Goal: Task Accomplishment & Management: Manage account settings

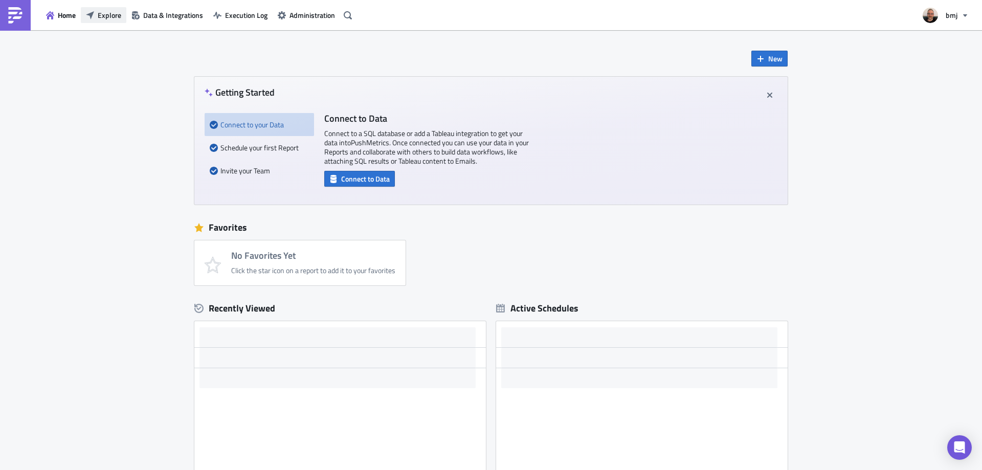
click at [103, 13] on span "Explore" at bounding box center [110, 15] width 24 height 11
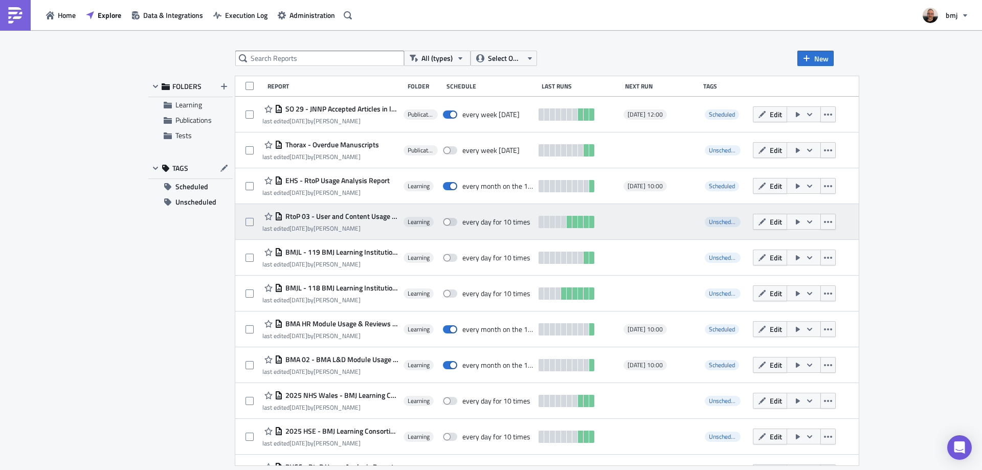
click at [381, 217] on span "RtoP 03 - User and Content Usage Dashboard" at bounding box center [341, 216] width 116 height 9
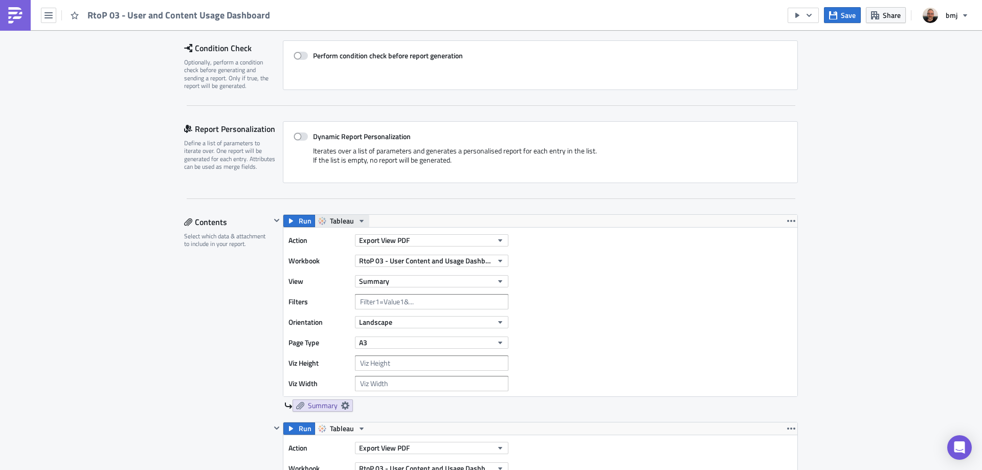
scroll to position [153, 0]
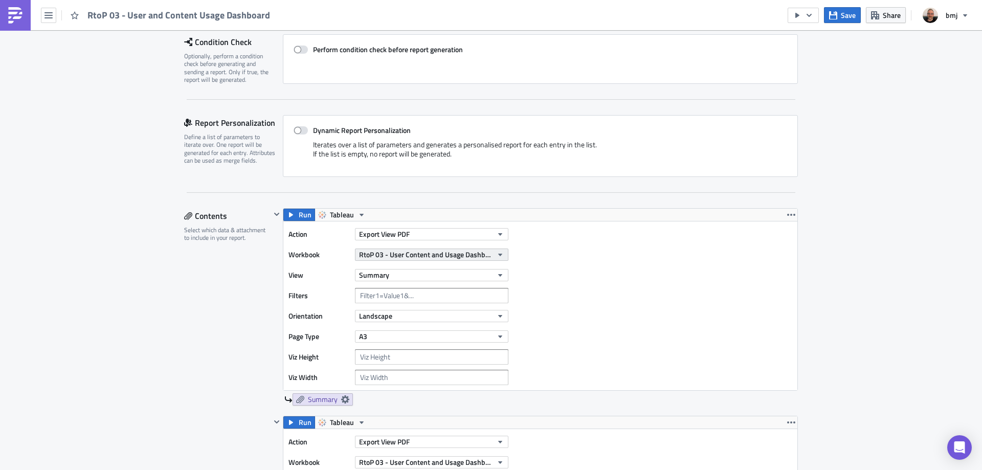
click at [424, 252] on span "RtoP 03 - User Content and Usage Dashboard" at bounding box center [425, 254] width 133 height 11
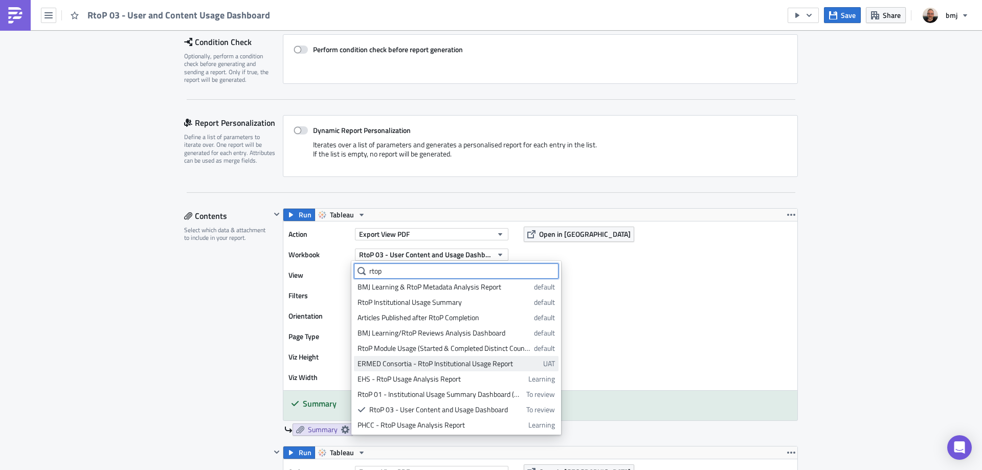
scroll to position [3, 0]
type input "rtop"
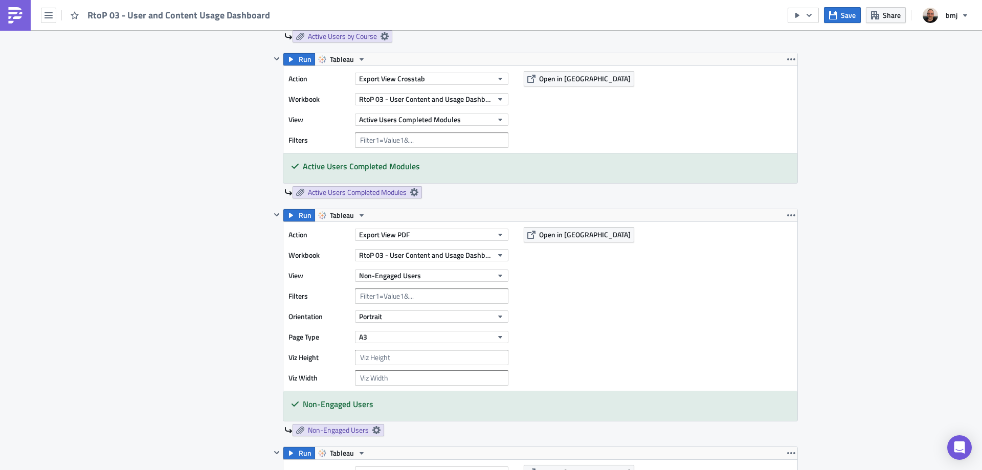
scroll to position [2023, 0]
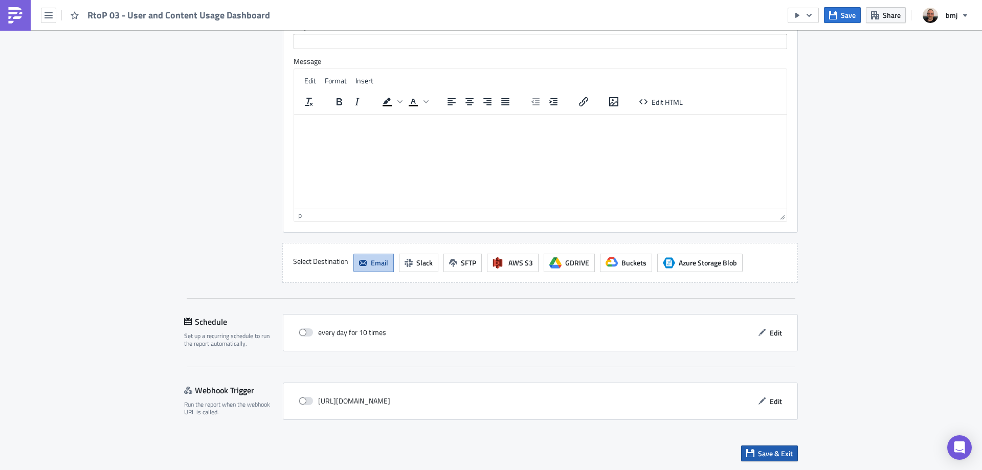
click at [778, 449] on span "Save & Exit" at bounding box center [775, 453] width 35 height 11
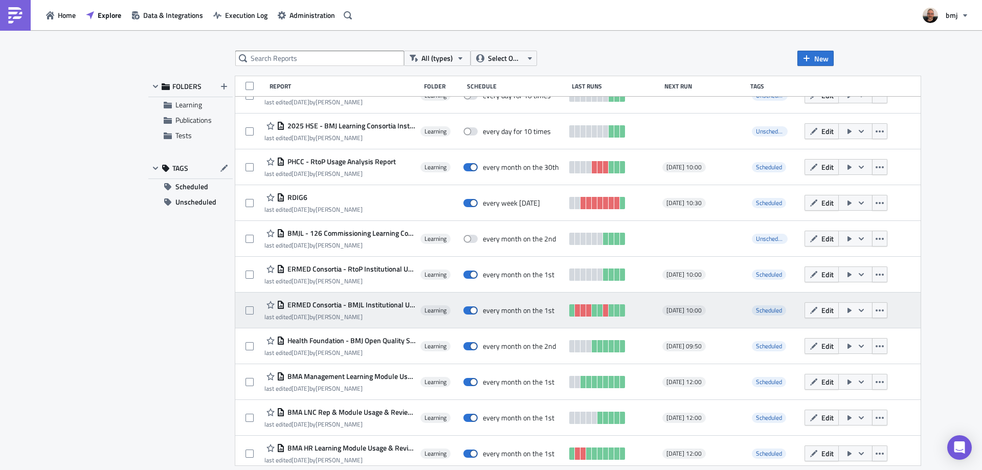
scroll to position [347, 0]
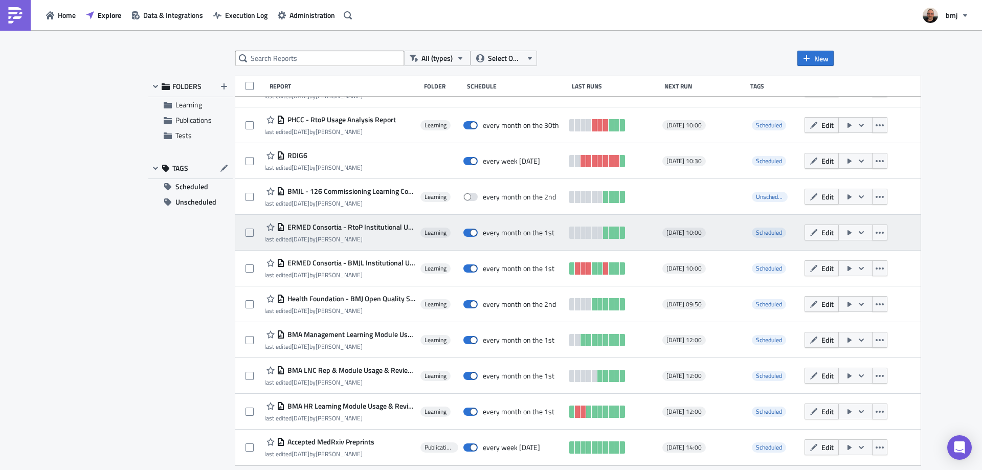
click at [363, 224] on span "ERMED Consortia - RtoP Institutional Usage Report" at bounding box center [350, 226] width 130 height 9
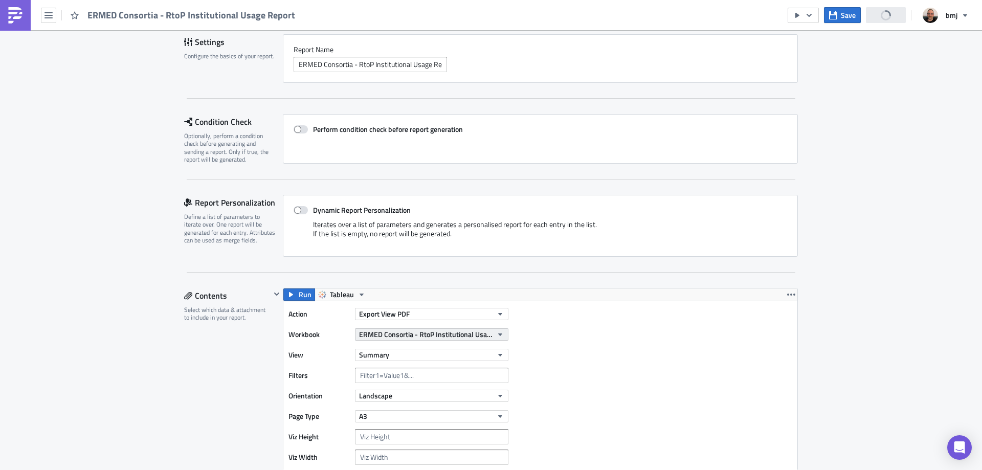
scroll to position [153, 0]
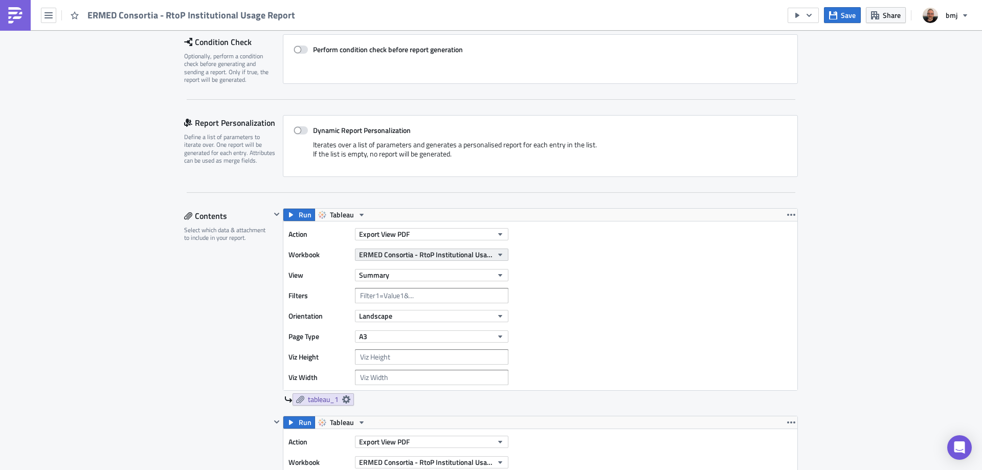
click at [465, 257] on span "ERMED Consortia - RtoP Institutional Usage Report" at bounding box center [425, 254] width 133 height 11
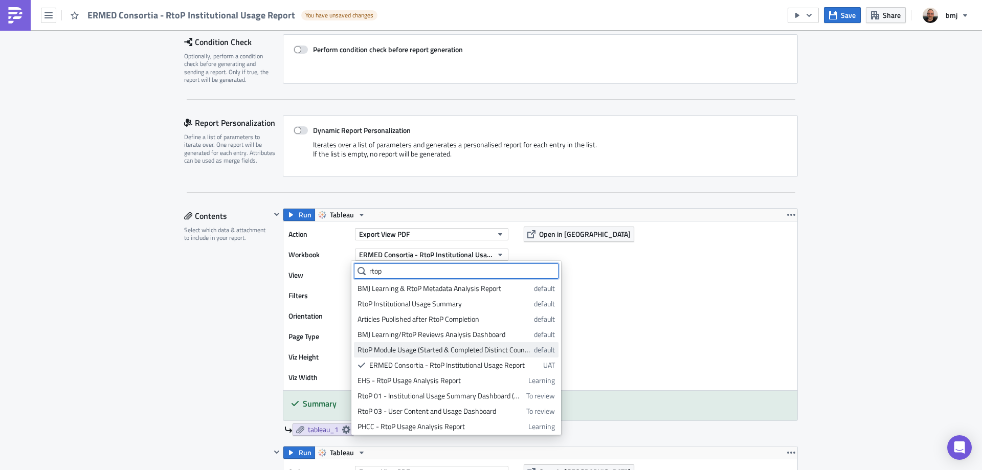
scroll to position [0, 0]
type input "rtop"
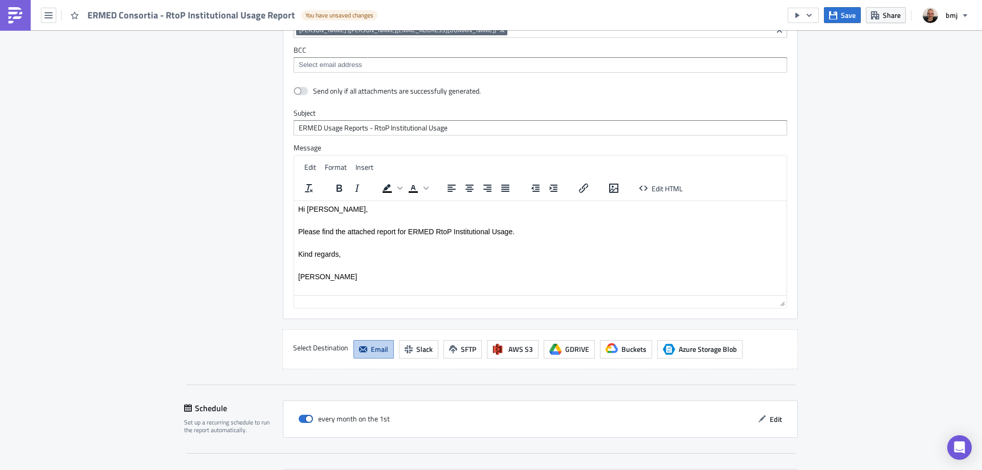
scroll to position [1941, 0]
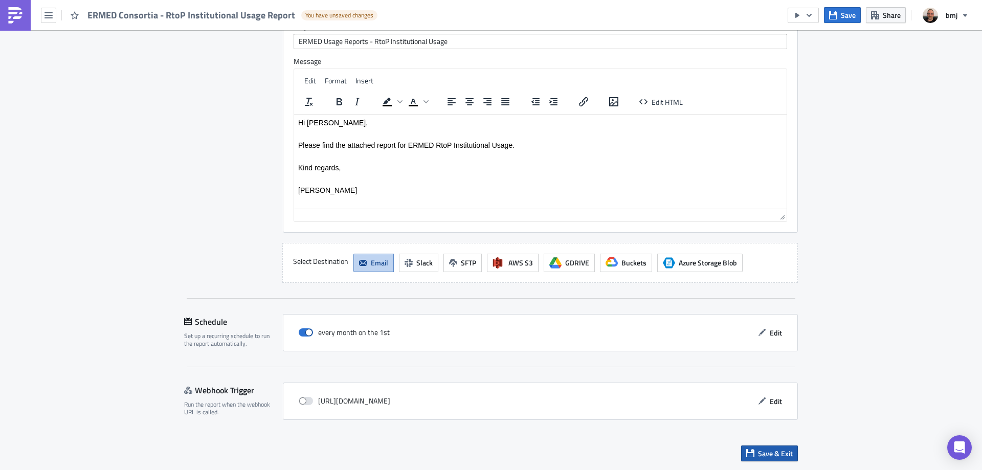
click at [781, 453] on span "Save & Exit" at bounding box center [775, 453] width 35 height 11
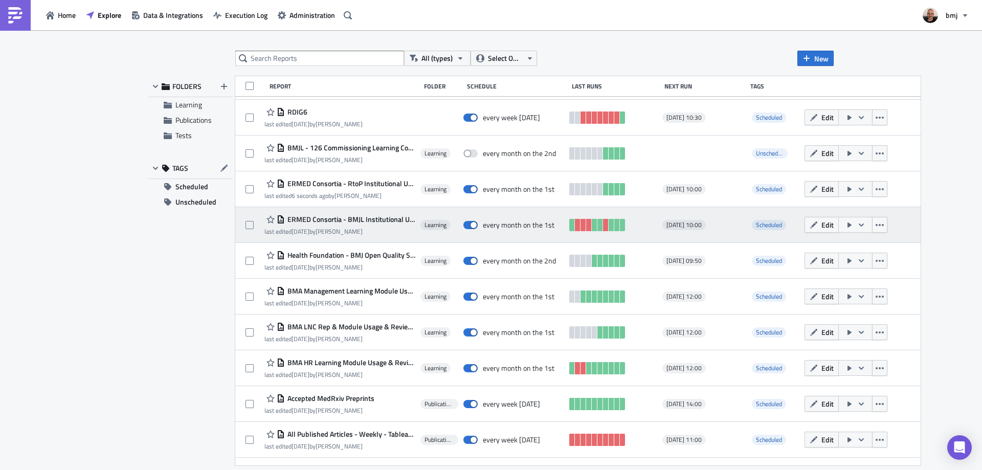
scroll to position [409, 0]
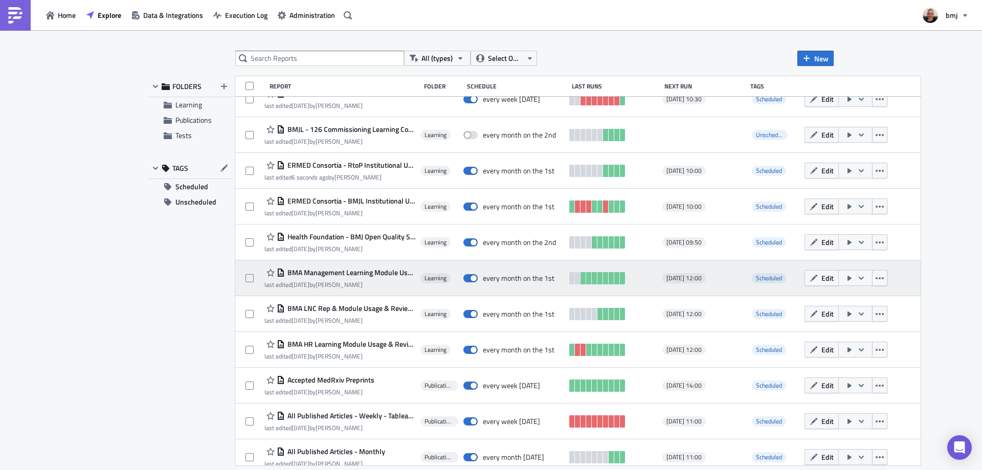
click at [381, 272] on span "BMA Management Learning Module Usage & Reviews (for publication)" at bounding box center [350, 272] width 130 height 9
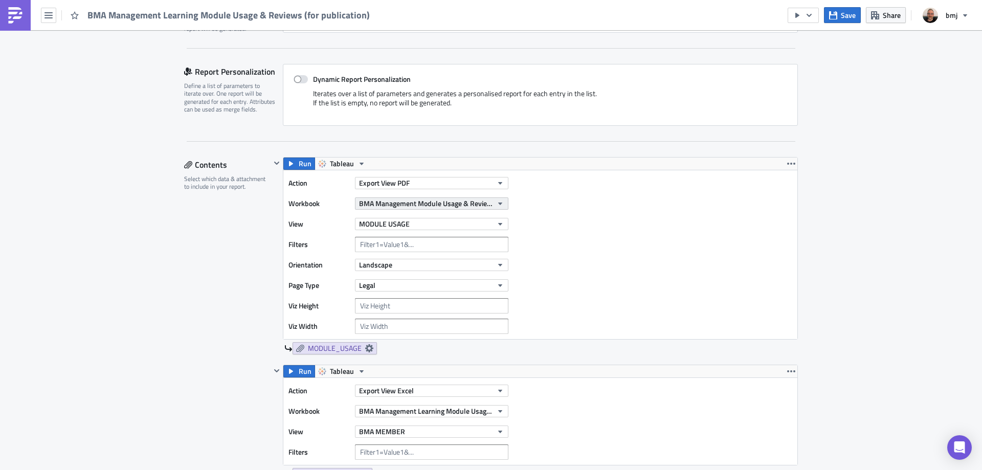
click at [475, 207] on span "BMA Management Module Usage & Reviews (for publication)" at bounding box center [425, 203] width 133 height 11
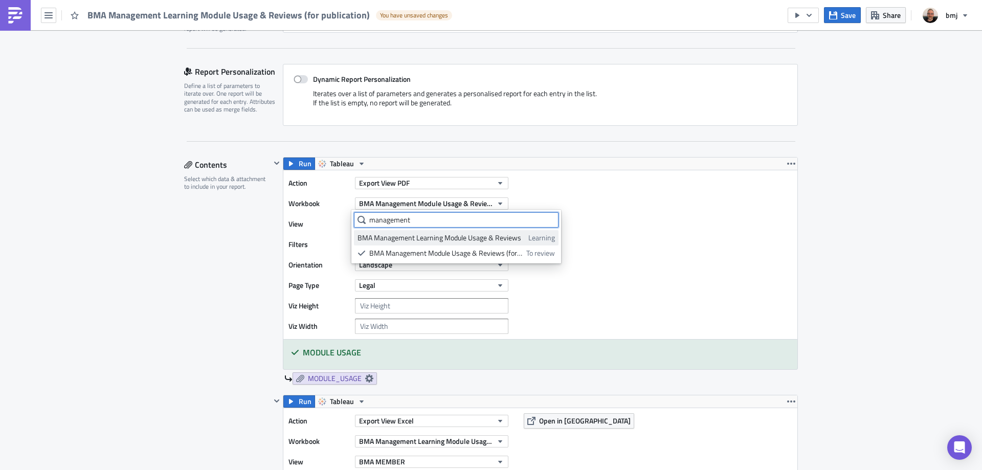
type input "management"
click at [484, 236] on div "BMA Management Learning Module Usage & Reviews" at bounding box center [440, 238] width 167 height 10
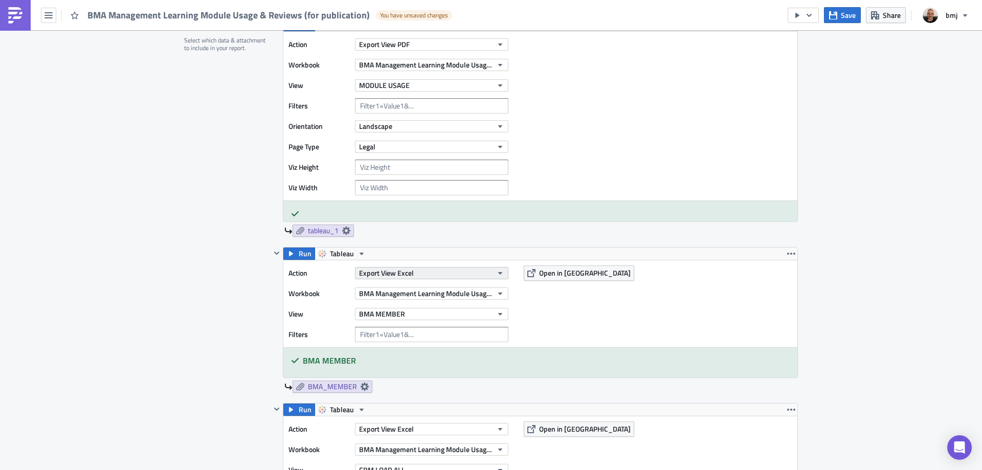
scroll to position [376, 0]
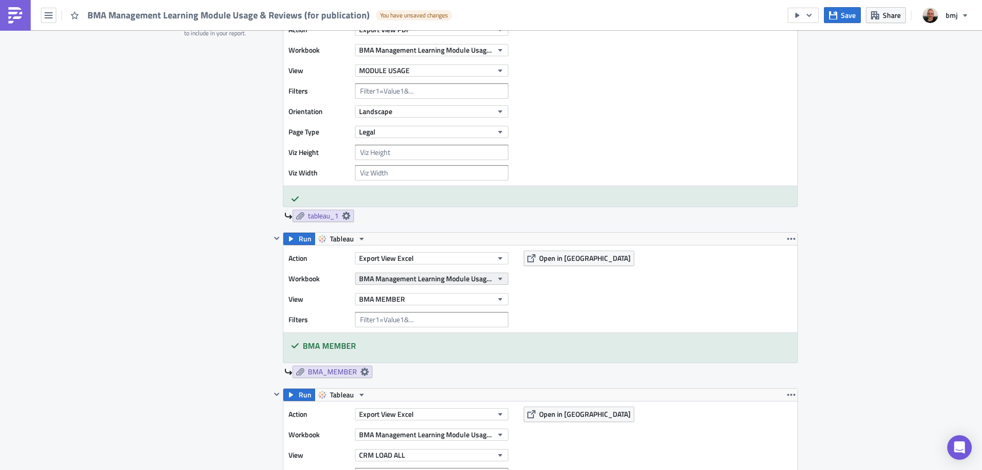
click at [488, 277] on span "BMA Management Learning Module Usage & Reviews" at bounding box center [425, 278] width 133 height 11
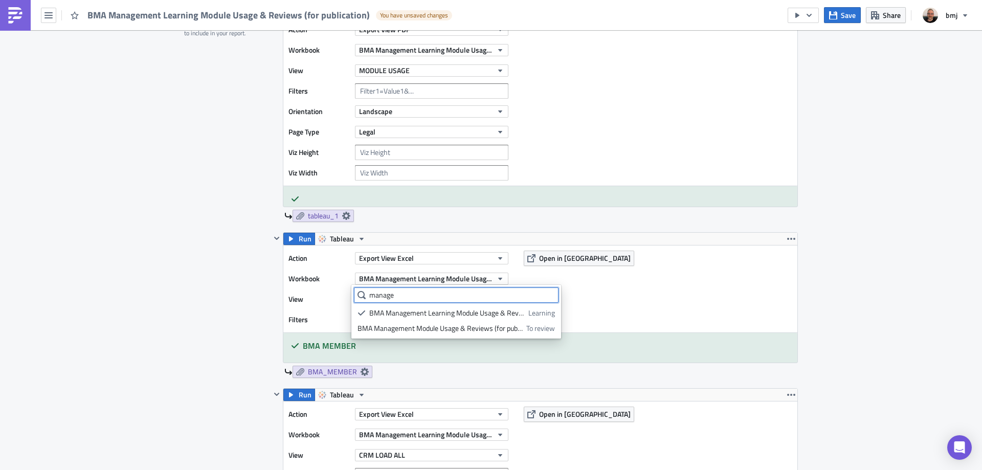
type input "manage"
click at [621, 286] on div "Action Export View Excel Workbook BMA Management Learning Module Usage & Review…" at bounding box center [540, 288] width 514 height 87
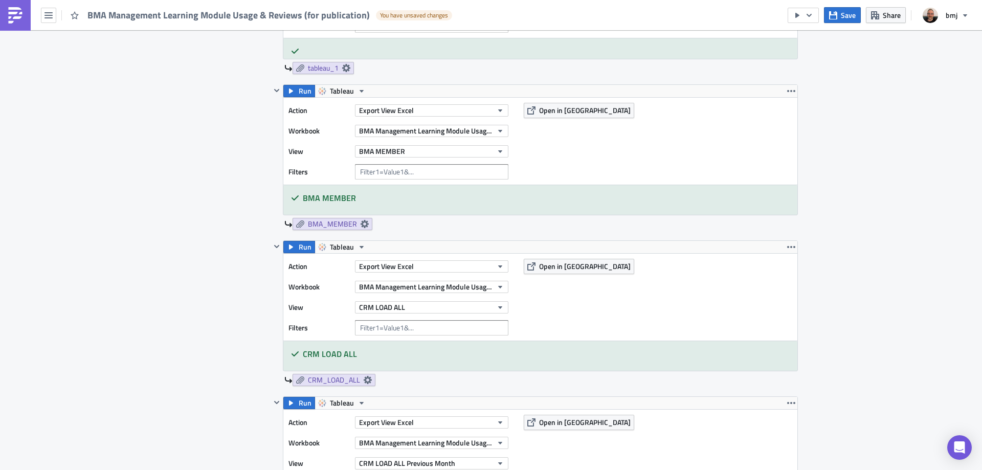
scroll to position [530, 0]
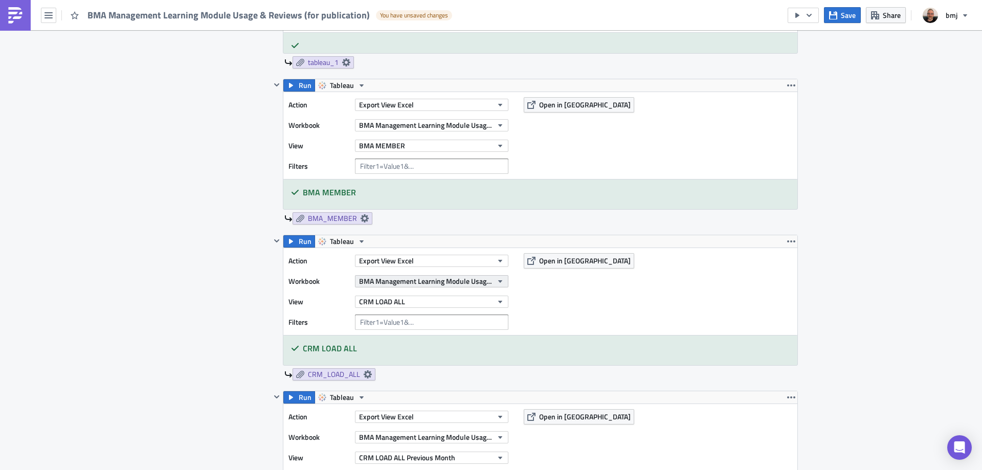
click at [489, 285] on button "BMA Management Learning Module Usage & Reviews" at bounding box center [431, 281] width 153 height 12
click at [623, 291] on div "Action Export View Excel Workbook BMA Management Learning Module Usage & Review…" at bounding box center [540, 291] width 514 height 87
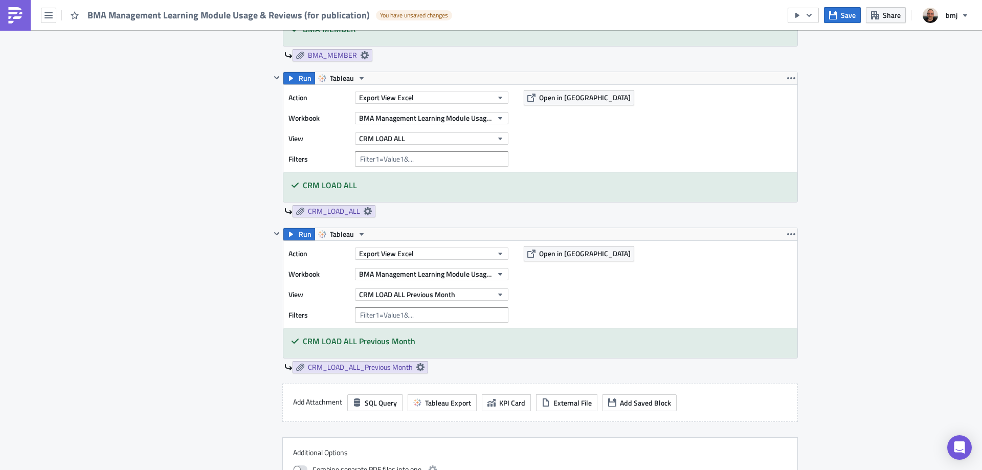
scroll to position [734, 0]
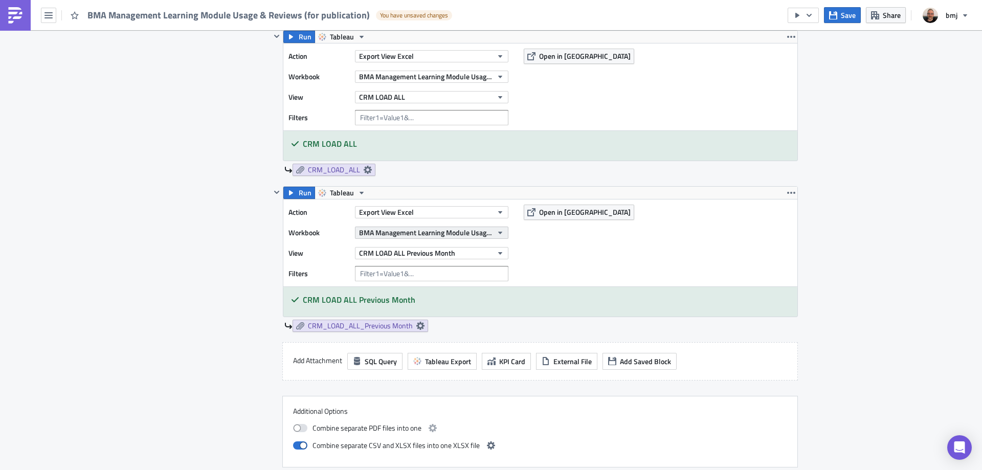
click at [498, 232] on icon "button" at bounding box center [500, 233] width 4 height 3
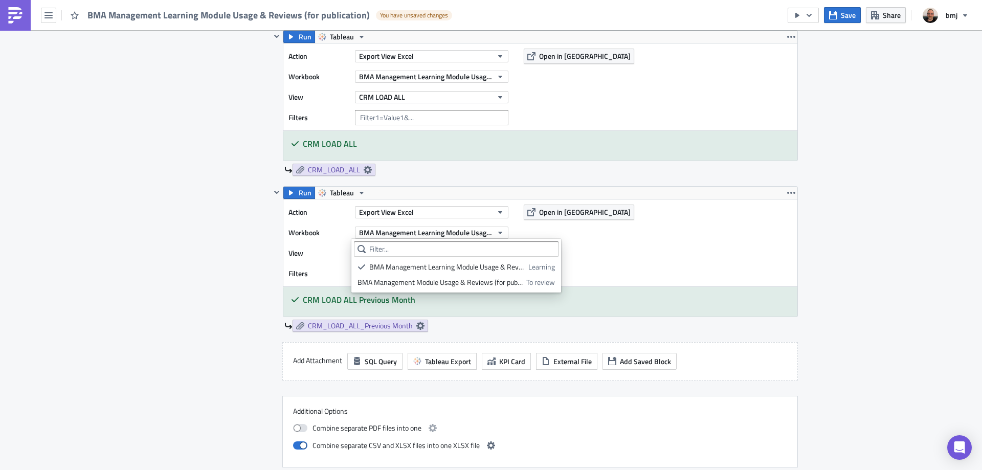
click at [629, 249] on div "Action Export View Excel Workbook BMA Management Learning Module Usage & Review…" at bounding box center [540, 242] width 514 height 87
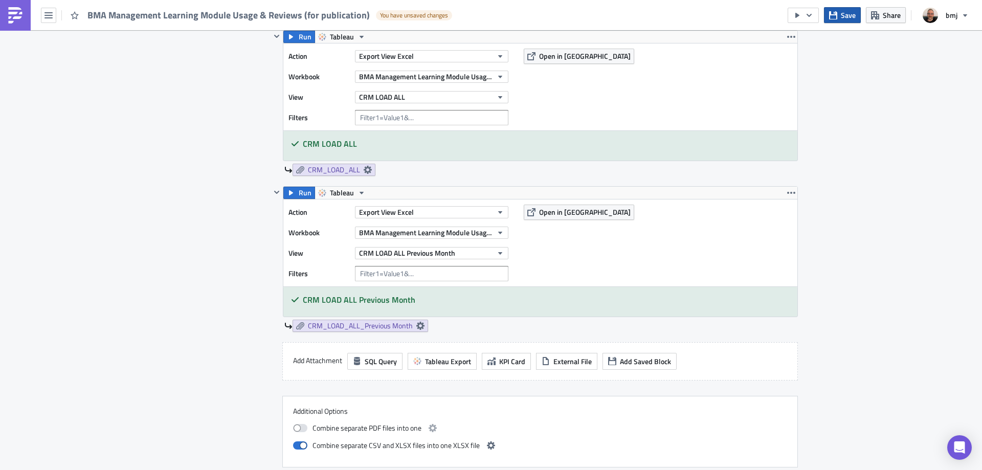
click at [842, 15] on span "Save" at bounding box center [848, 15] width 15 height 11
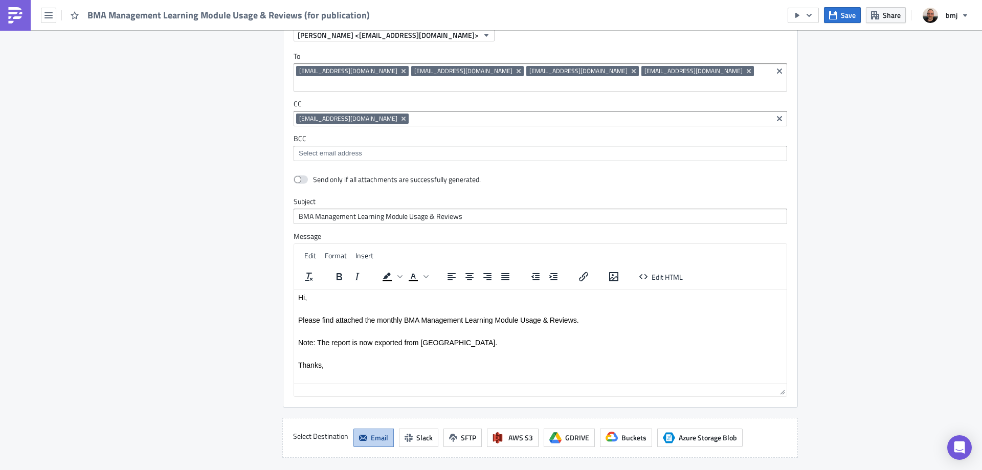
scroll to position [1383, 0]
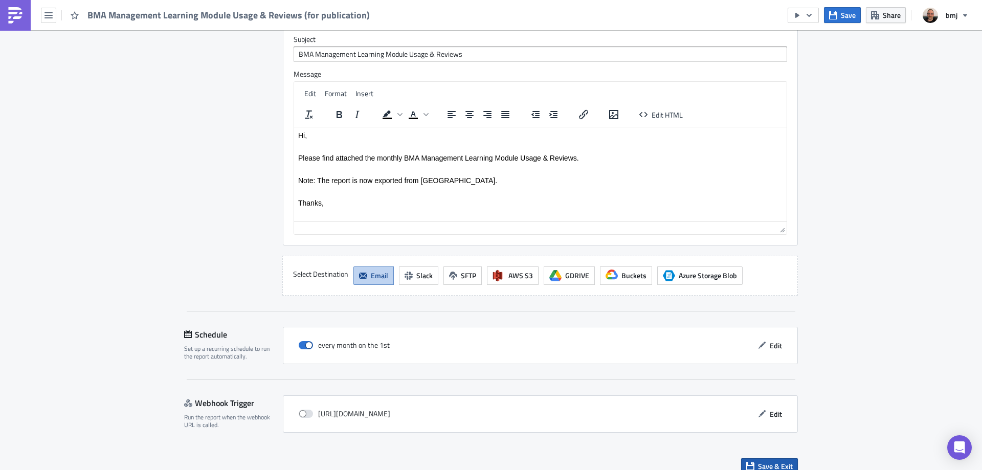
click at [787, 461] on span "Save & Exit" at bounding box center [775, 466] width 35 height 11
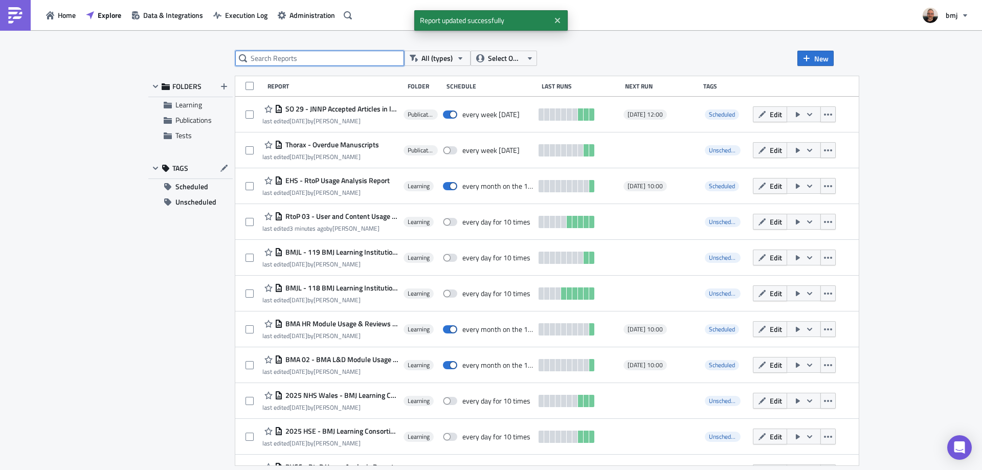
click at [380, 56] on input "text" at bounding box center [319, 58] width 169 height 15
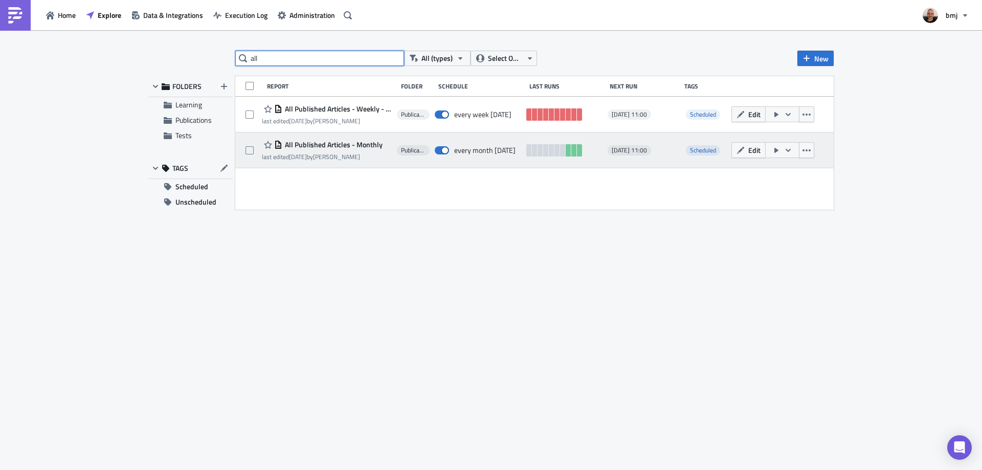
type input "all"
click at [366, 144] on span "All Published Articles - Monthly" at bounding box center [332, 144] width 100 height 9
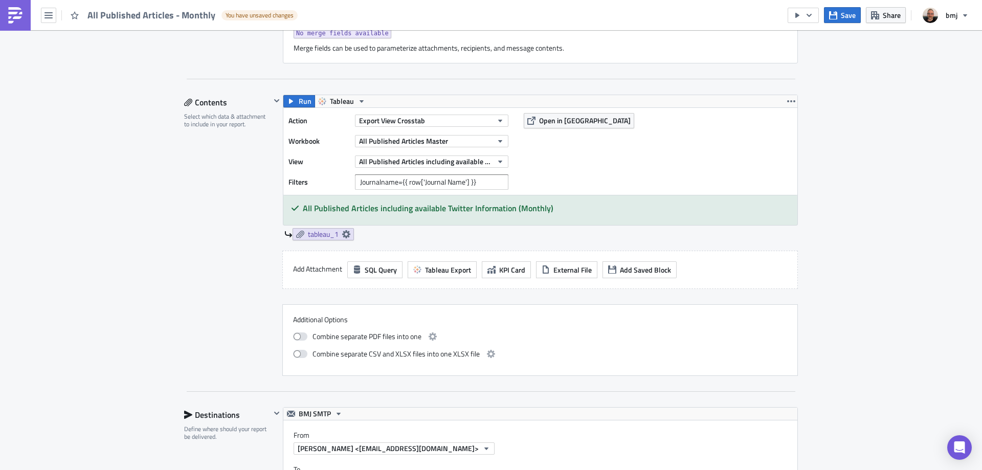
scroll to position [511, 0]
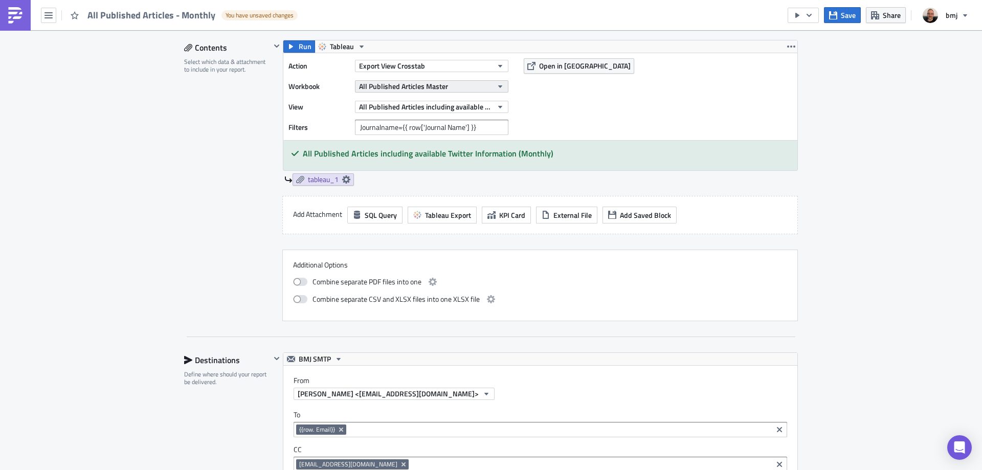
click at [496, 85] on icon "button" at bounding box center [500, 86] width 8 height 8
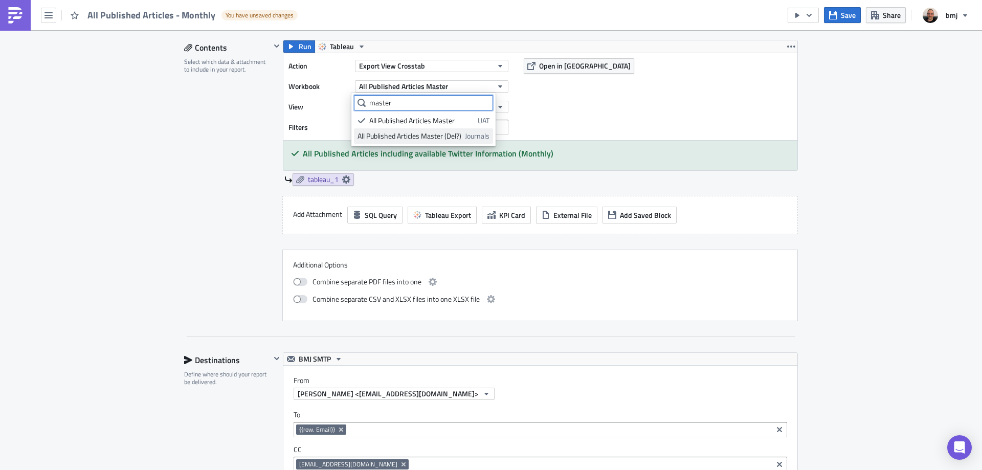
type input "master"
click at [478, 135] on span "Journals" at bounding box center [477, 136] width 25 height 10
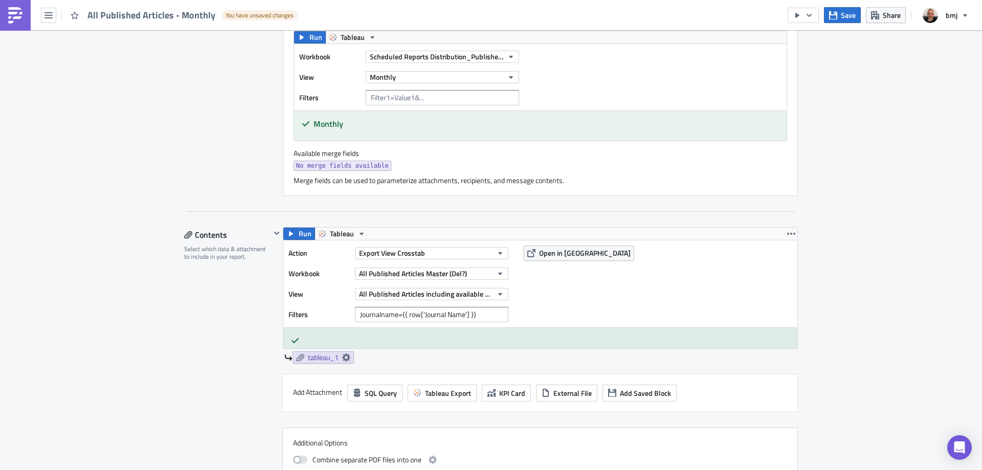
scroll to position [205, 0]
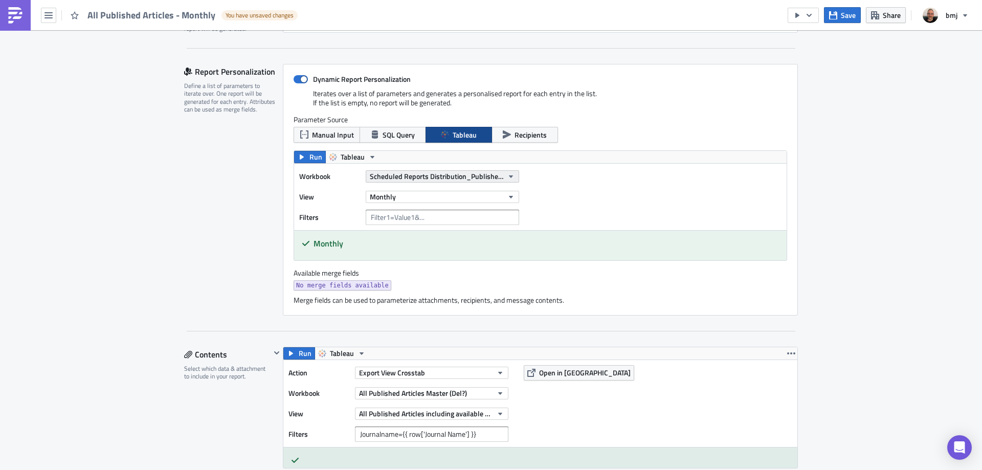
click at [502, 175] on button "Scheduled Reports Distribution_Published Articles Mailing" at bounding box center [442, 176] width 153 height 12
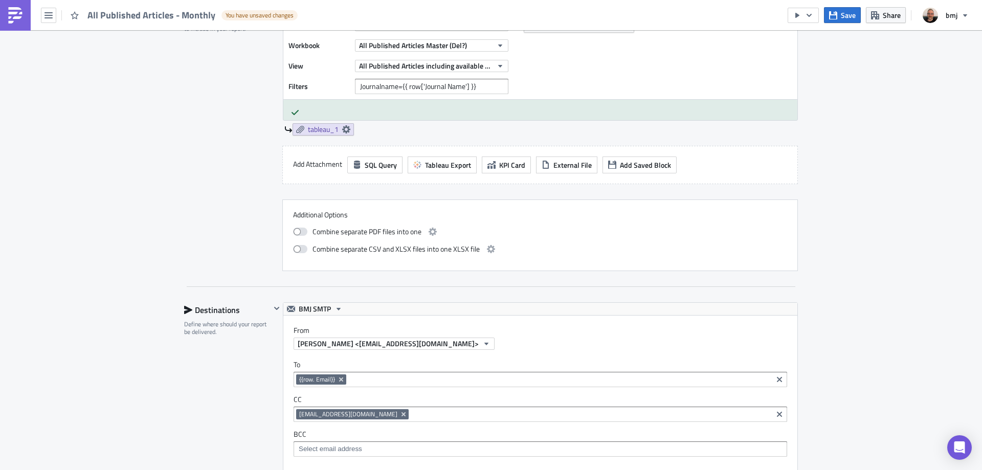
scroll to position [511, 0]
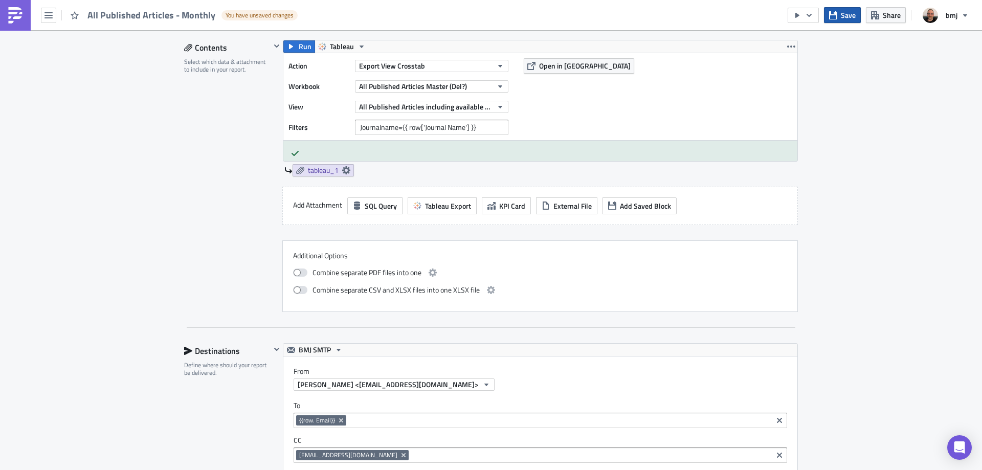
click at [848, 17] on span "Save" at bounding box center [848, 15] width 15 height 11
click at [457, 91] on span "All Published Articles Master (Del?)" at bounding box center [413, 86] width 108 height 11
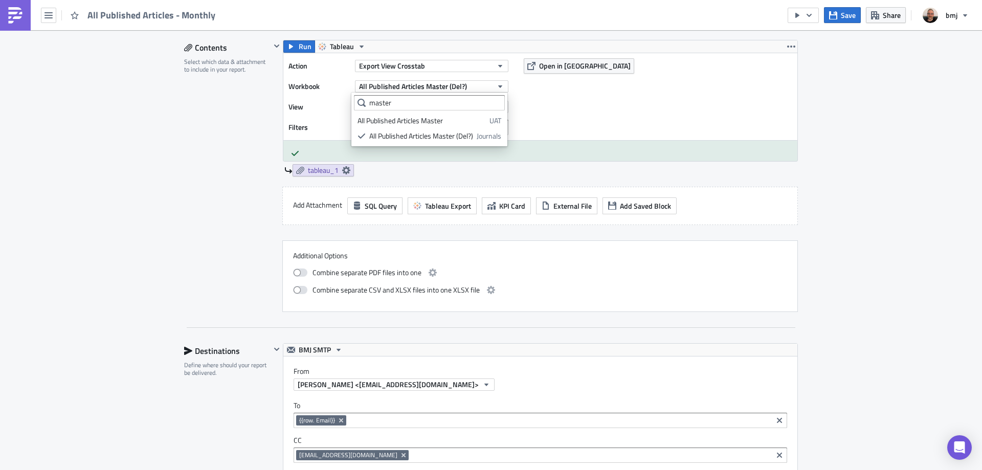
click at [841, 127] on div "Publications Execution Log Edit " All Published Articles - Monthly " Settings C…" at bounding box center [491, 251] width 982 height 1464
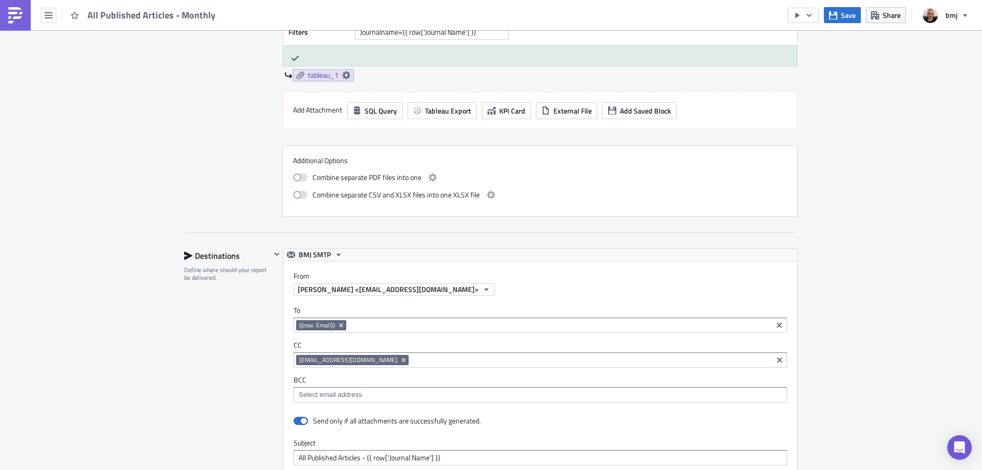
scroll to position [460, 0]
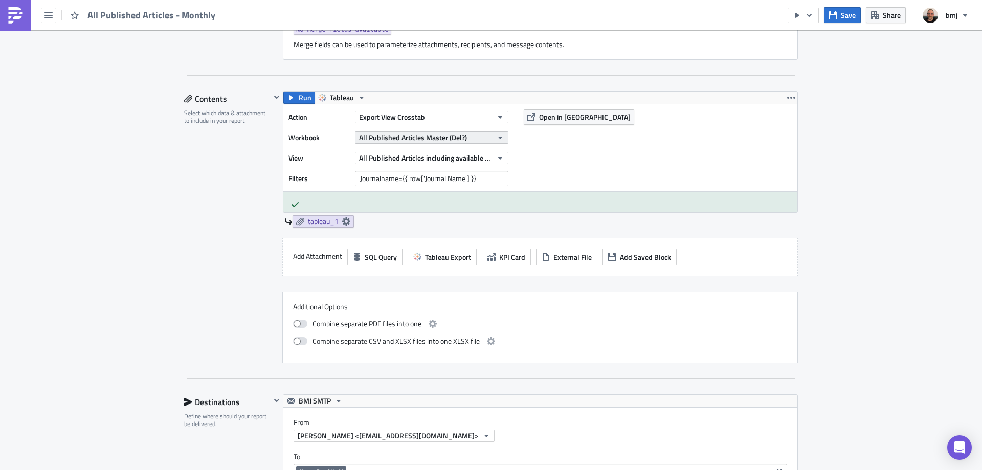
click at [496, 140] on icon "button" at bounding box center [500, 137] width 8 height 8
click at [496, 137] on icon "button" at bounding box center [500, 137] width 8 height 8
click at [840, 16] on button "Save" at bounding box center [842, 15] width 37 height 16
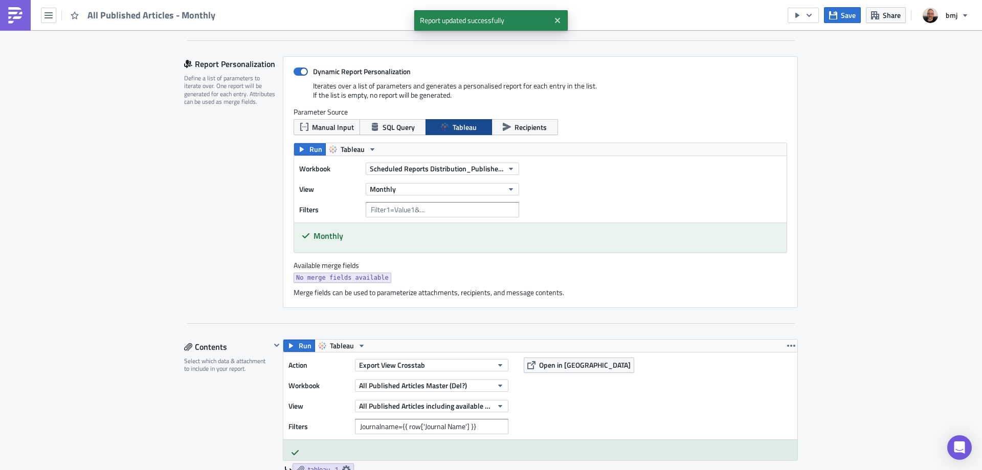
scroll to position [205, 0]
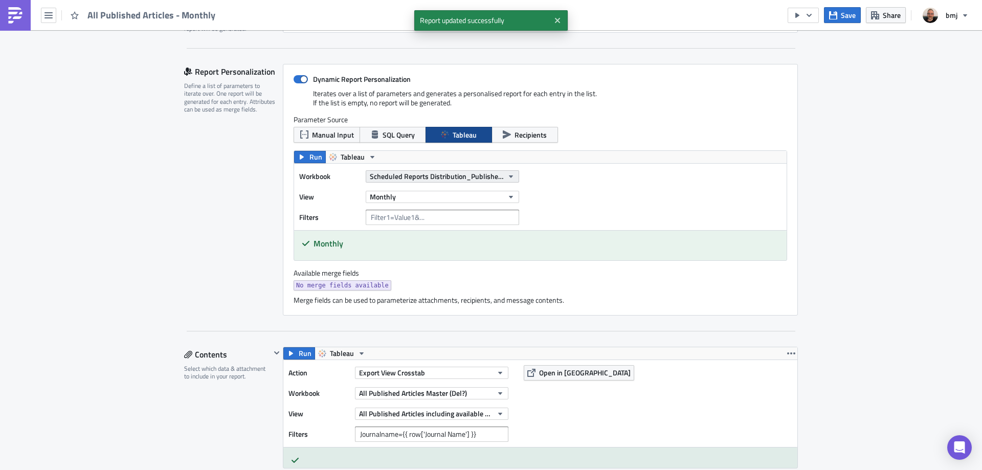
click at [502, 175] on button "Scheduled Reports Distribution_Published Articles Mailing" at bounding box center [442, 176] width 153 height 12
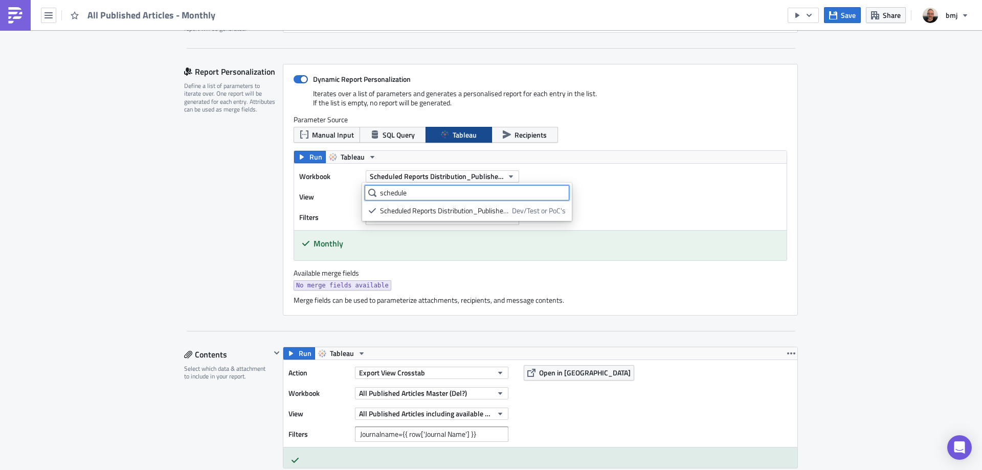
type input "schedule"
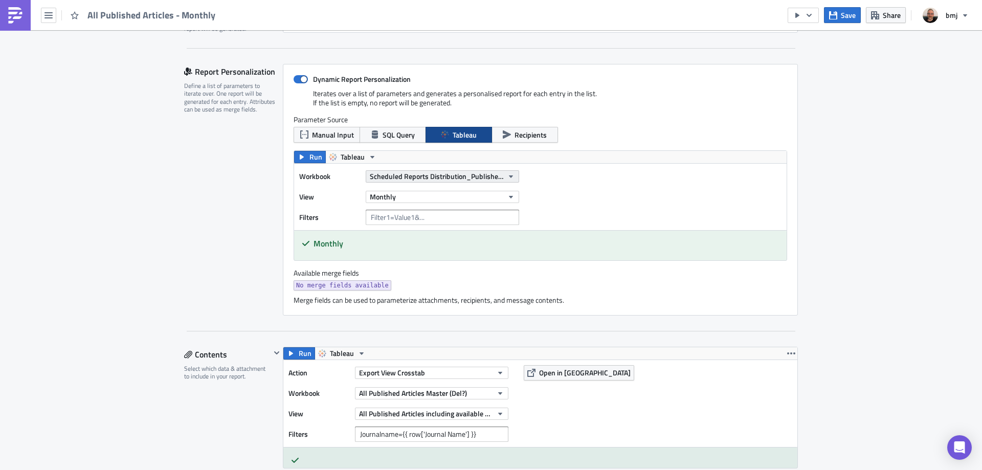
click at [501, 174] on button "Scheduled Reports Distribution_Published Articles Mailing" at bounding box center [442, 176] width 153 height 12
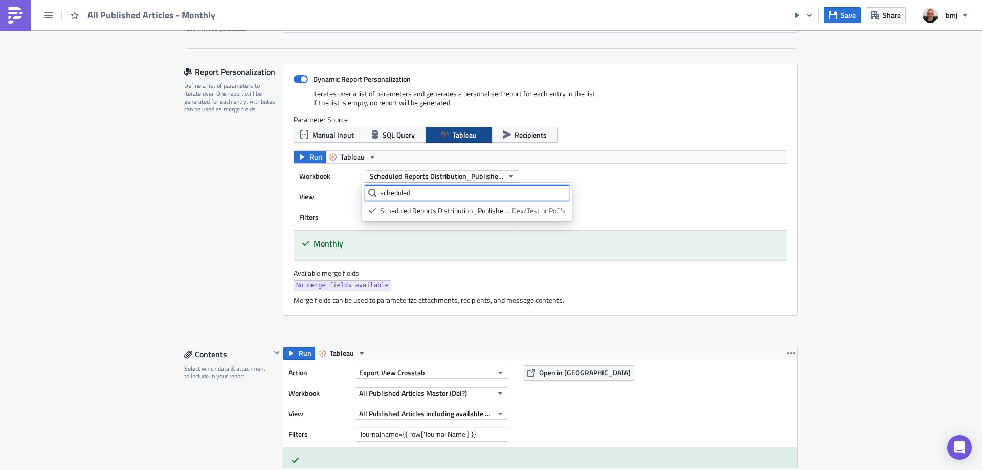
type input "scheduled"
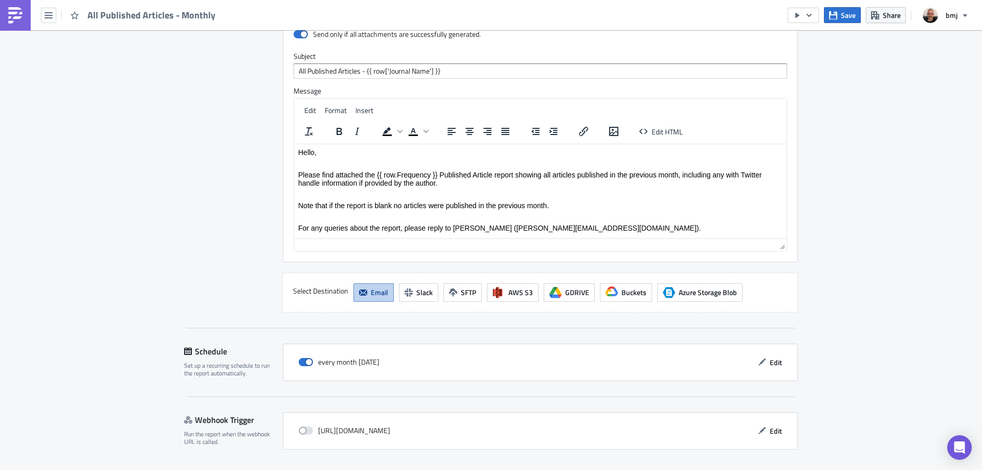
scroll to position [1023, 0]
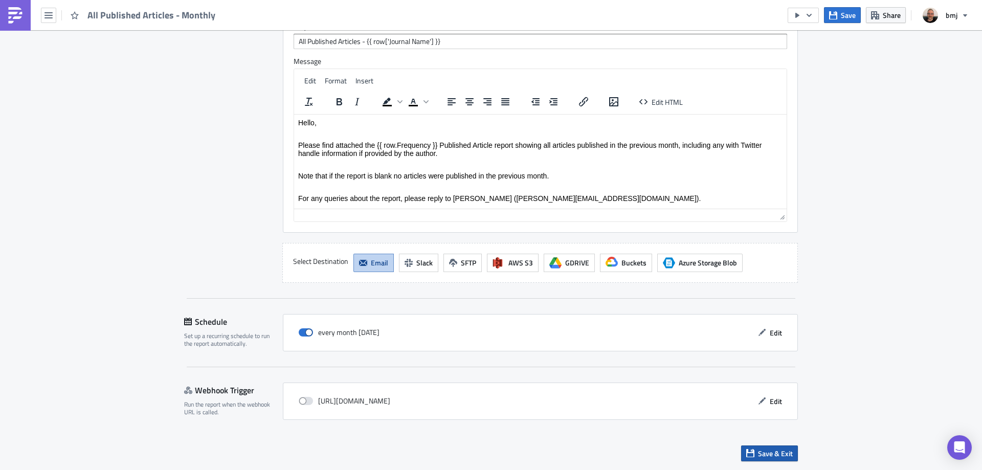
click at [780, 448] on span "Save & Exit" at bounding box center [775, 453] width 35 height 11
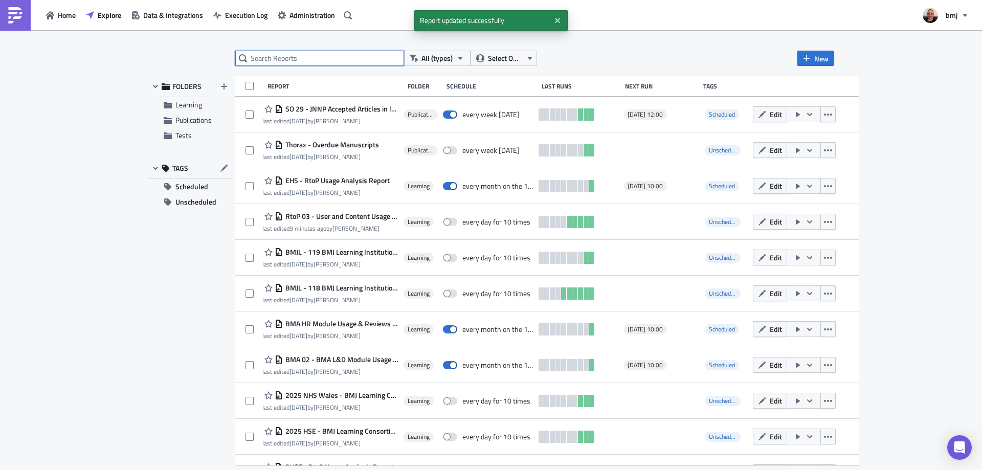
click at [322, 60] on input "text" at bounding box center [319, 58] width 169 height 15
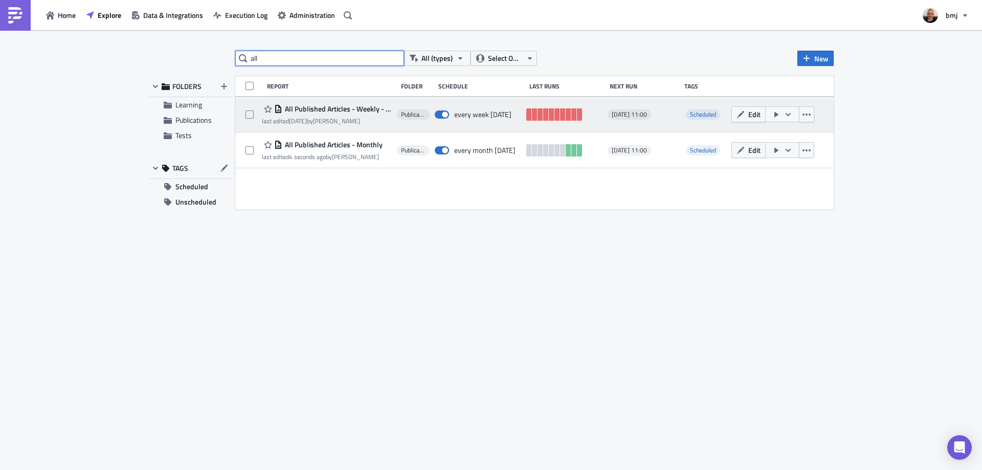
type input "all"
click at [362, 109] on span "All Published Articles - Weekly - Tableau Input" at bounding box center [336, 108] width 109 height 9
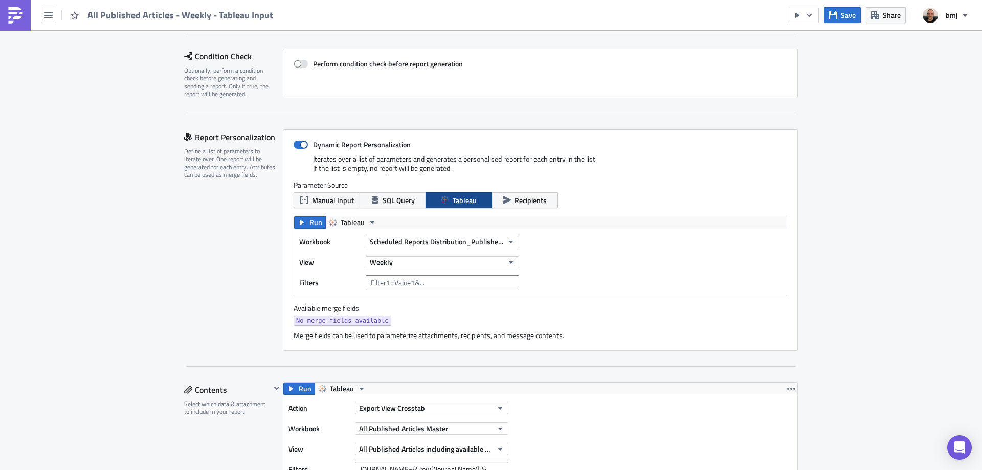
scroll to position [153, 0]
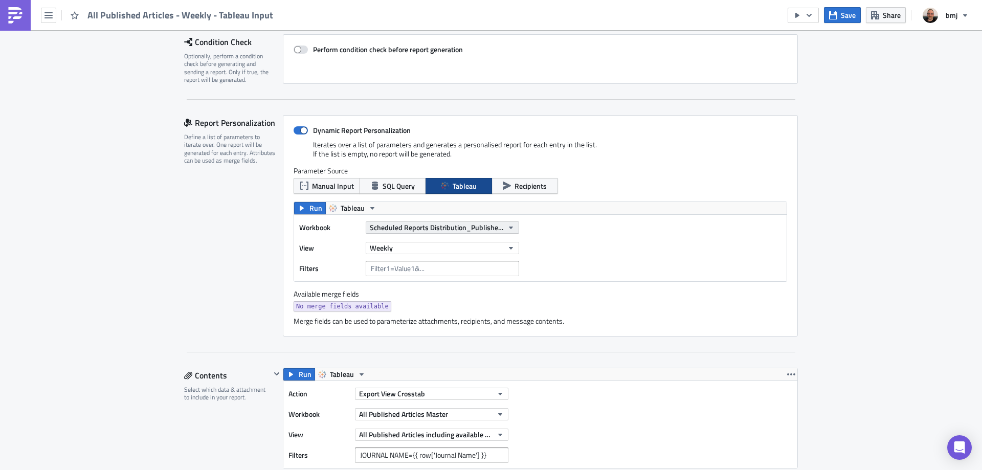
click at [500, 224] on button "Scheduled Reports Distribution_Published Articles Mailing" at bounding box center [442, 227] width 153 height 12
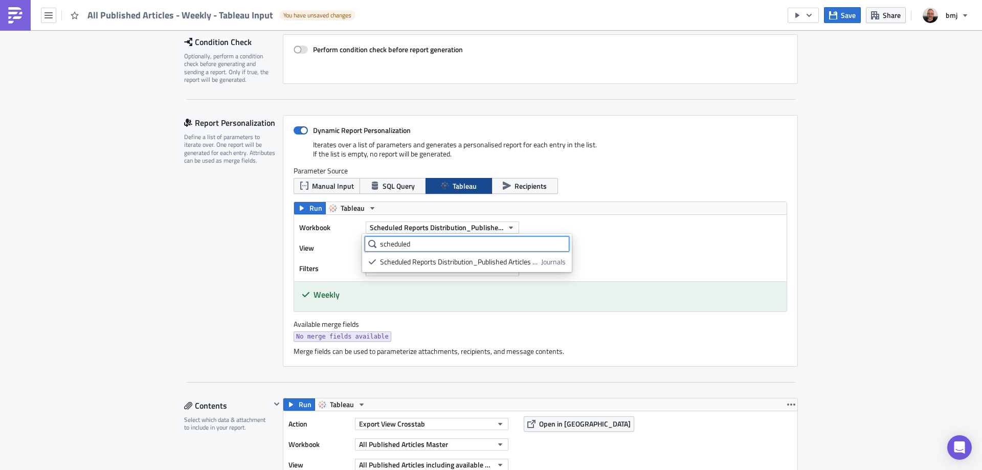
type input "scheduled"
drag, startPoint x: 828, startPoint y: 172, endPoint x: 833, endPoint y: 172, distance: 5.6
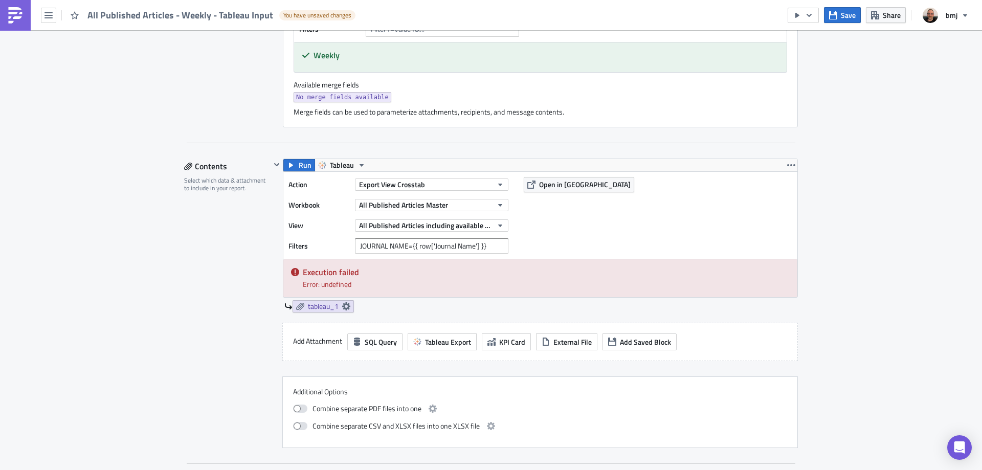
scroll to position [409, 0]
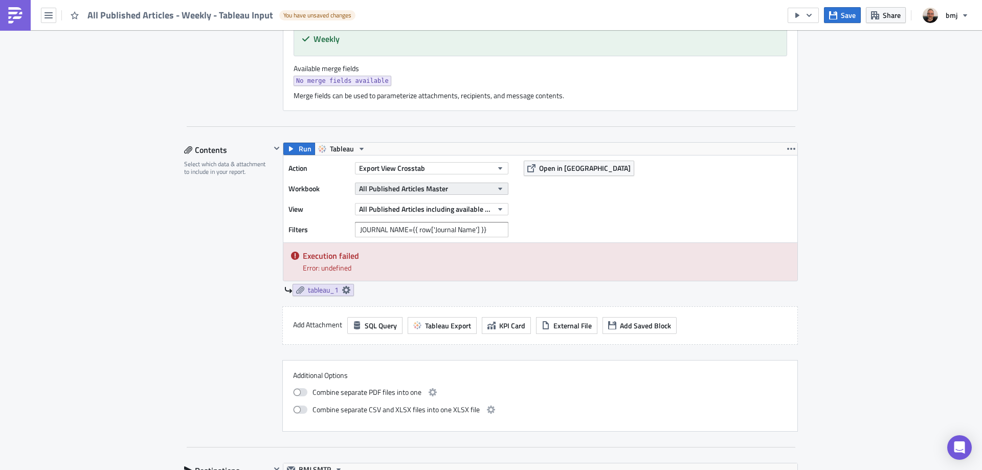
click at [476, 188] on button "All Published Articles Master" at bounding box center [431, 189] width 153 height 12
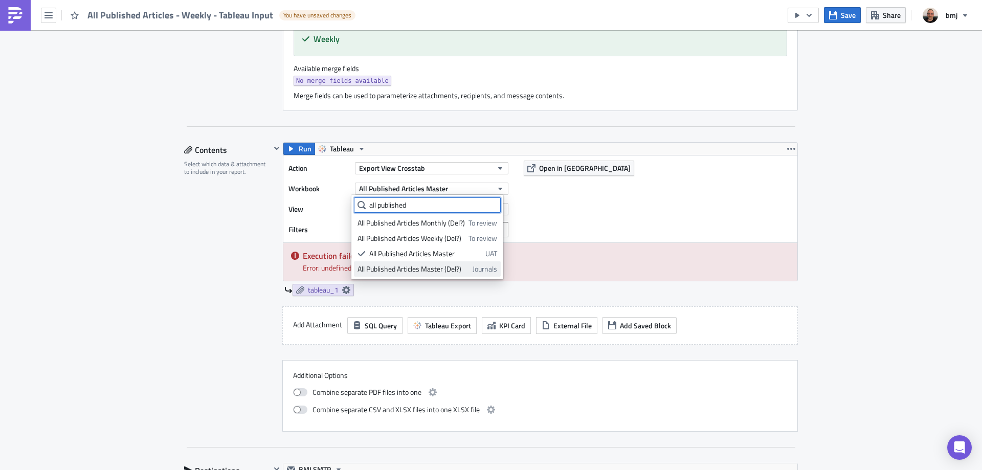
type input "all published"
click at [467, 269] on div "All Published Articles Master (Del?)" at bounding box center [412, 269] width 111 height 10
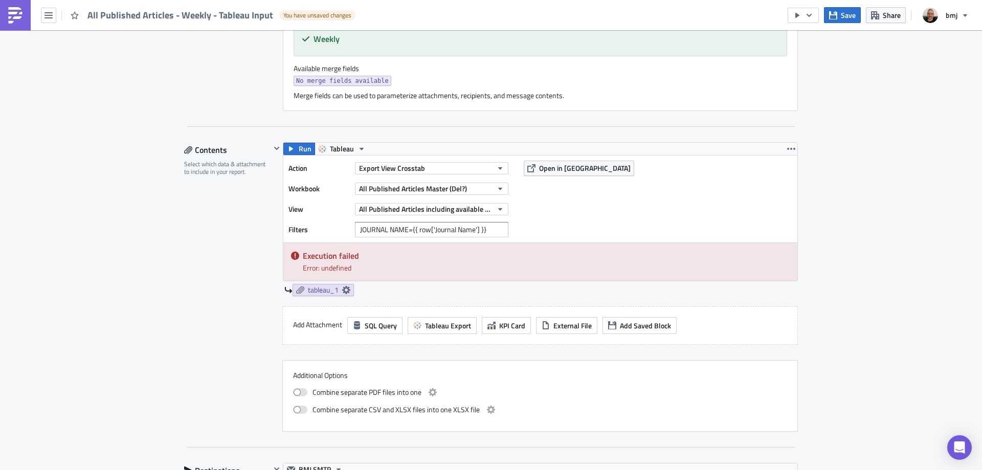
click at [866, 165] on div "Publications Execution Log Edit " All Published Articles - Weekly - Tableau Inp…" at bounding box center [491, 361] width 982 height 1481
click at [849, 12] on span "Save" at bounding box center [848, 15] width 15 height 11
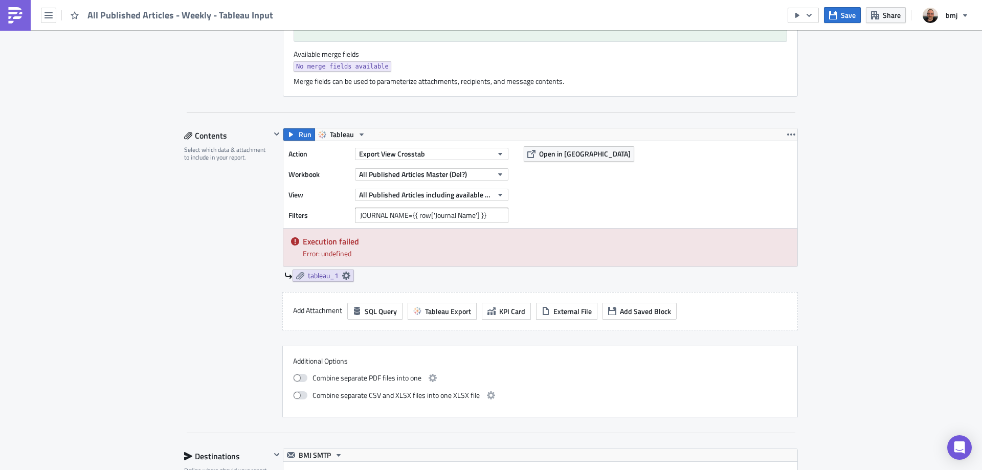
scroll to position [436, 0]
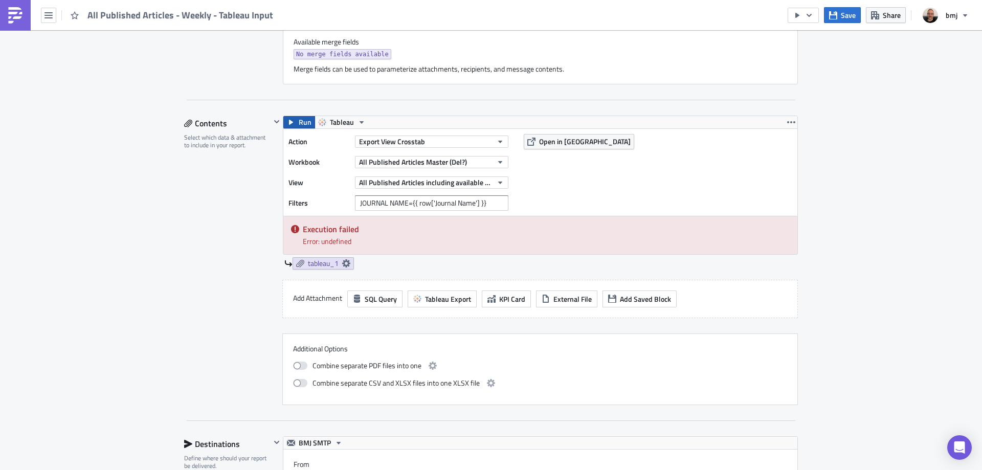
click at [299, 120] on span "Run" at bounding box center [305, 122] width 13 height 12
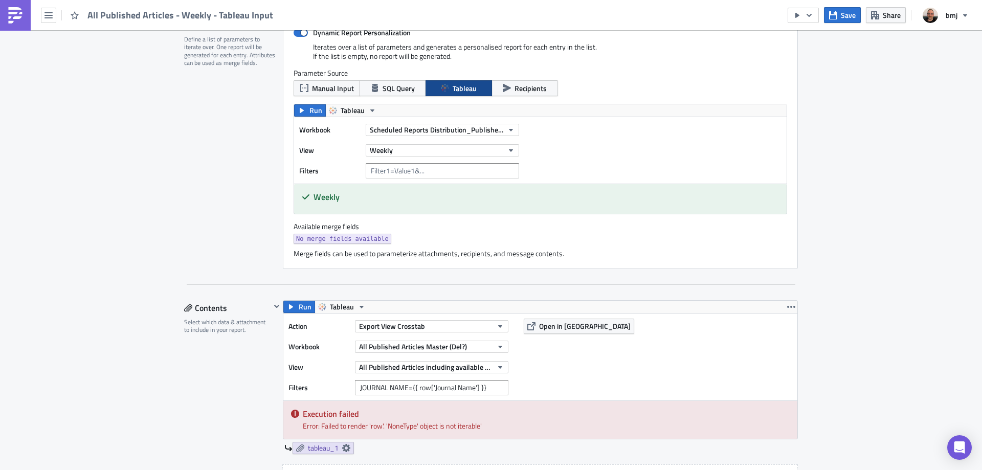
scroll to position [231, 0]
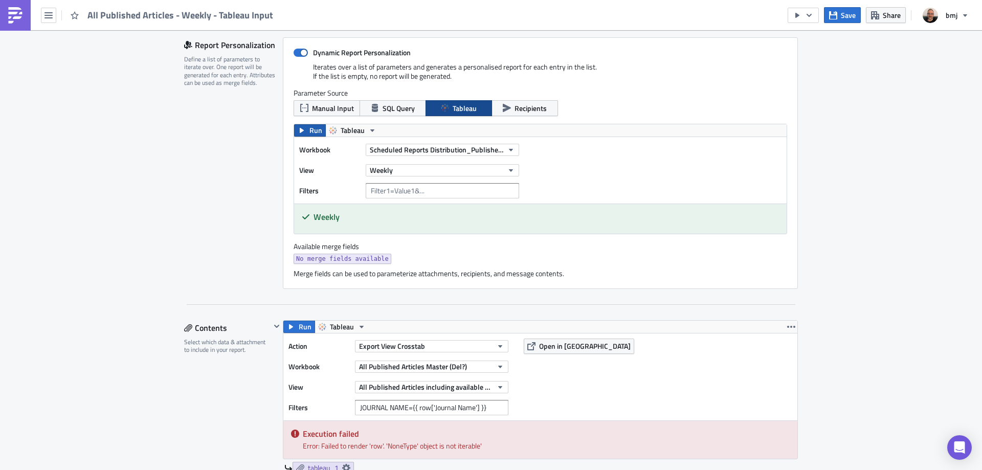
click at [311, 127] on span "Run" at bounding box center [315, 130] width 13 height 12
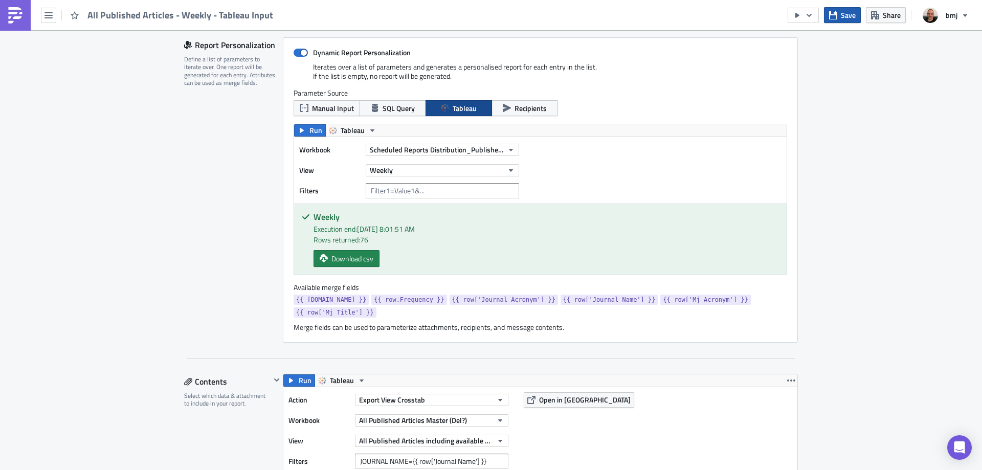
click at [834, 15] on icon "button" at bounding box center [833, 15] width 8 height 8
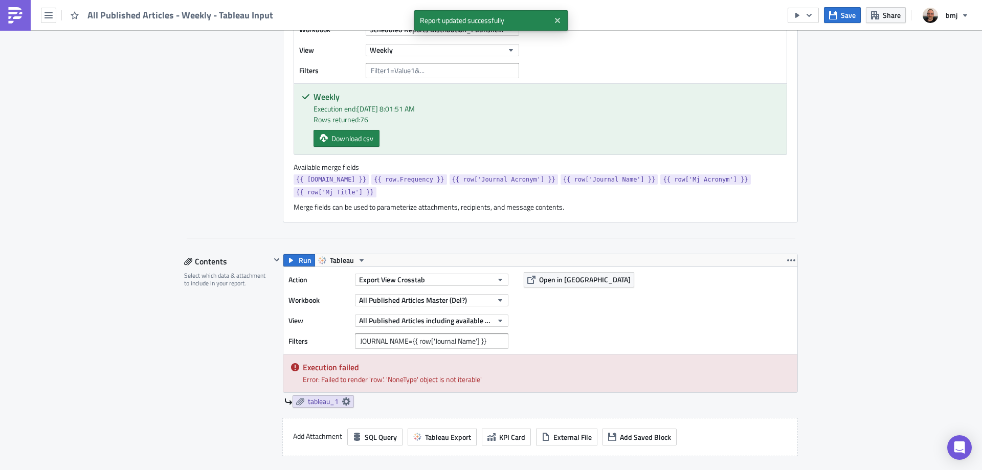
scroll to position [333, 0]
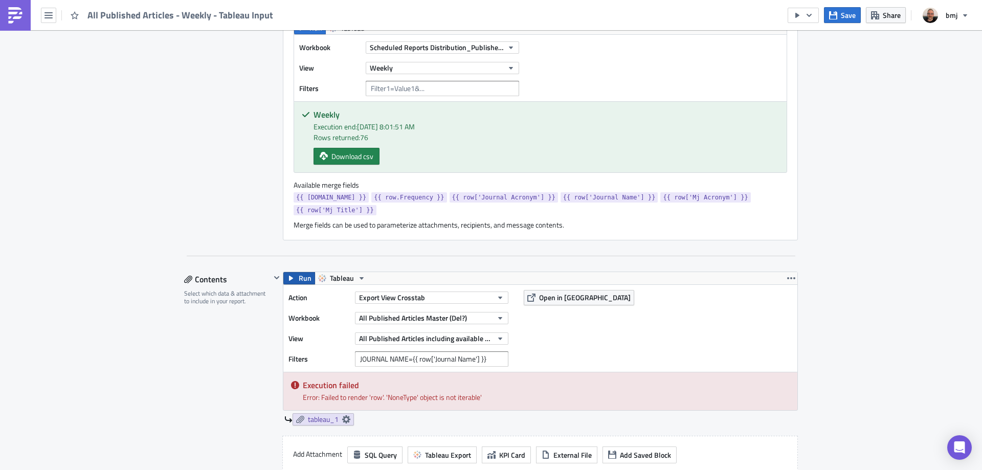
click at [299, 272] on span "Run" at bounding box center [305, 278] width 13 height 12
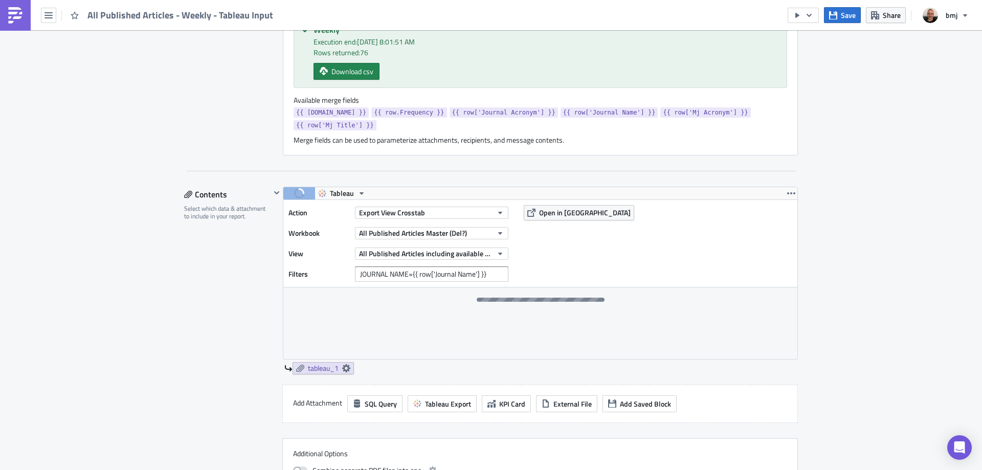
scroll to position [436, 0]
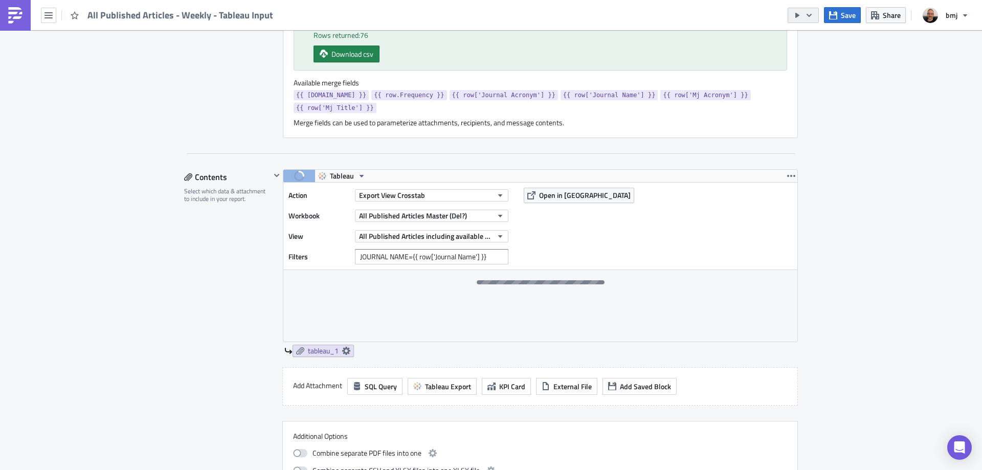
click at [811, 12] on icon "button" at bounding box center [809, 15] width 8 height 8
click at [825, 41] on div "Send Just to Me" at bounding box center [834, 41] width 80 height 10
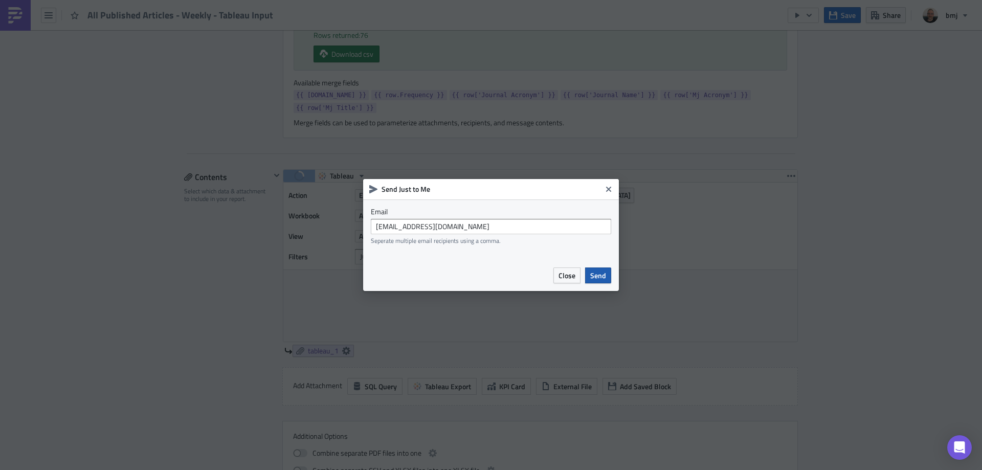
click at [603, 272] on span "Send" at bounding box center [598, 275] width 16 height 11
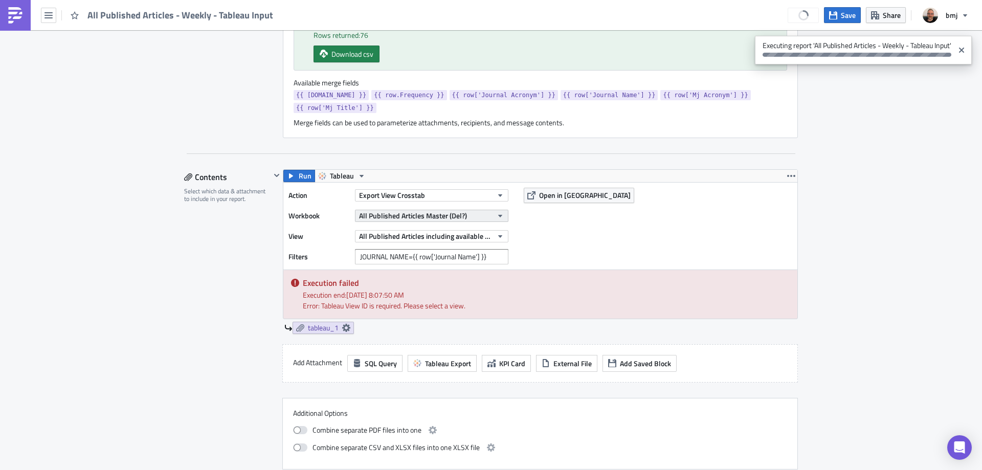
click at [496, 212] on icon "button" at bounding box center [500, 216] width 8 height 8
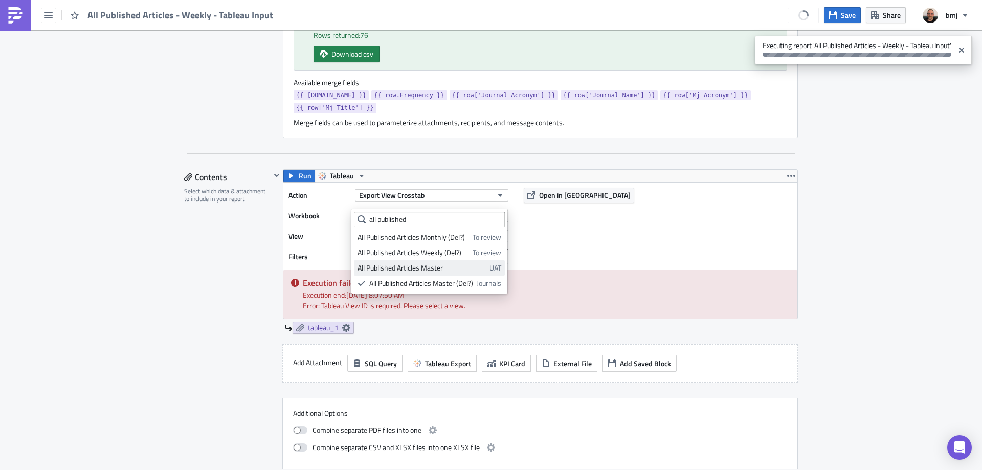
click at [472, 270] on div "All Published Articles Master" at bounding box center [421, 268] width 128 height 10
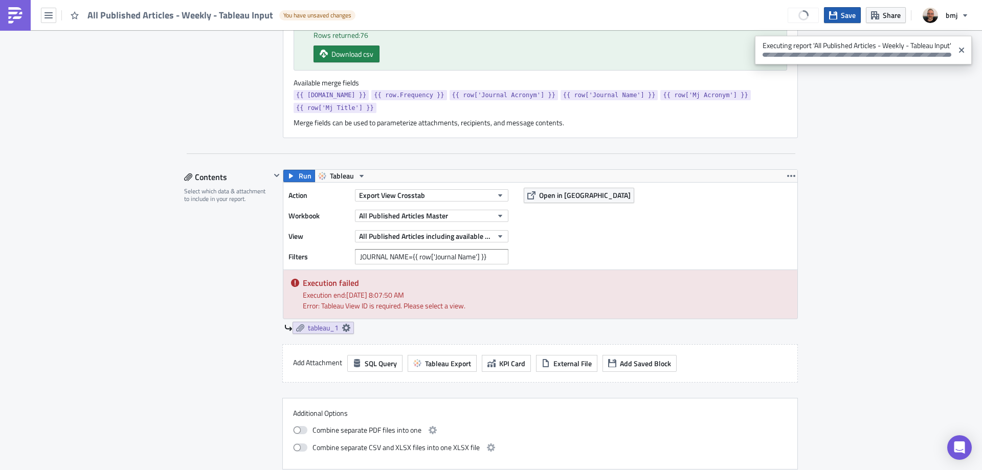
click at [840, 16] on button "Save" at bounding box center [842, 15] width 37 height 16
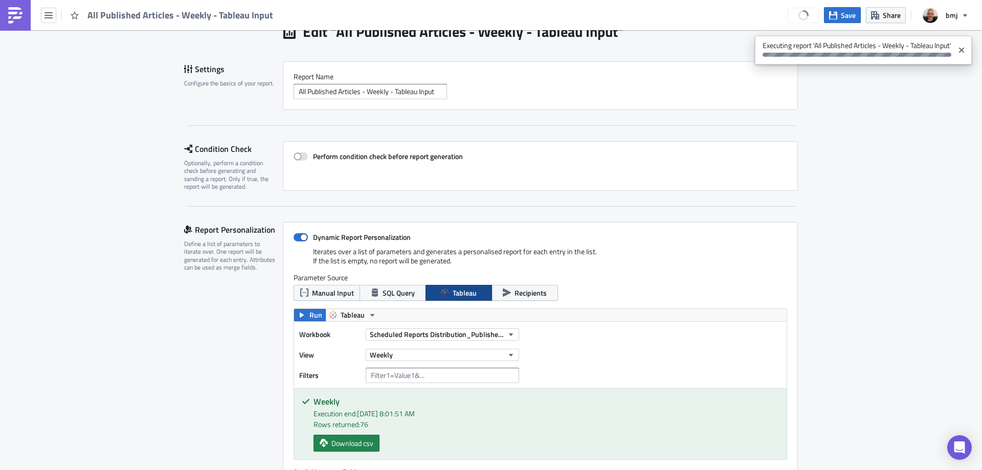
scroll to position [541, 0]
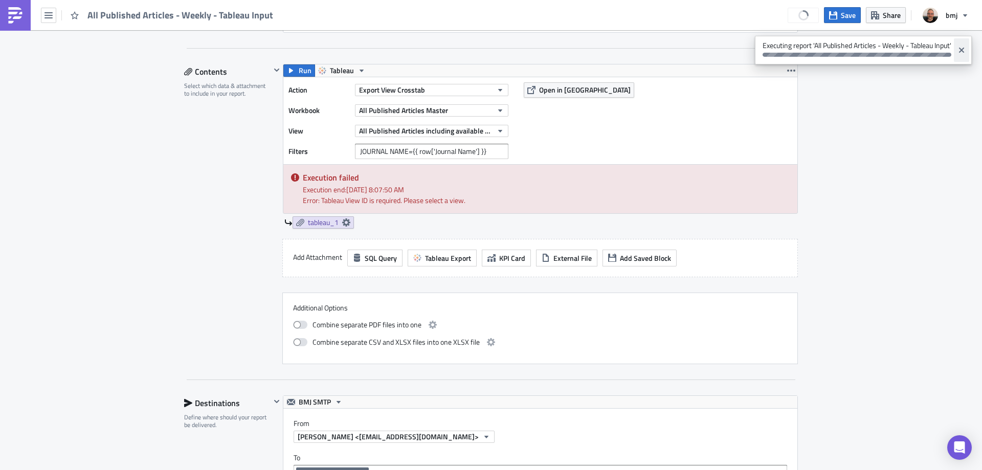
click at [959, 52] on icon "Close" at bounding box center [961, 50] width 8 height 8
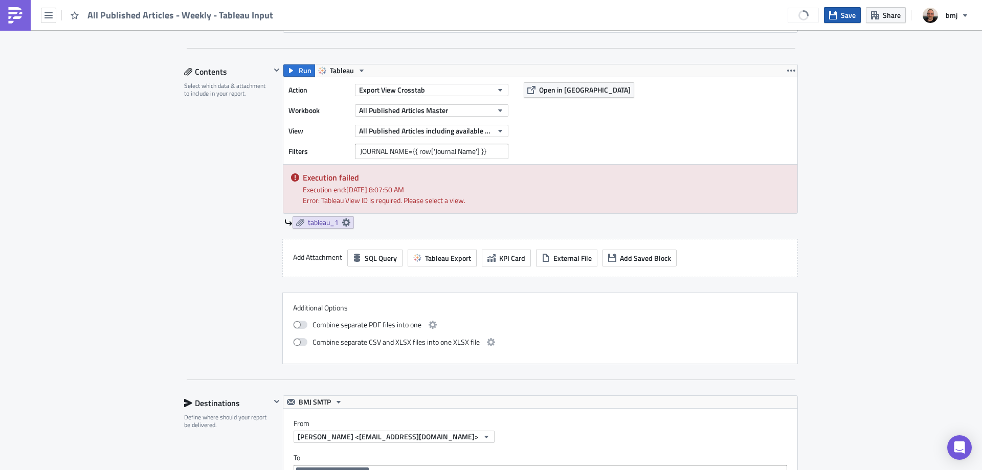
click at [842, 15] on span "Save" at bounding box center [848, 15] width 15 height 11
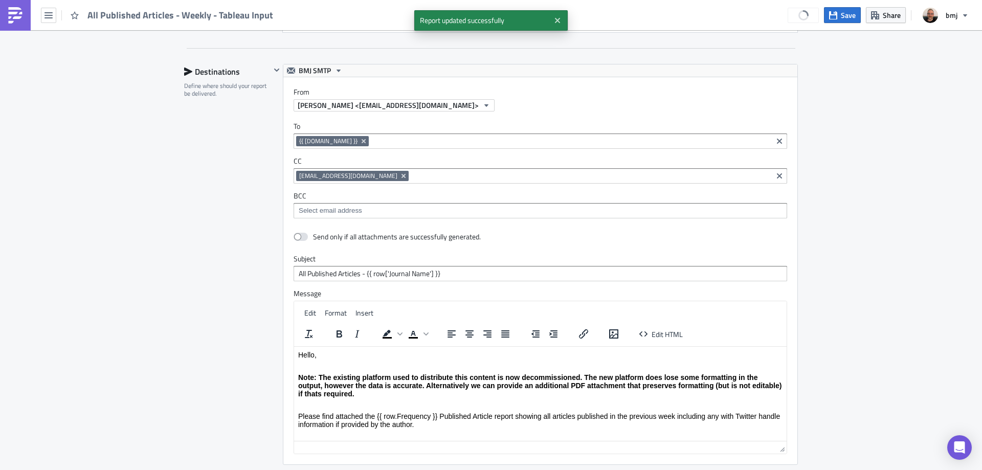
scroll to position [1092, 0]
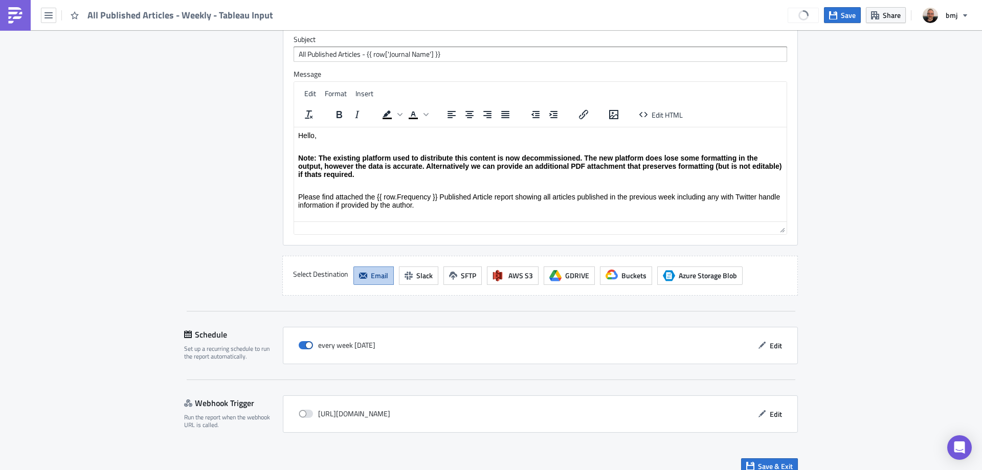
click at [783, 461] on div "Save & Exit" at bounding box center [491, 466] width 614 height 36
click at [782, 461] on span "Save & Exit" at bounding box center [775, 466] width 35 height 11
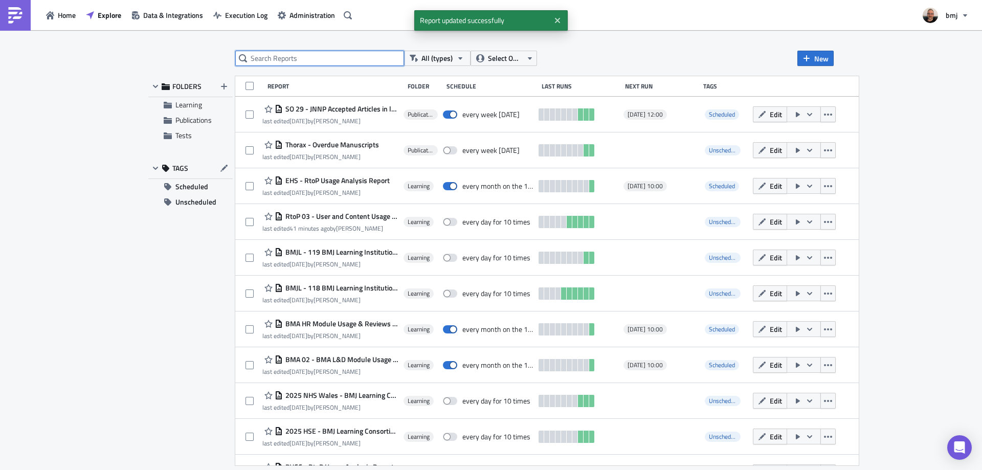
click at [342, 60] on input "text" at bounding box center [319, 58] width 169 height 15
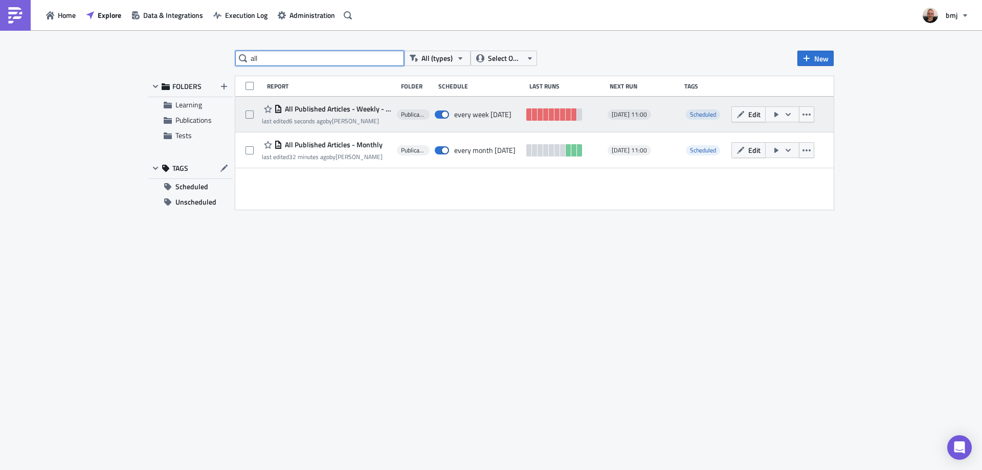
type input "all"
click at [377, 110] on span "All Published Articles - Weekly - Tableau Input" at bounding box center [336, 108] width 109 height 9
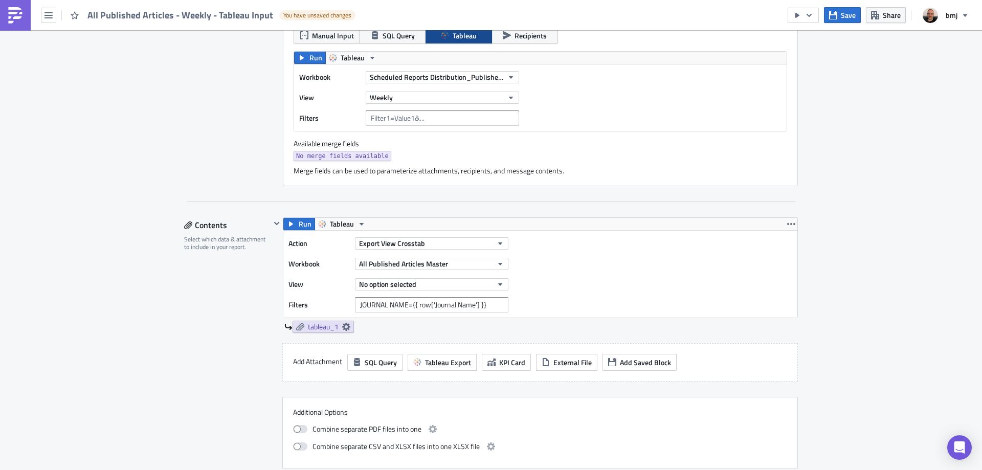
scroll to position [358, 0]
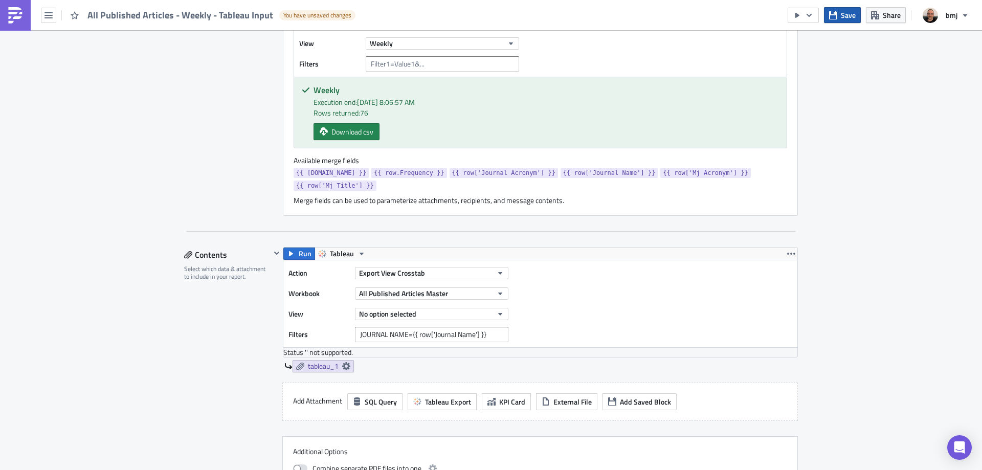
click at [841, 15] on span "Save" at bounding box center [848, 15] width 15 height 11
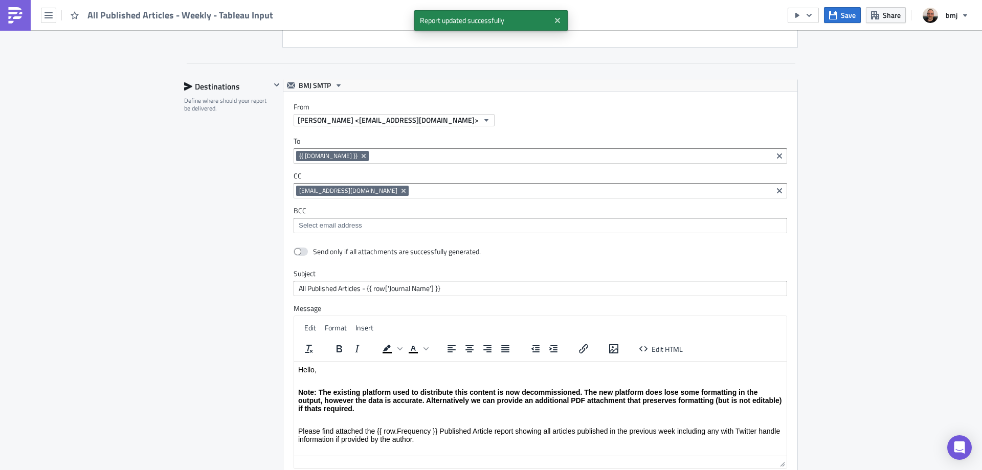
scroll to position [1052, 0]
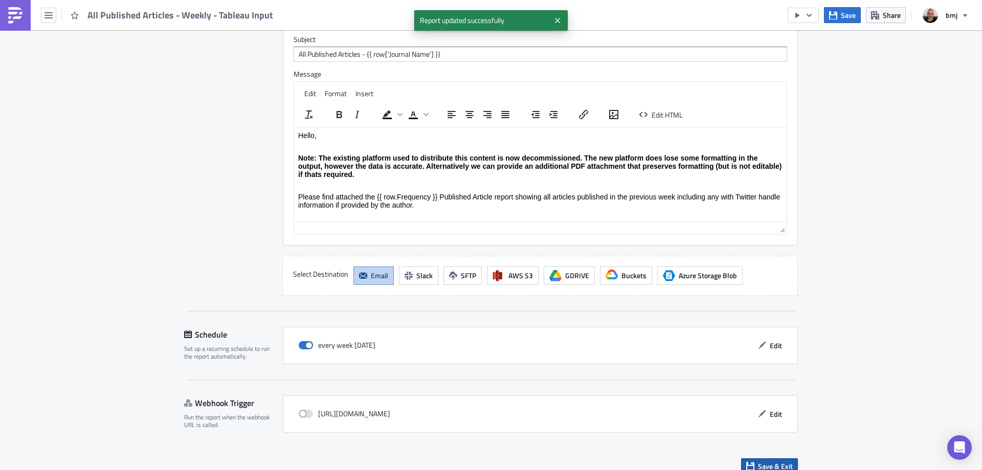
click at [785, 461] on span "Save & Exit" at bounding box center [775, 466] width 35 height 11
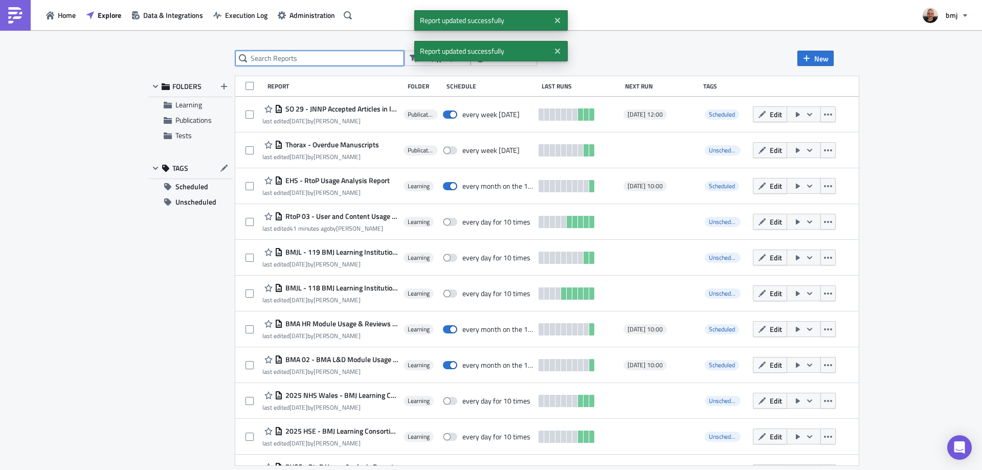
click at [357, 59] on input "text" at bounding box center [319, 58] width 169 height 15
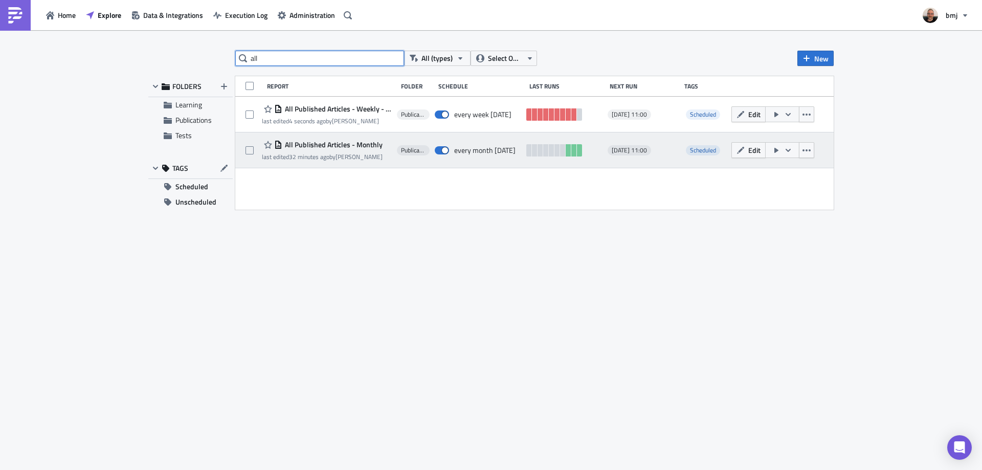
type input "all"
click at [363, 143] on span "All Published Articles - Monthly" at bounding box center [332, 144] width 100 height 9
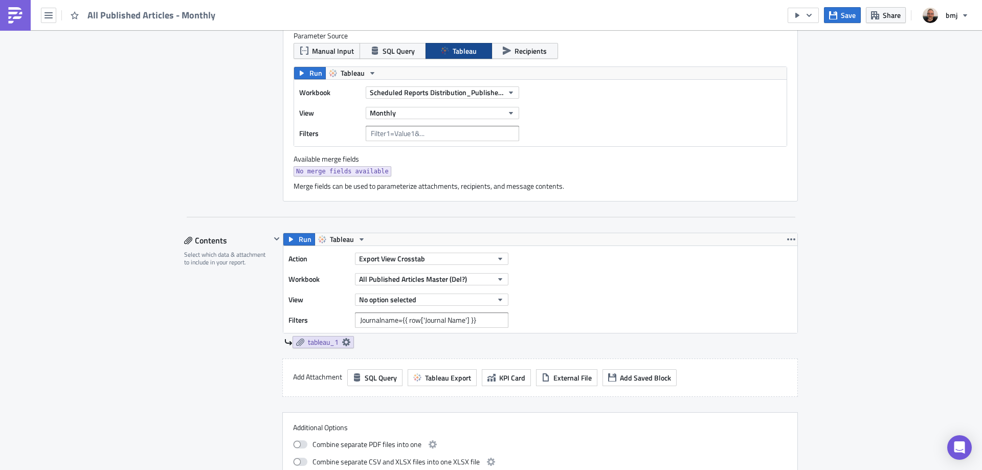
scroll to position [307, 0]
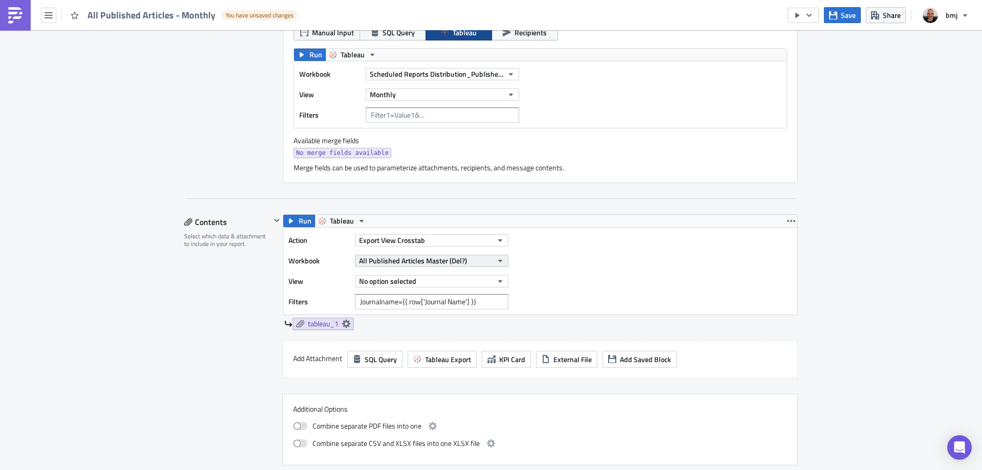
click at [493, 262] on div "Action Export View Crosstab Workbook All Published Articles Master (Del?) View …" at bounding box center [540, 271] width 514 height 87
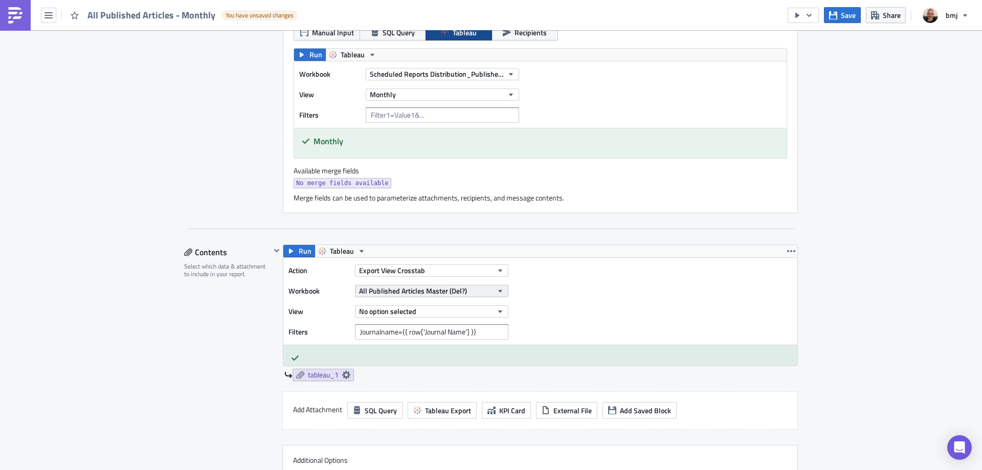
click at [490, 290] on button "All Published Articles Master (Del?)" at bounding box center [431, 291] width 153 height 12
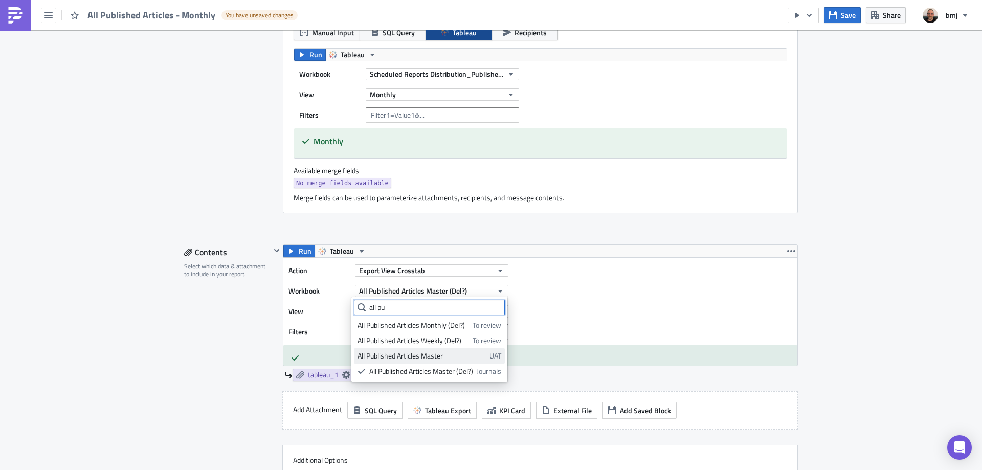
type input "all pu"
click at [445, 358] on div "All Published Articles Master" at bounding box center [421, 356] width 128 height 10
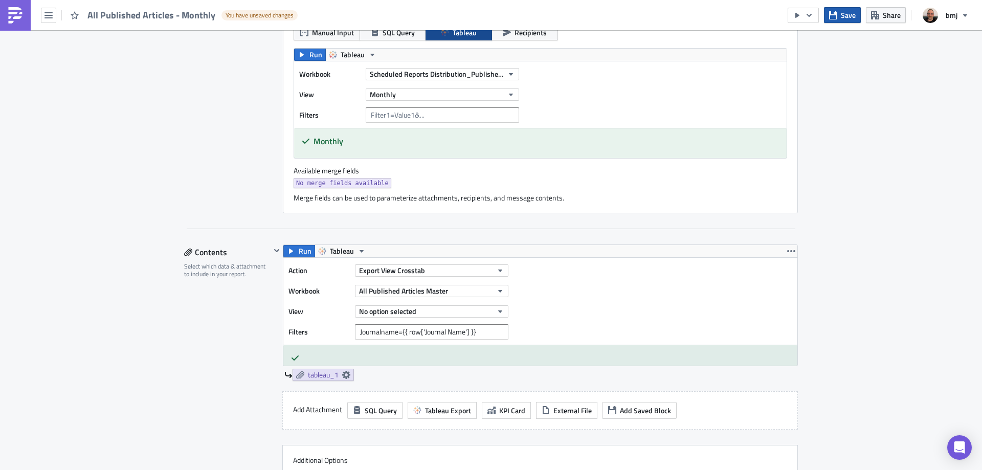
click at [850, 12] on span "Save" at bounding box center [848, 15] width 15 height 11
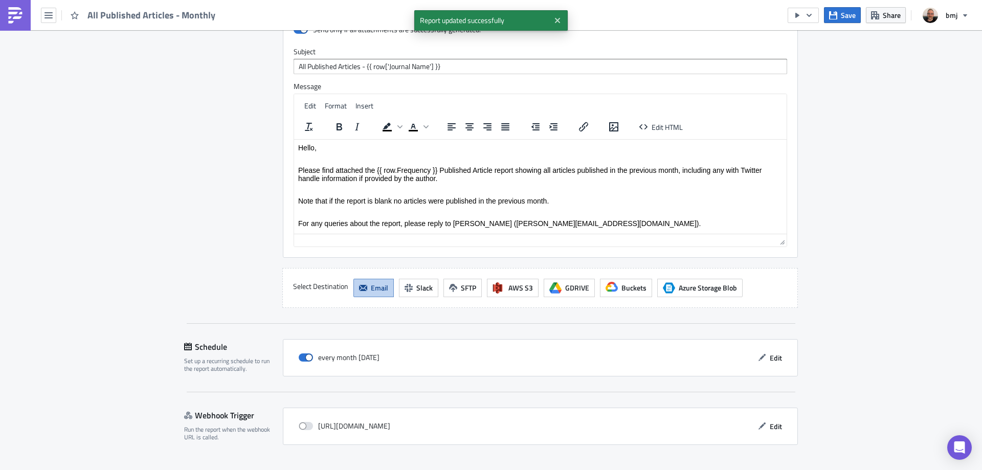
scroll to position [1023, 0]
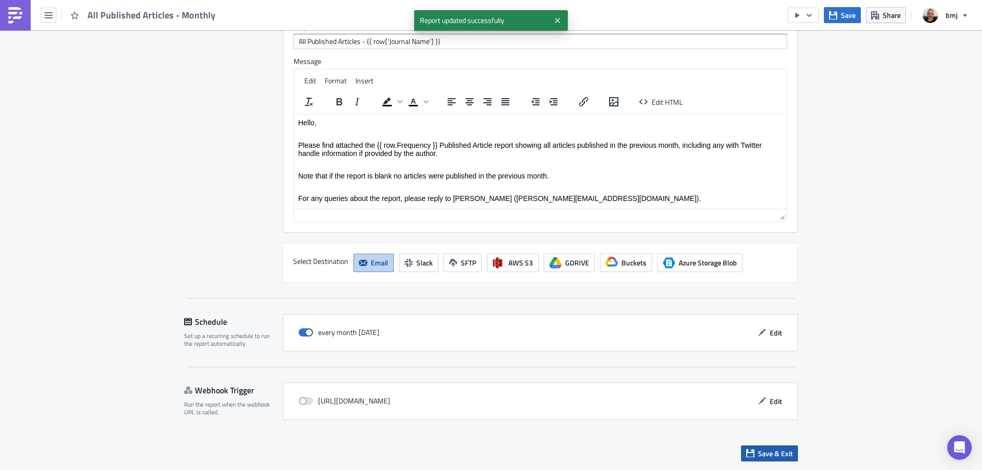
click at [767, 456] on span "Save & Exit" at bounding box center [775, 453] width 35 height 11
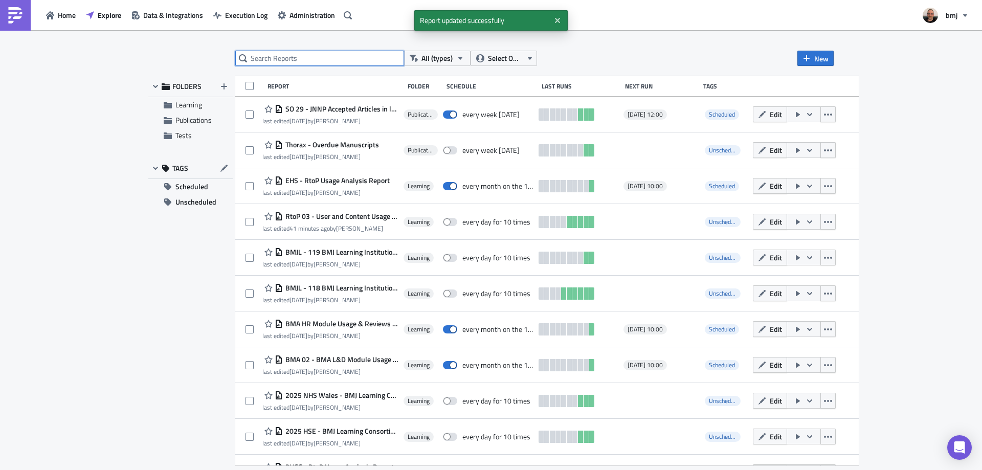
click at [336, 55] on input "text" at bounding box center [319, 58] width 169 height 15
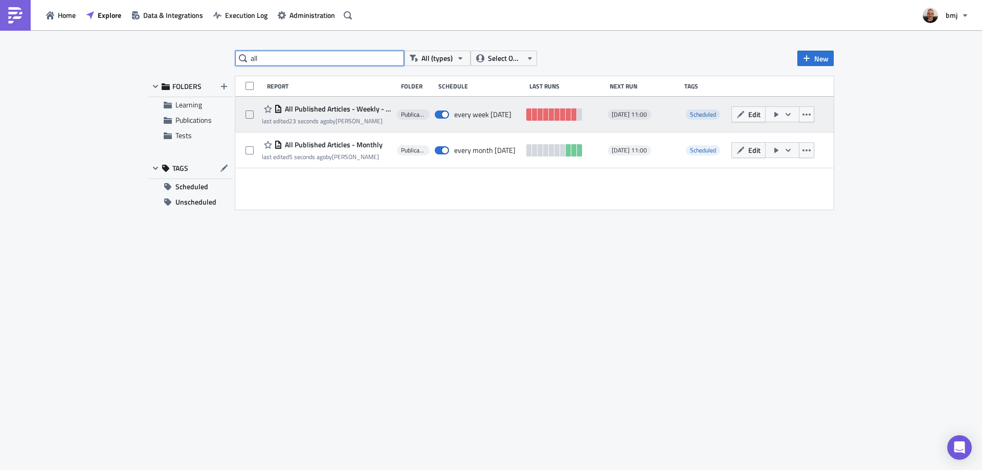
type input "all"
click at [783, 113] on button "button" at bounding box center [782, 114] width 34 height 16
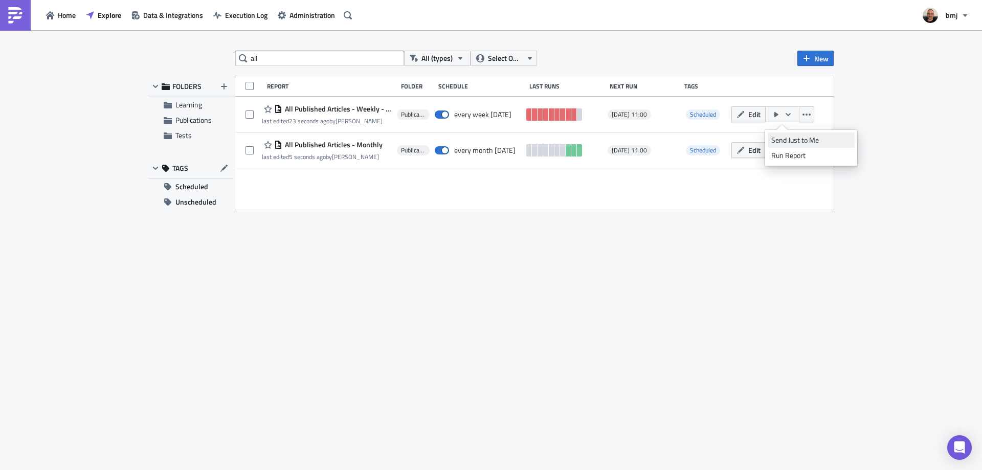
click at [797, 140] on div "Send Just to Me" at bounding box center [811, 140] width 80 height 10
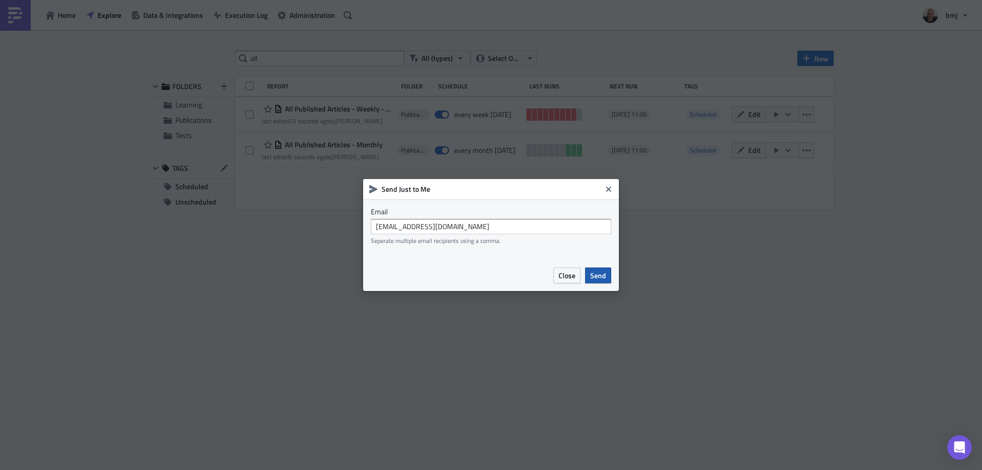
click at [603, 275] on span "Send" at bounding box center [598, 275] width 16 height 11
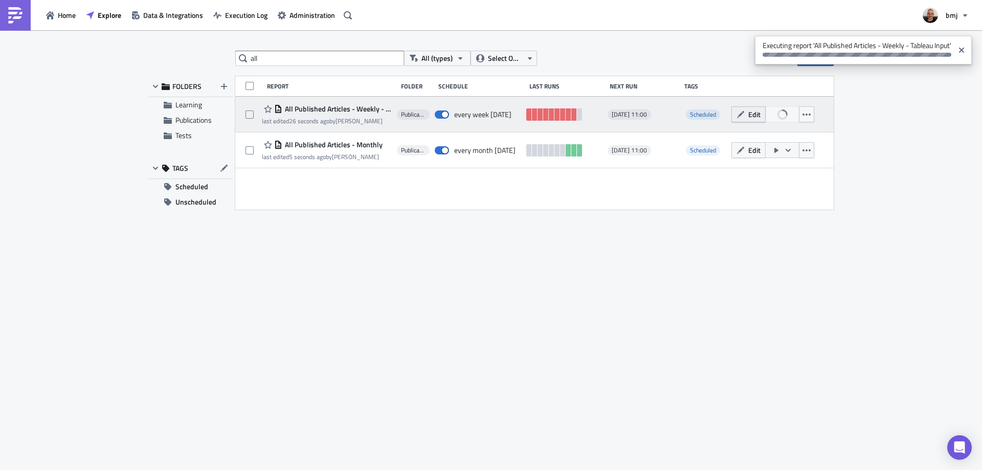
click at [761, 116] on button "Edit" at bounding box center [748, 114] width 34 height 16
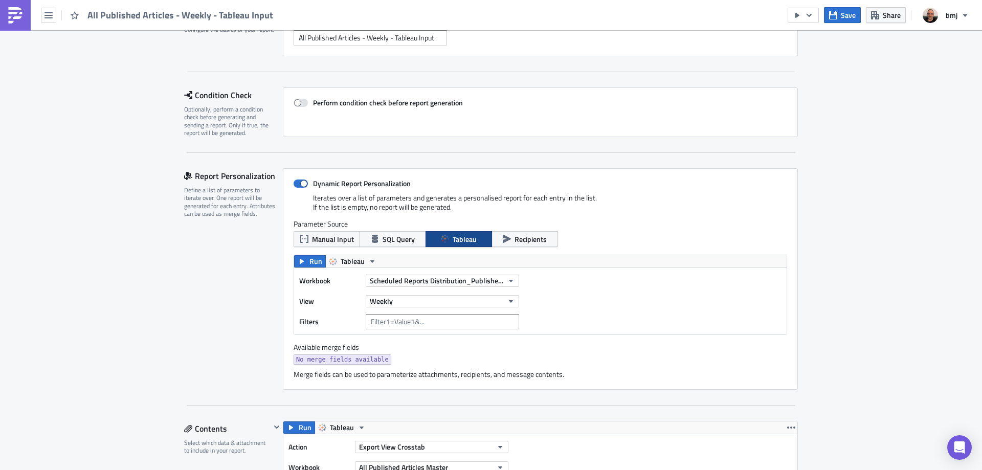
scroll to position [358, 0]
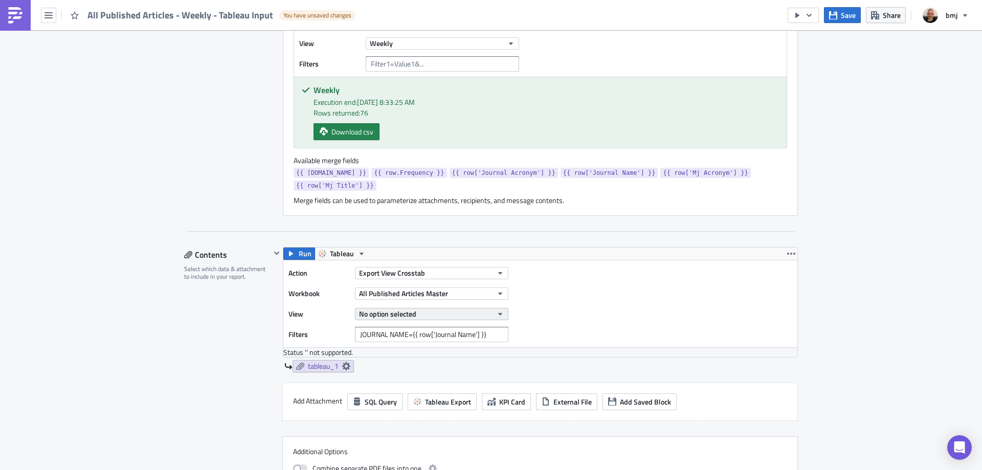
click at [441, 308] on button "No option selected" at bounding box center [431, 314] width 153 height 12
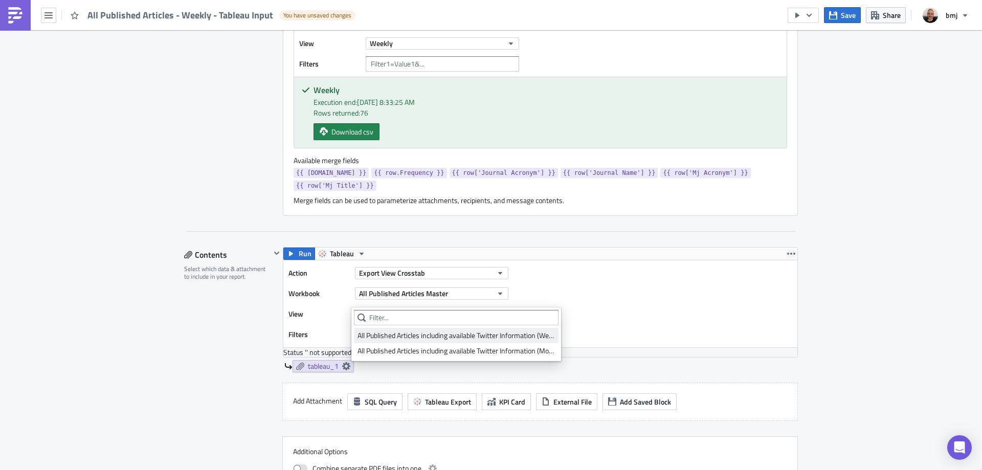
click at [458, 336] on div "All Published Articles including available Twitter Information (Weekly)" at bounding box center [455, 335] width 197 height 10
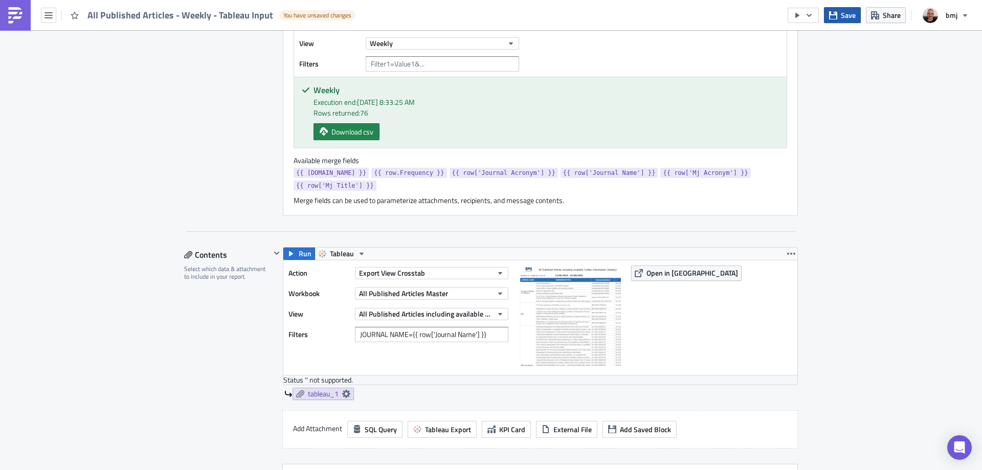
click at [847, 13] on span "Save" at bounding box center [848, 15] width 15 height 11
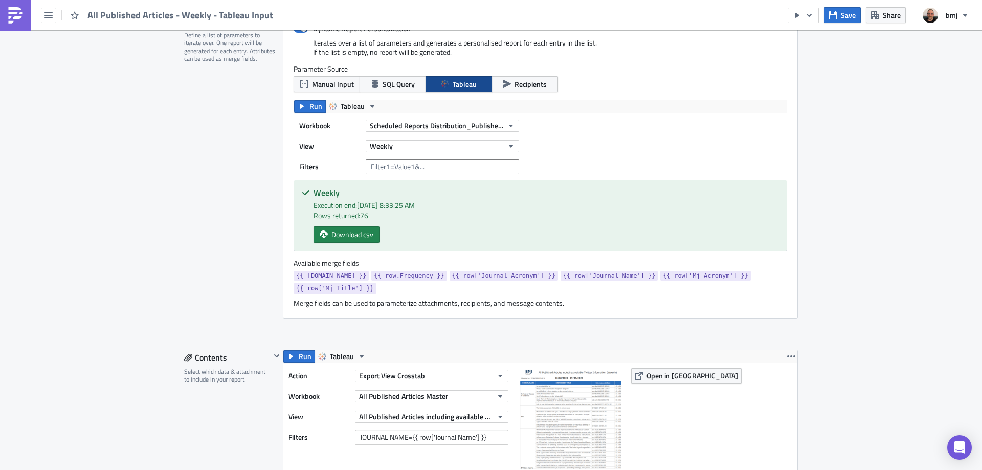
scroll to position [256, 0]
click at [854, 12] on span "Save" at bounding box center [848, 15] width 15 height 11
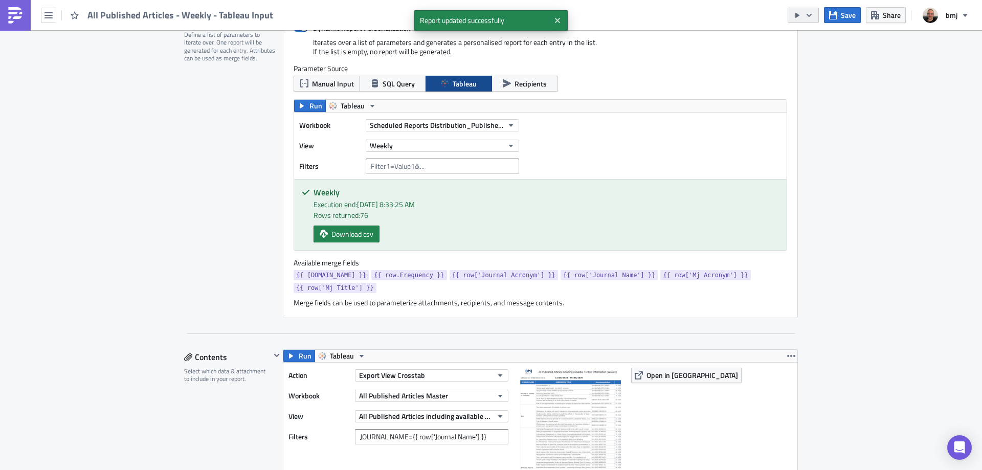
click at [810, 15] on icon "button" at bounding box center [809, 15] width 8 height 8
click at [830, 40] on div "Send Just to Me" at bounding box center [834, 41] width 80 height 10
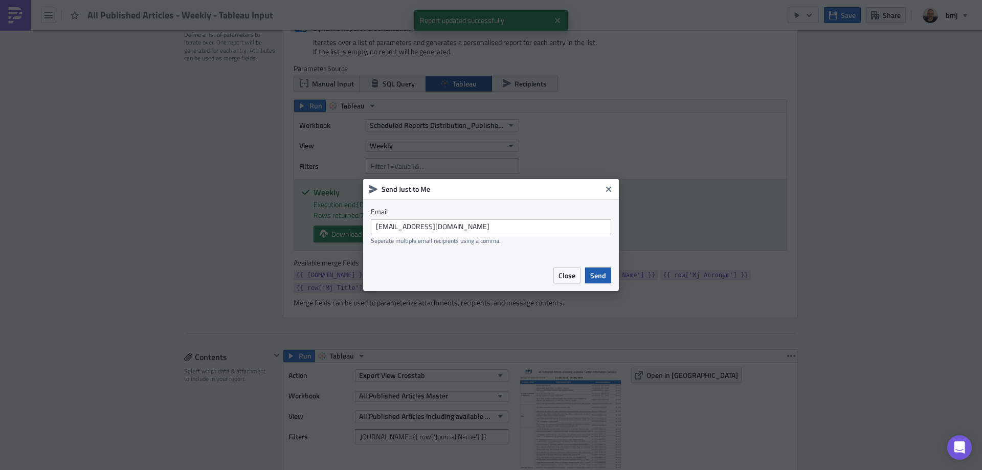
click at [598, 273] on span "Send" at bounding box center [598, 275] width 16 height 11
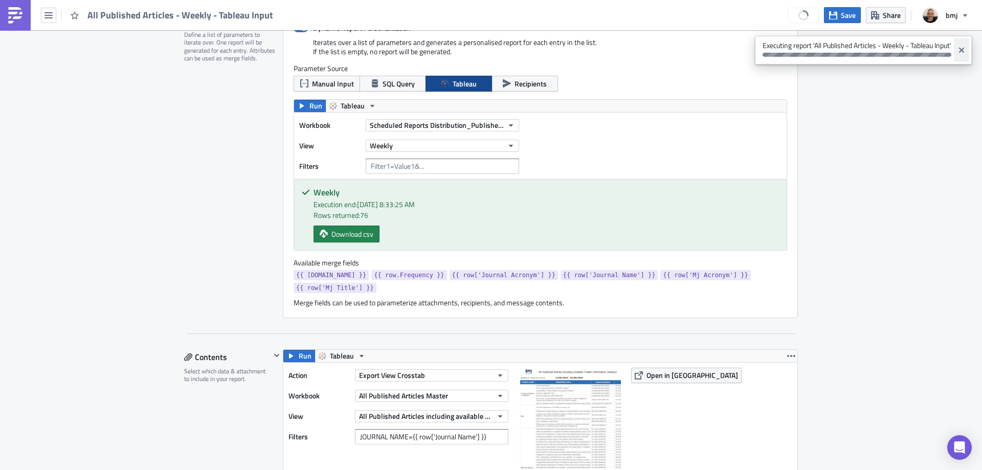
click at [963, 53] on icon "Close" at bounding box center [961, 50] width 5 height 5
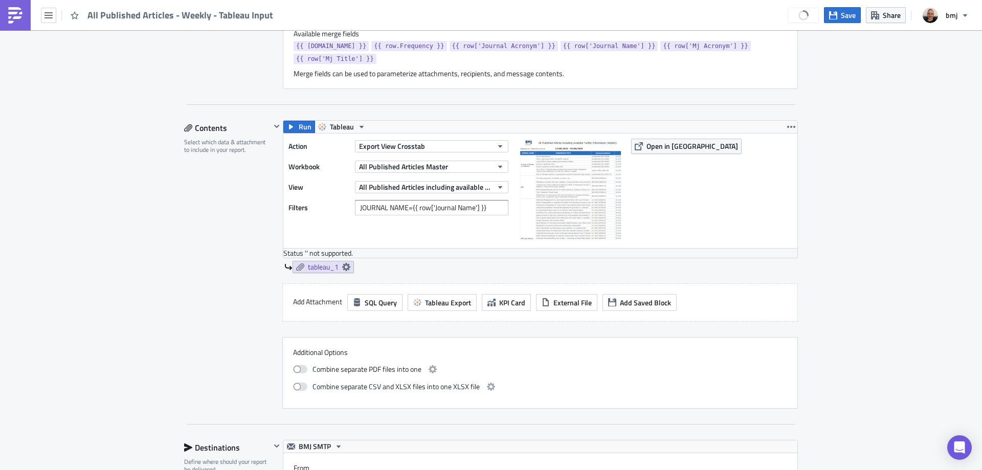
scroll to position [511, 0]
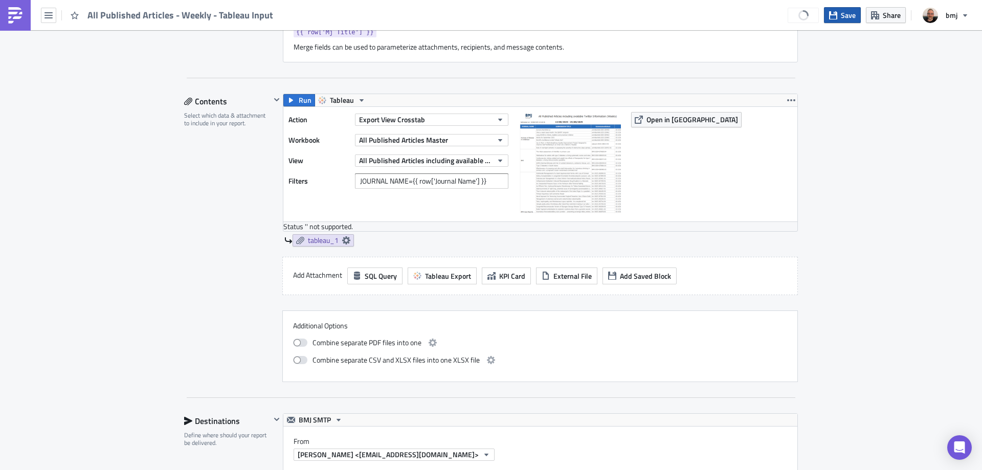
click at [842, 11] on span "Save" at bounding box center [848, 15] width 15 height 11
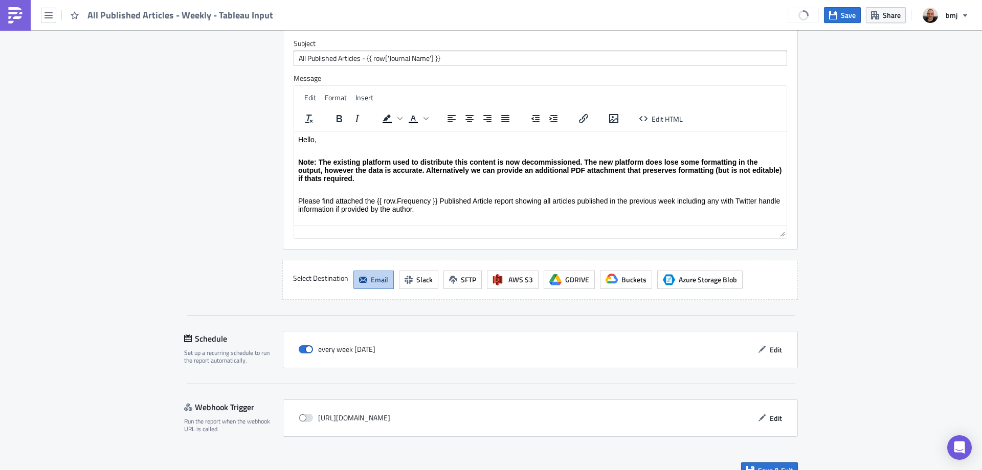
scroll to position [1080, 0]
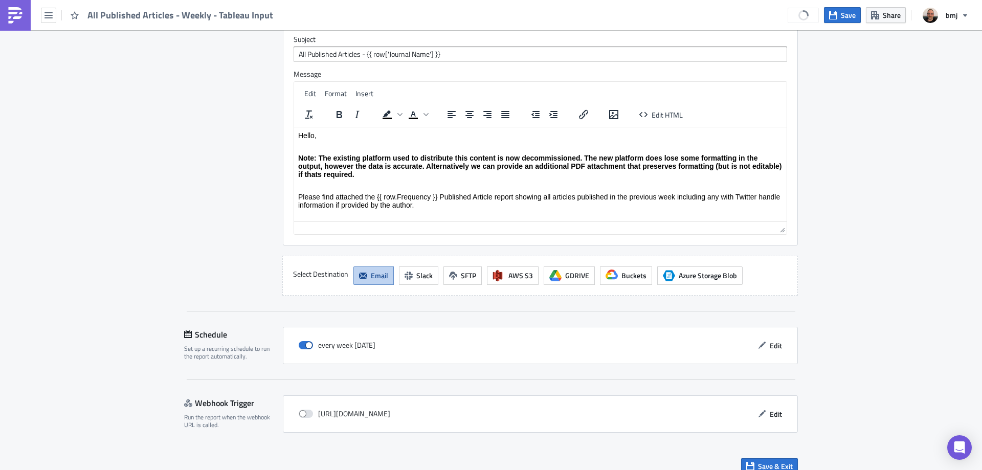
click at [773, 342] on div "every week [DATE] Edit" at bounding box center [540, 345] width 515 height 37
click at [770, 340] on span "Edit" at bounding box center [776, 345] width 12 height 11
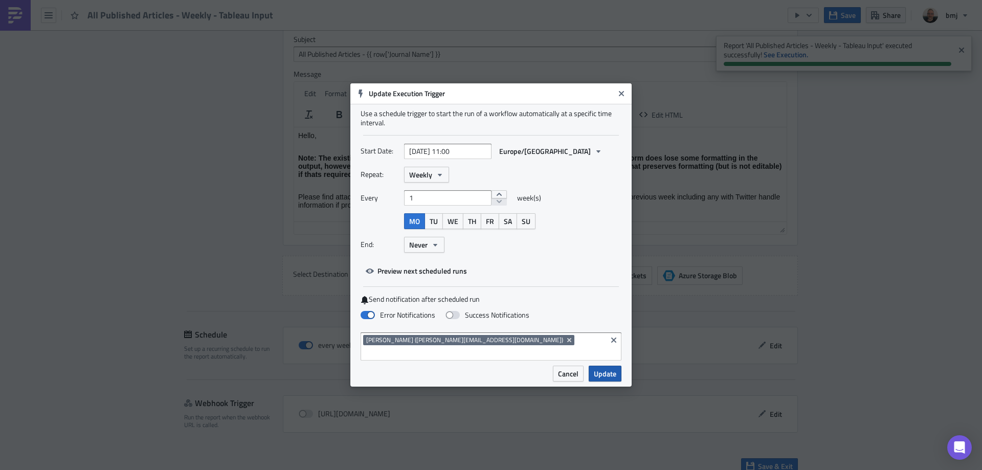
click at [609, 368] on span "Update" at bounding box center [605, 373] width 22 height 11
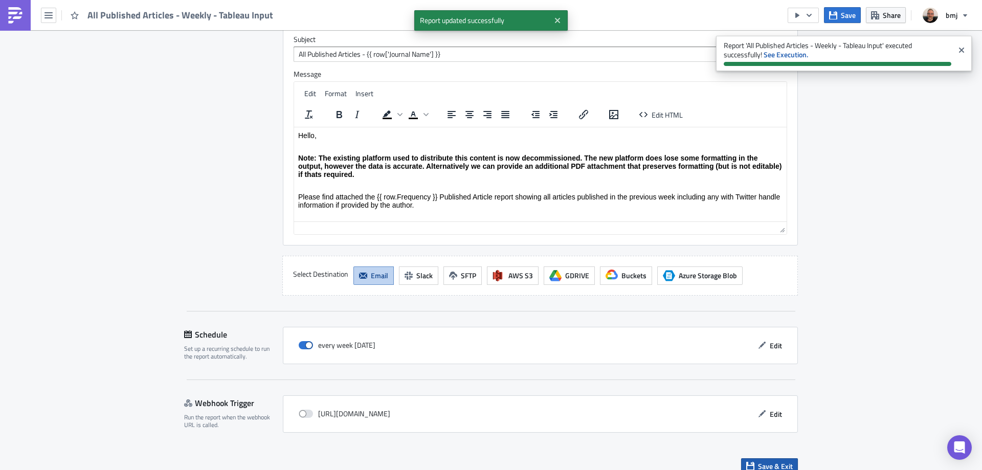
click at [767, 461] on span "Save & Exit" at bounding box center [775, 466] width 35 height 11
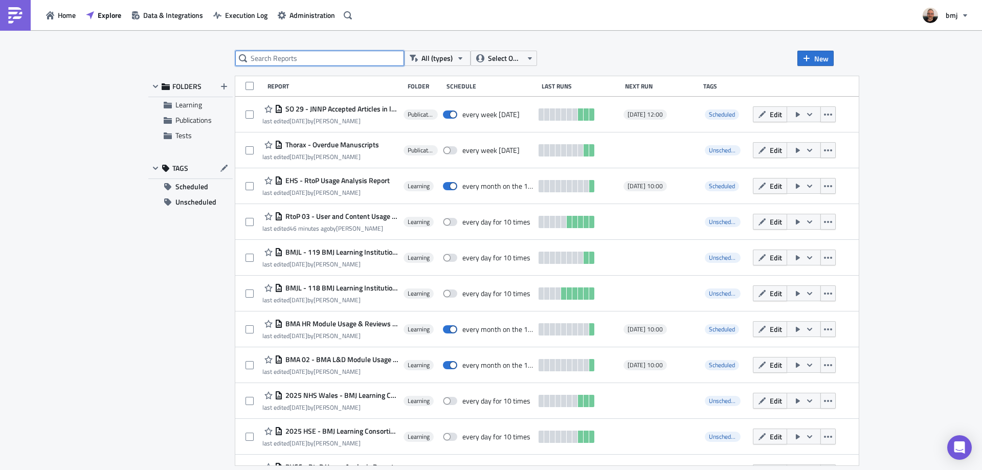
click at [351, 54] on input "text" at bounding box center [319, 58] width 169 height 15
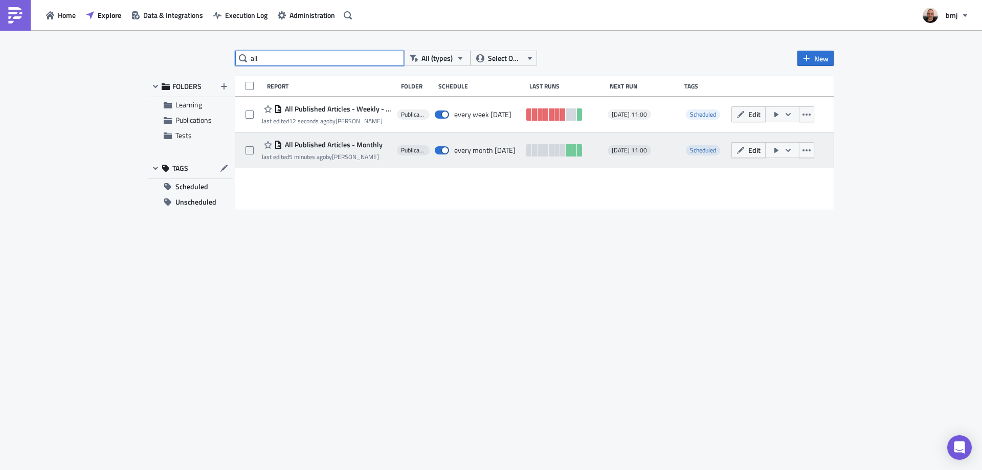
type input "all"
click at [368, 147] on span "All Published Articles - Monthly" at bounding box center [332, 144] width 100 height 9
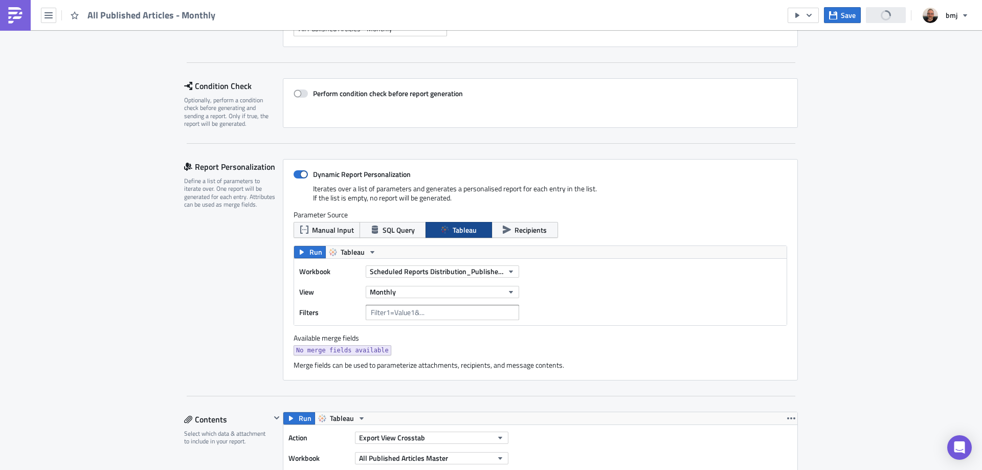
scroll to position [256, 0]
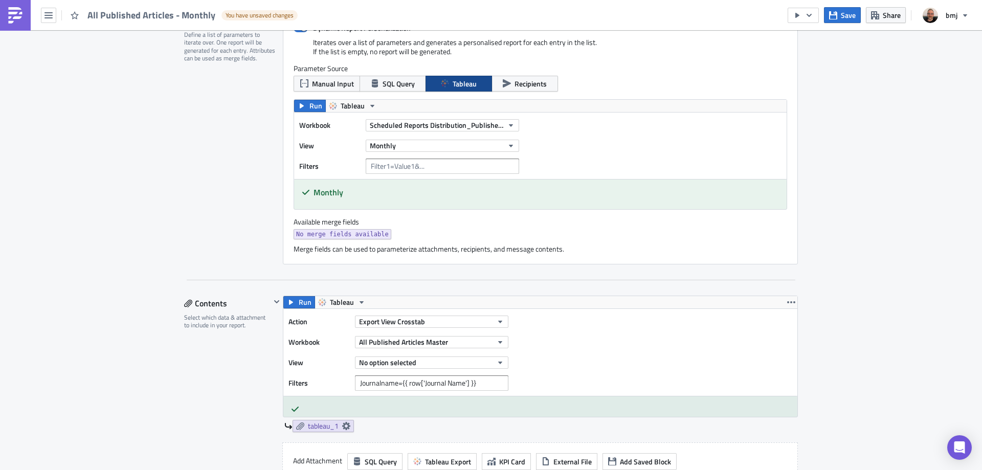
click at [482, 334] on div "All Published Articles Master" at bounding box center [431, 341] width 153 height 15
click at [474, 365] on button "No option selected" at bounding box center [431, 362] width 153 height 12
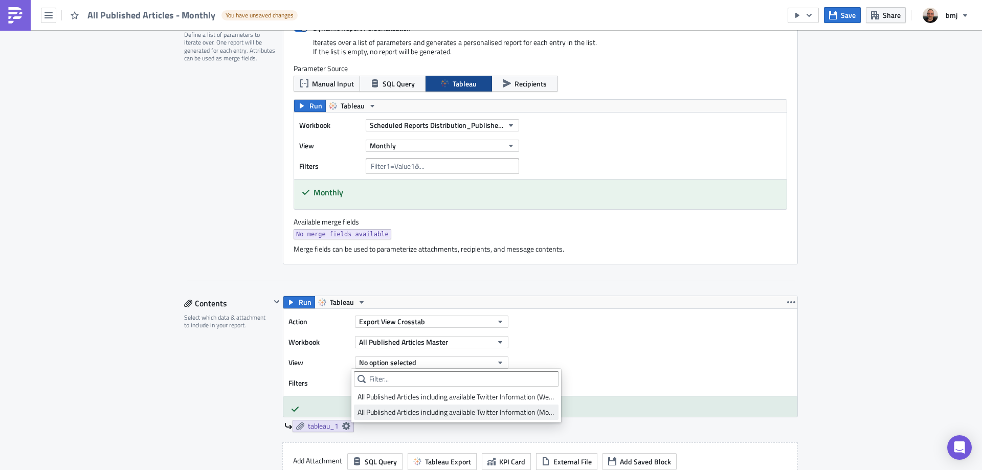
click at [495, 411] on div "All Published Articles including available Twitter Information (Monthly)" at bounding box center [455, 412] width 197 height 10
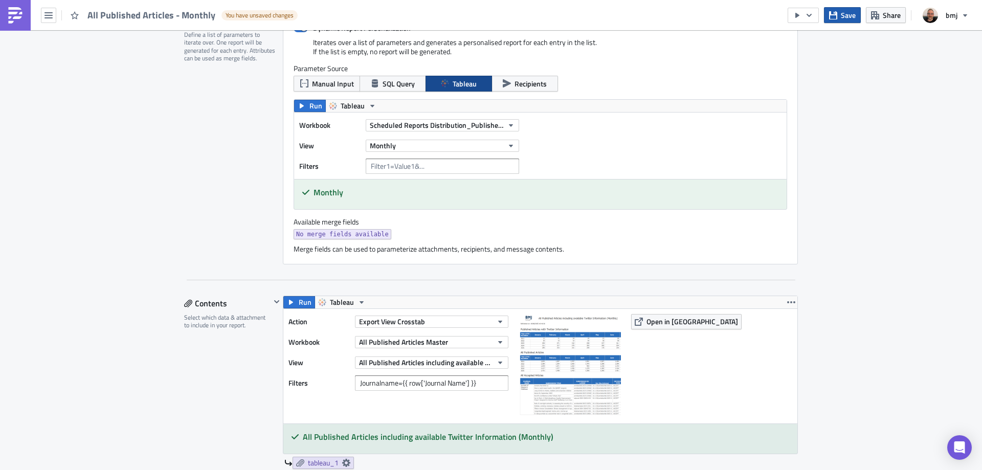
click at [846, 13] on span "Save" at bounding box center [848, 15] width 15 height 11
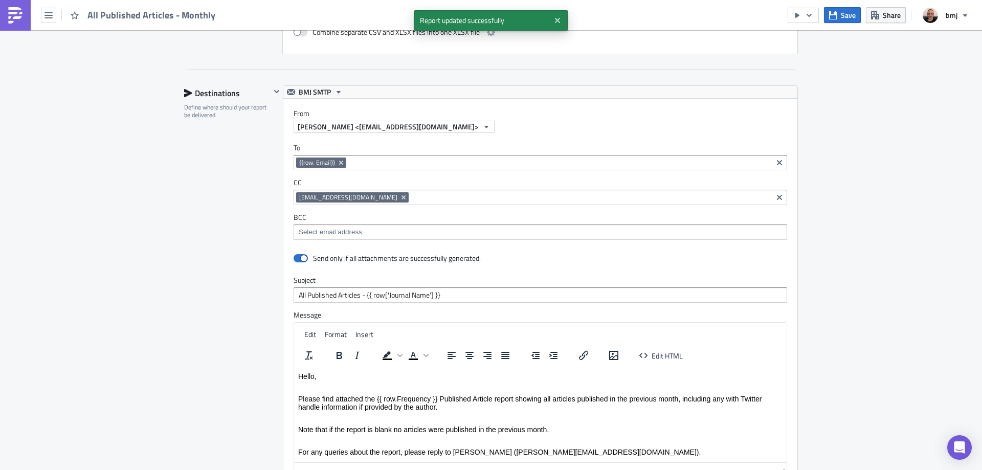
scroll to position [1059, 0]
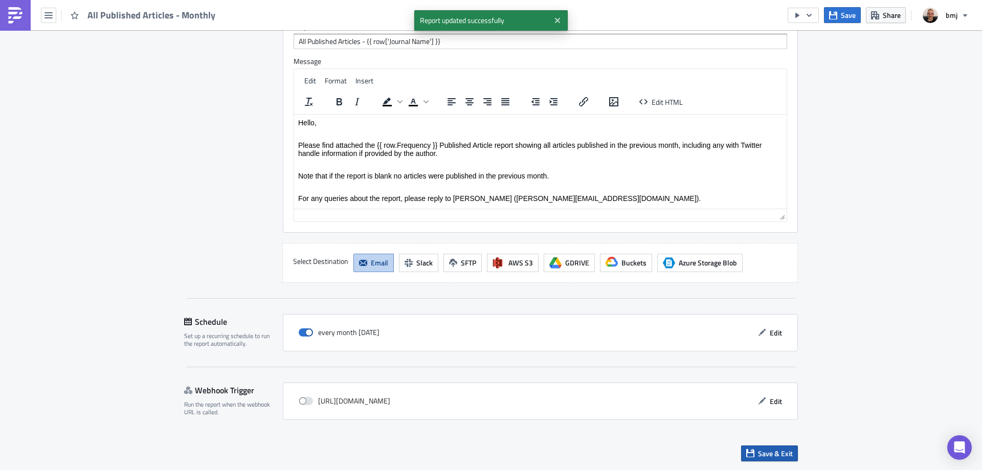
click at [790, 449] on button "Save & Exit" at bounding box center [769, 453] width 57 height 16
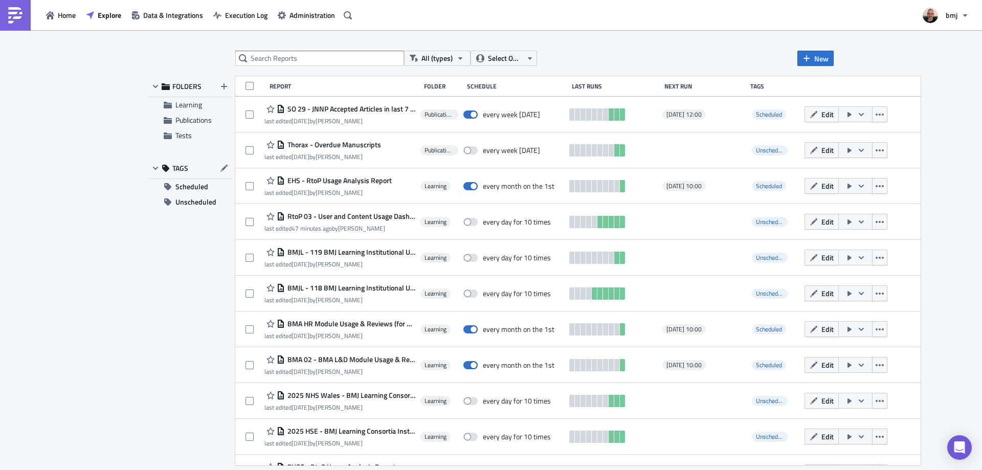
click at [941, 87] on div "All (types) Select Owner New FOLDERS Learning Publications Tests TAGS Scheduled…" at bounding box center [491, 250] width 982 height 441
click at [337, 54] on input "text" at bounding box center [319, 58] width 169 height 15
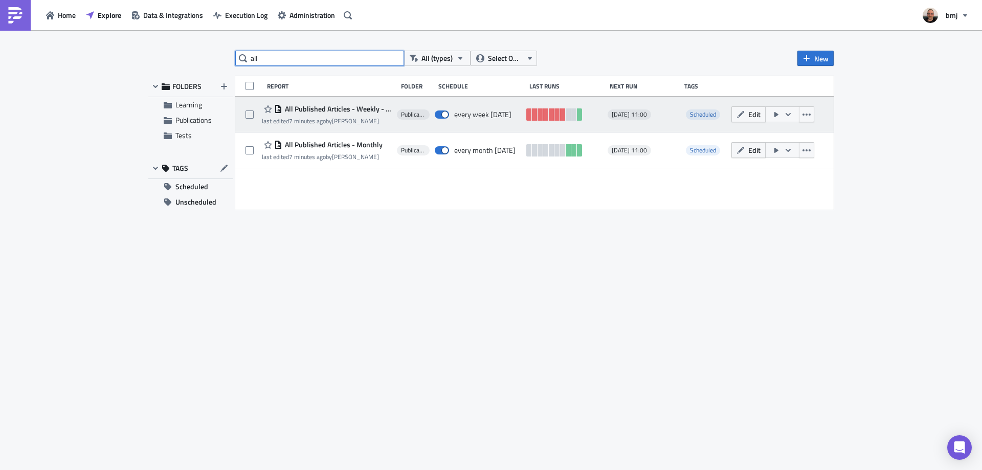
type input "all"
click at [369, 106] on span "All Published Articles - Weekly - Tableau Input" at bounding box center [336, 108] width 109 height 9
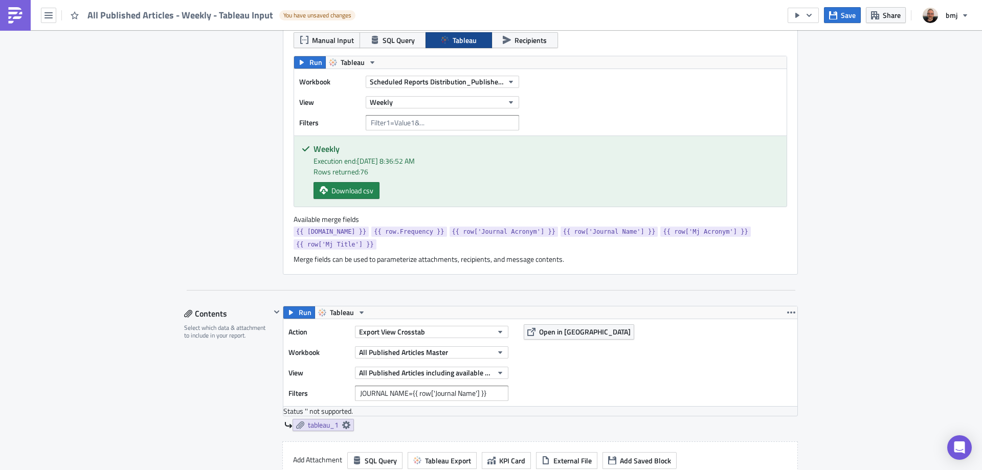
scroll to position [409, 0]
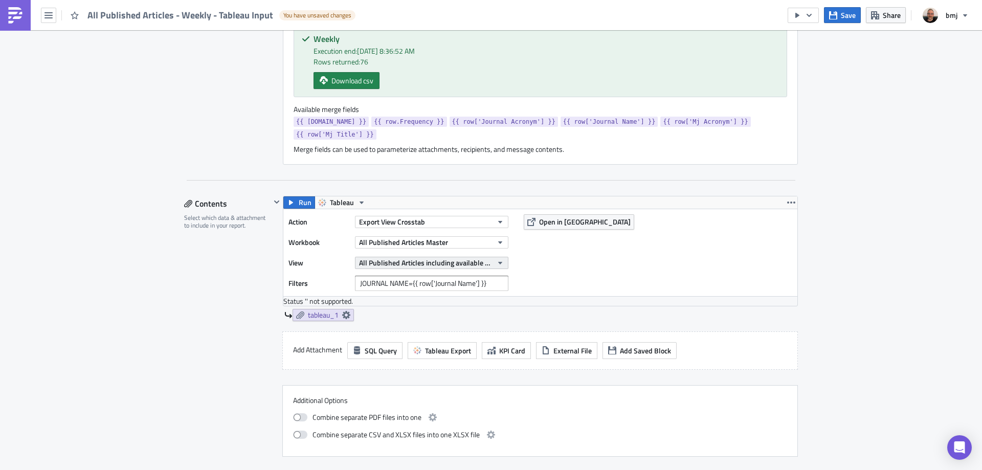
click at [491, 257] on button "All Published Articles including available Twitter Information (Weekly)" at bounding box center [431, 263] width 153 height 12
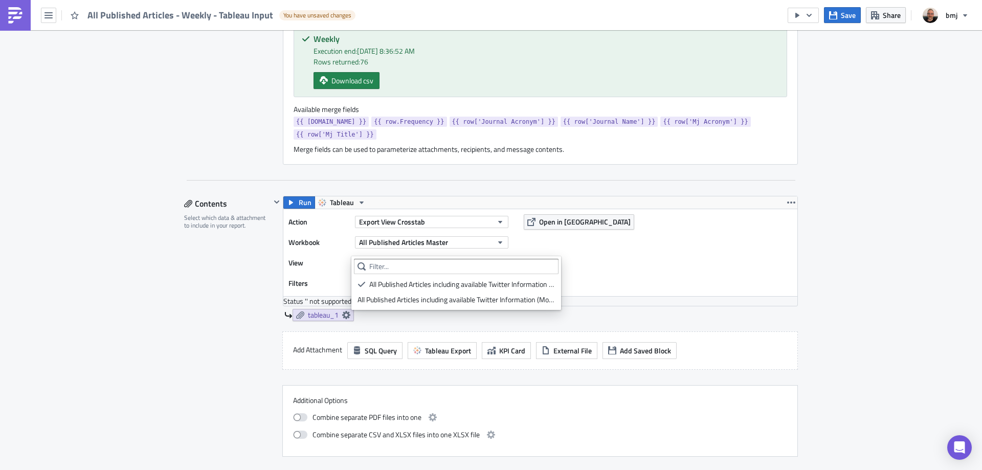
click at [491, 257] on button "All Published Articles including available Twitter Information (Weekly)" at bounding box center [431, 263] width 153 height 12
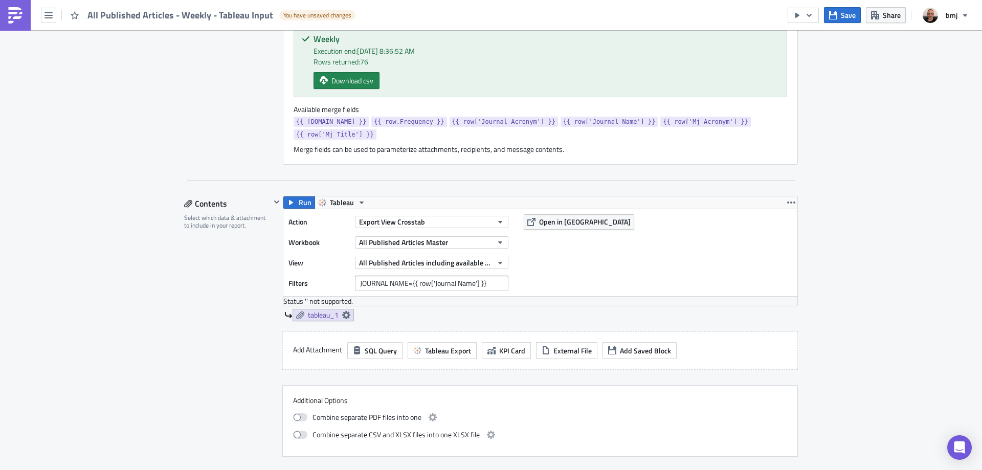
click at [590, 241] on div "Action Export View Crosstab Workbook All Published Articles Master View All Pub…" at bounding box center [540, 252] width 514 height 87
click at [568, 216] on span "Open in [GEOGRAPHIC_DATA]" at bounding box center [585, 221] width 92 height 11
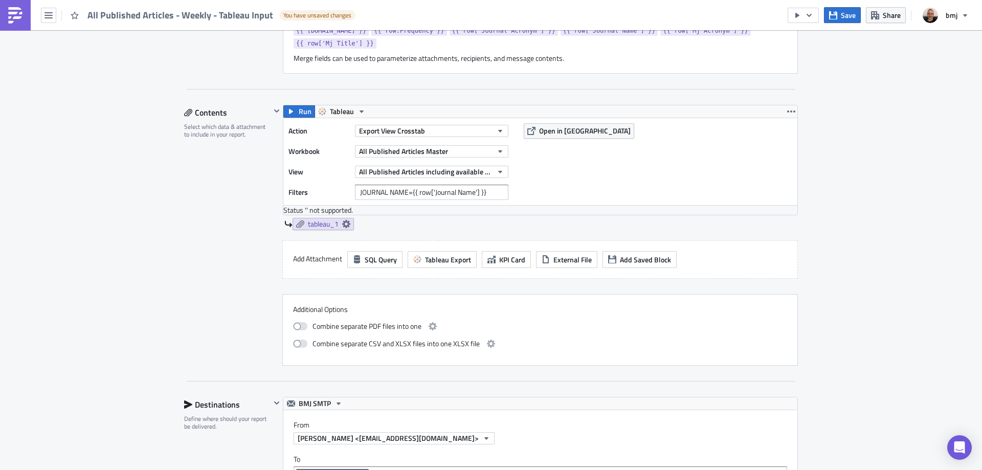
scroll to position [460, 0]
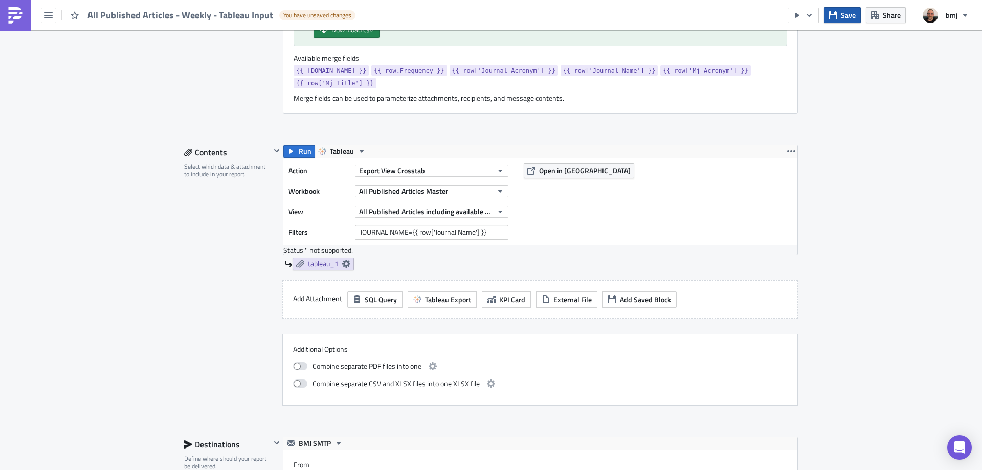
click at [844, 12] on span "Save" at bounding box center [848, 15] width 15 height 11
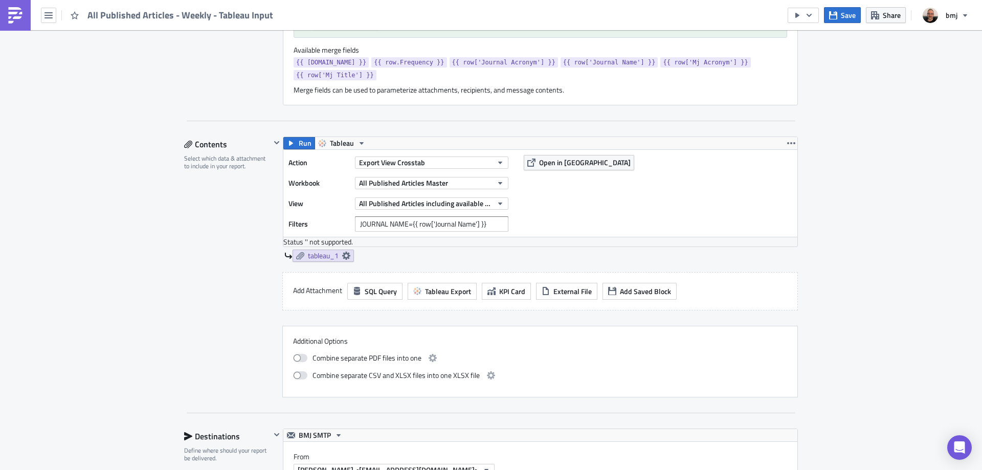
scroll to position [511, 0]
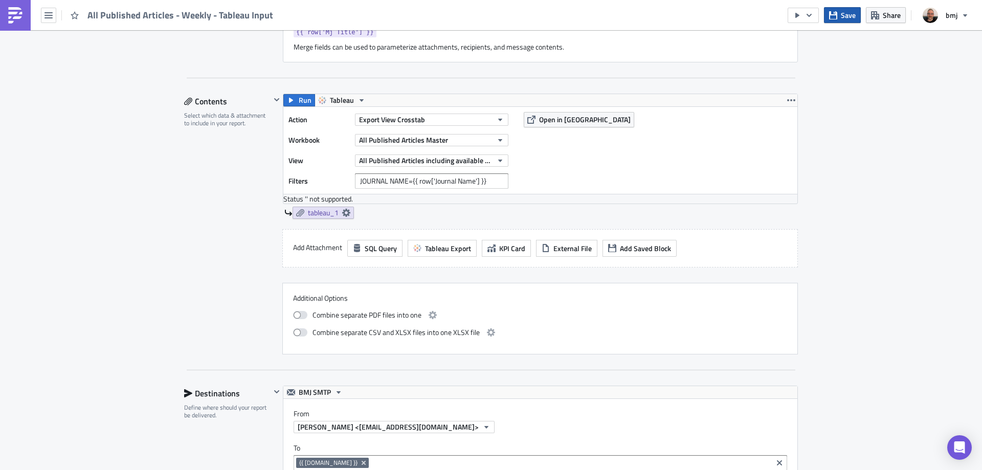
click at [847, 16] on span "Save" at bounding box center [848, 15] width 15 height 11
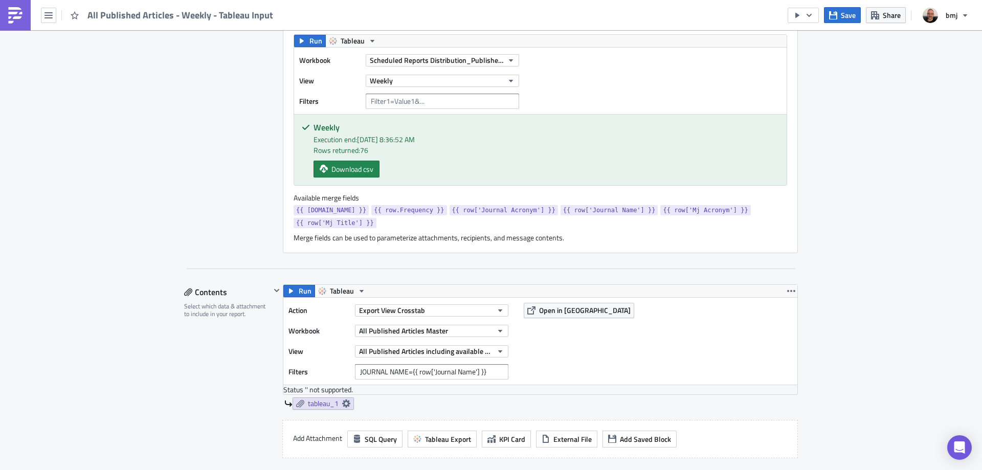
scroll to position [307, 0]
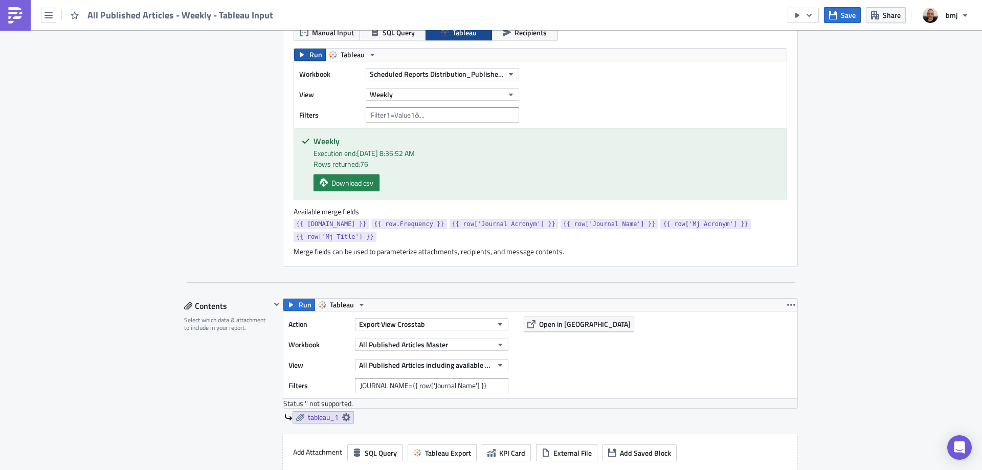
click at [309, 58] on span "Run" at bounding box center [315, 55] width 13 height 12
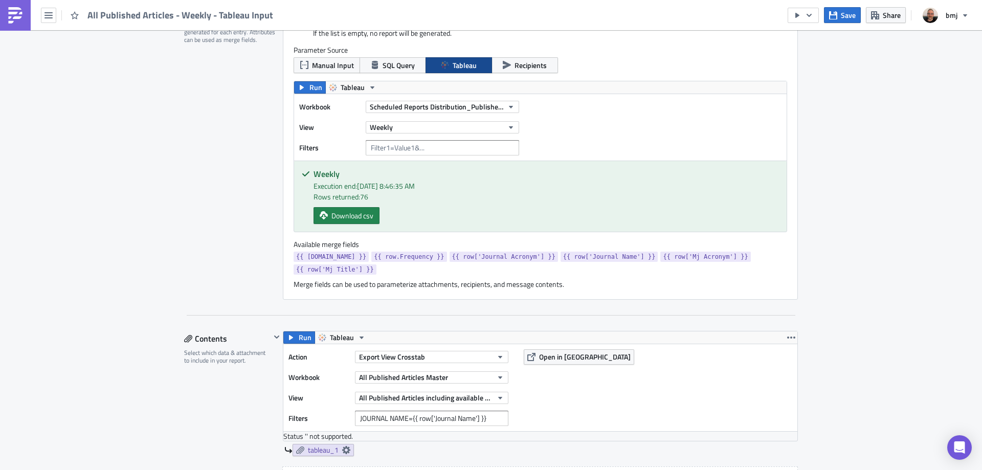
scroll to position [256, 0]
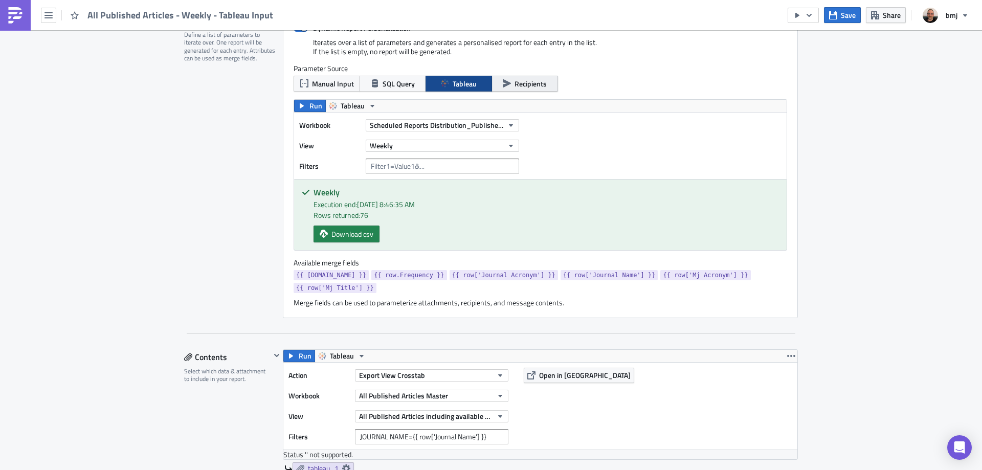
click at [528, 82] on span "Recipients" at bounding box center [530, 83] width 32 height 11
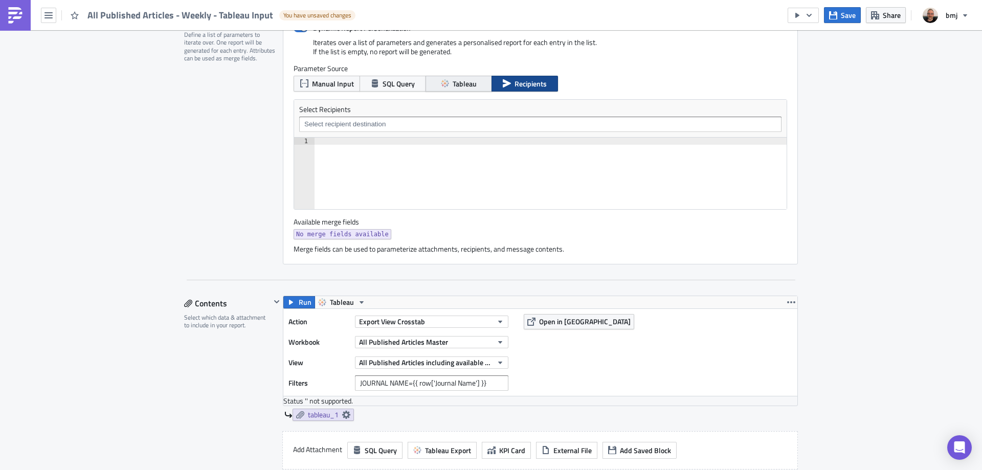
click at [447, 82] on button "Tableau" at bounding box center [458, 84] width 66 height 16
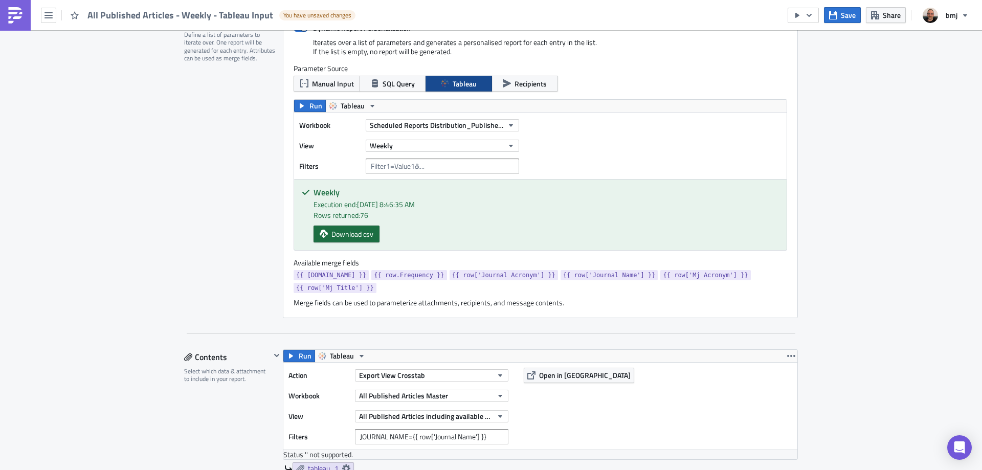
click at [356, 236] on span "Download csv" at bounding box center [352, 234] width 42 height 11
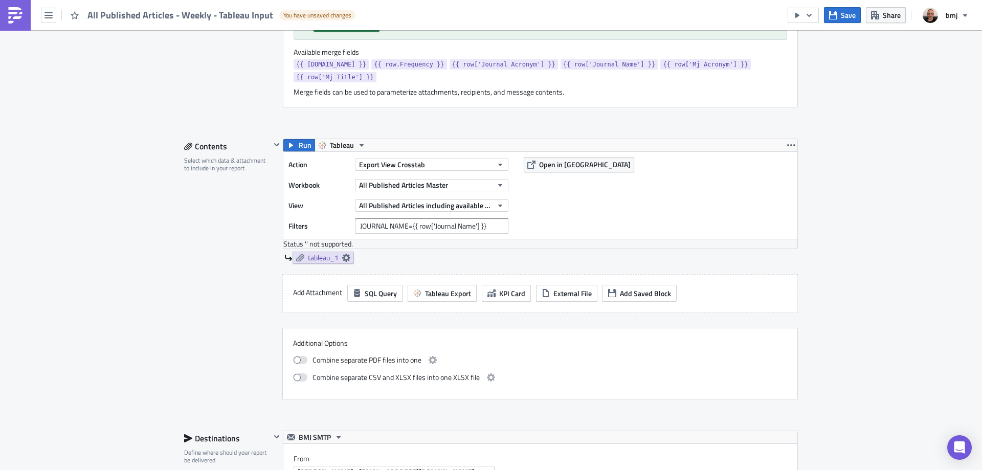
scroll to position [511, 0]
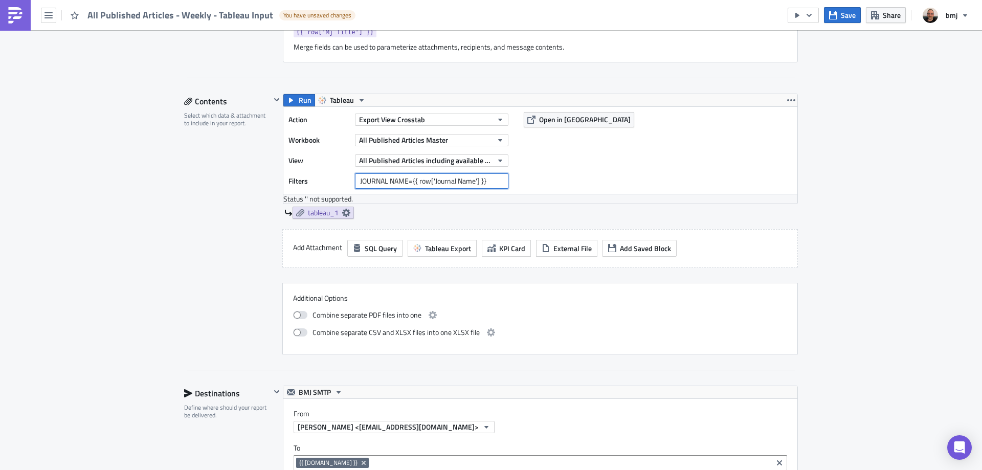
drag, startPoint x: 411, startPoint y: 169, endPoint x: 516, endPoint y: 172, distance: 105.4
click at [516, 172] on div "Action Export View Crosstab Workbook All Published Articles Master View All Pub…" at bounding box center [540, 150] width 514 height 87
paste input "Medical Humanities"
click at [544, 114] on span "Open in [GEOGRAPHIC_DATA]" at bounding box center [585, 119] width 92 height 11
drag, startPoint x: 410, startPoint y: 167, endPoint x: 516, endPoint y: 167, distance: 106.4
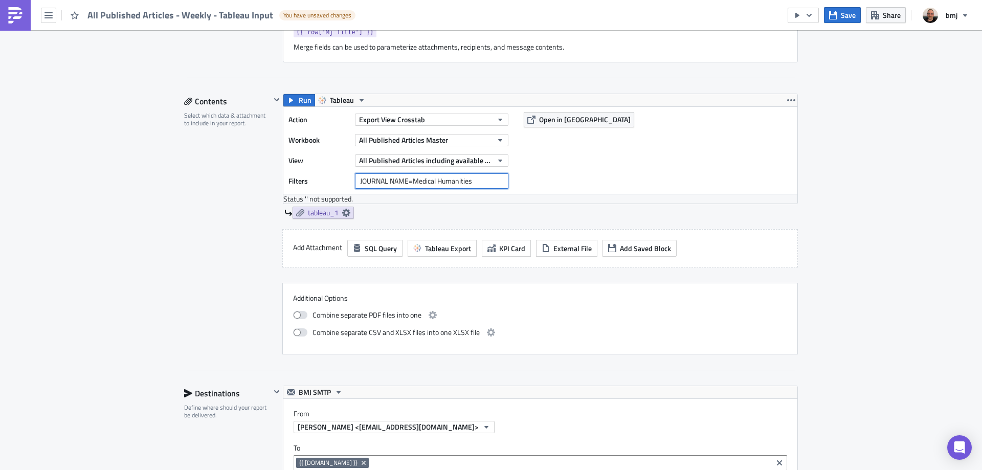
click at [515, 167] on div "Action Export View Crosstab Workbook All Published Articles Master View All Pub…" at bounding box center [540, 150] width 514 height 87
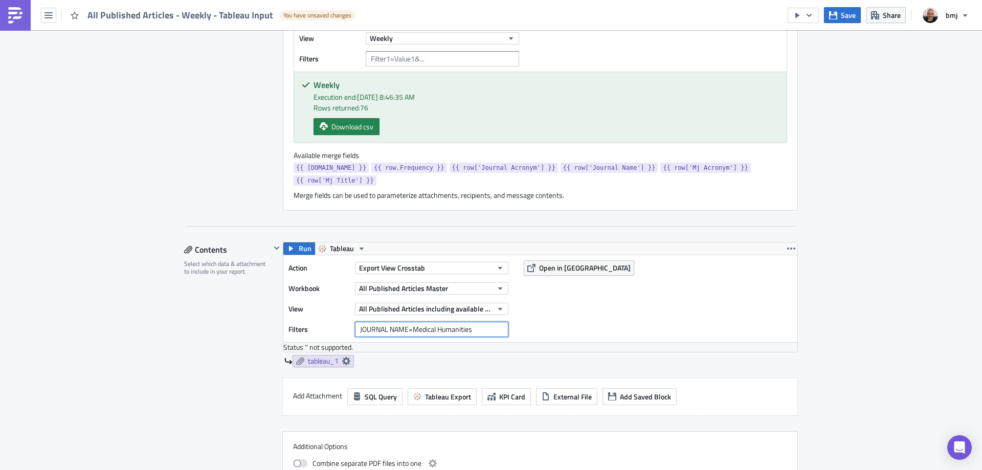
scroll to position [358, 0]
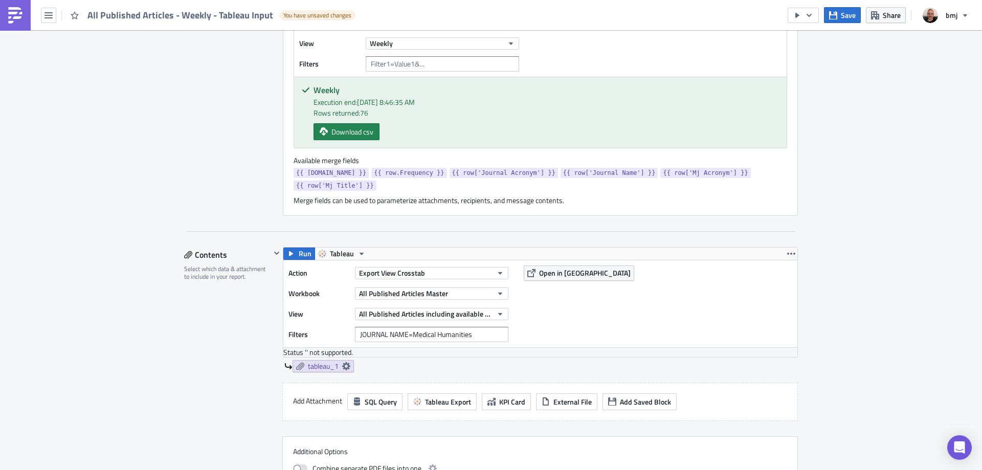
click at [563, 171] on span "{{ row['Journal Name'] }}" at bounding box center [609, 173] width 93 height 10
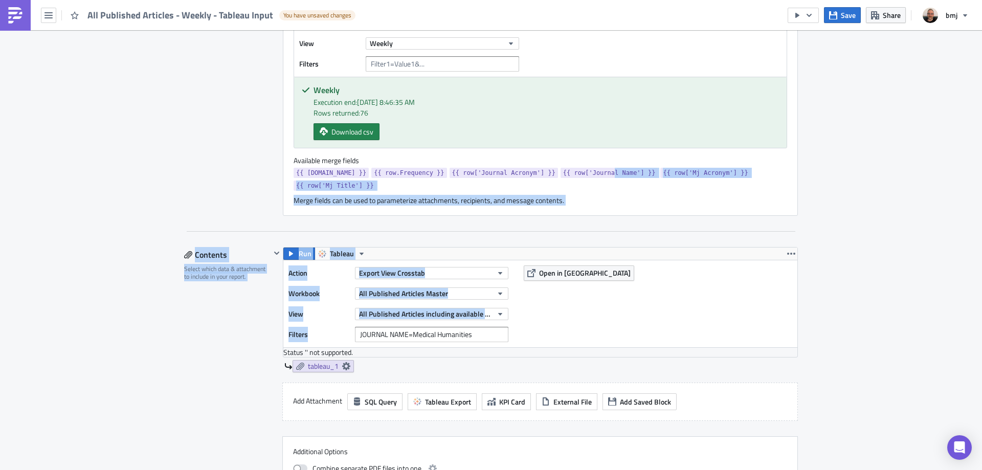
drag, startPoint x: 571, startPoint y: 172, endPoint x: 482, endPoint y: 319, distance: 171.3
click at [482, 319] on div "Settings Configure the basics of your report. Report Nam﻿e All Published Articl…" at bounding box center [491, 446] width 614 height 1392
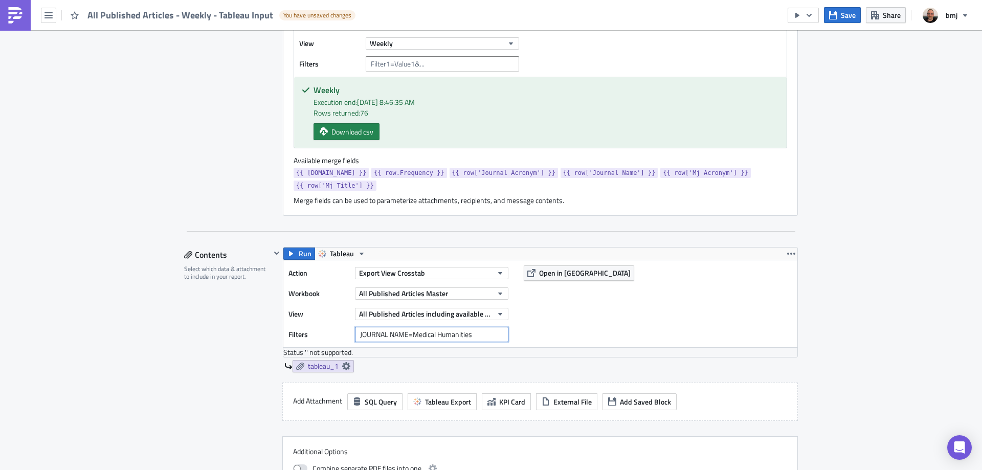
click at [483, 327] on input "JOURNAL NAME=Medical Humanities" at bounding box center [431, 334] width 153 height 15
drag, startPoint x: 409, startPoint y: 321, endPoint x: 499, endPoint y: 319, distance: 90.5
click at [498, 327] on input "JOURNAL NAME=Medical Humanities" at bounding box center [431, 334] width 153 height 15
type input "JOURNAL NAME="
click at [587, 174] on span "{{ row['Journal Name'] }}" at bounding box center [609, 173] width 93 height 10
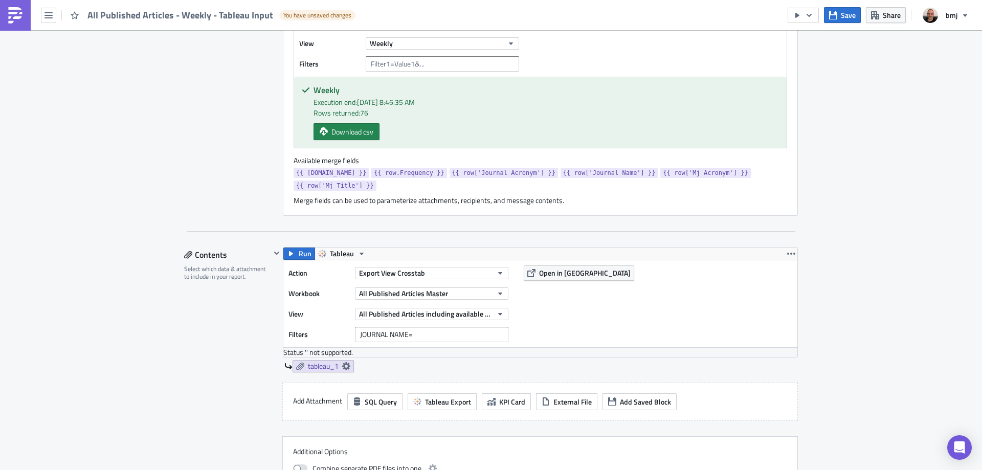
click at [585, 172] on span "{{ row['Journal Name'] }}" at bounding box center [609, 173] width 93 height 10
click at [579, 173] on span "{{ row['Journal Name'] }}" at bounding box center [609, 173] width 93 height 10
click at [576, 173] on span "{{ row['Journal Name'] }}" at bounding box center [609, 173] width 93 height 10
drag, startPoint x: 429, startPoint y: 321, endPoint x: 331, endPoint y: 321, distance: 98.7
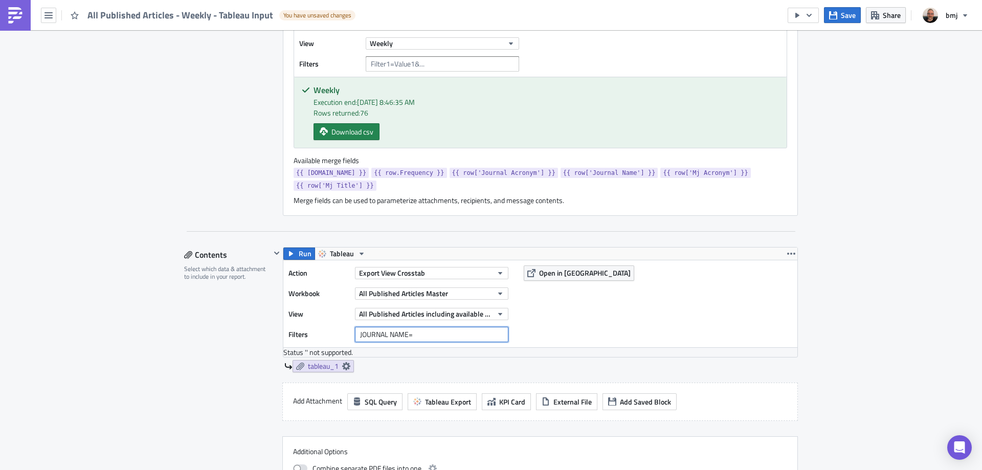
click at [333, 327] on div "Filters JOURNAL NAME=" at bounding box center [400, 334] width 225 height 15
click at [580, 170] on span "{{ row['Journal Name'] }}" at bounding box center [609, 173] width 93 height 10
click at [580, 171] on span "{{ row['Journal Name'] }}" at bounding box center [609, 173] width 93 height 10
click at [594, 213] on div "Report Personalization Define a list of parameters to iterate over. One report …" at bounding box center [491, 71] width 614 height 321
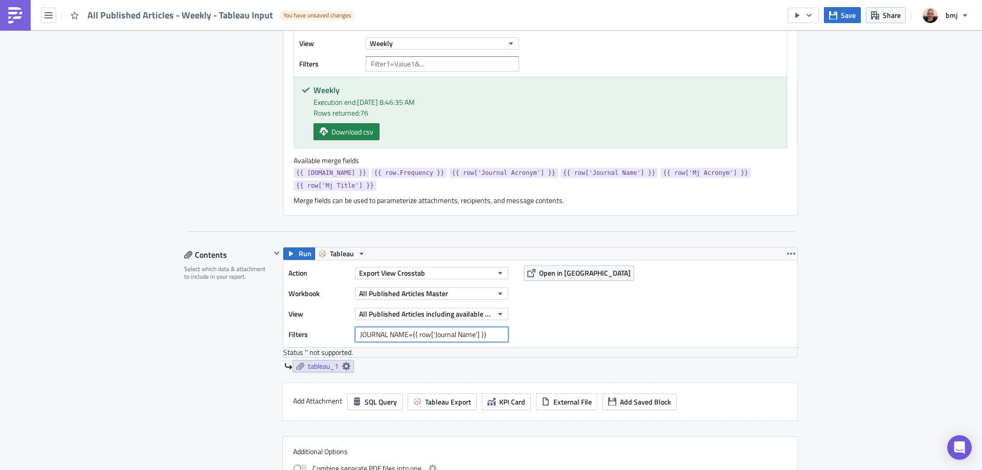
click at [484, 327] on input "JOURNAL NAME={{ row['Journal Name'] }}" at bounding box center [431, 334] width 153 height 15
click at [487, 327] on input "JOURNAL NAME={{ row['Journal Name'] }}" at bounding box center [431, 334] width 153 height 15
type input "JOURNAL NAME={{ row['Journal Name'] }}"
click at [842, 16] on span "Save" at bounding box center [848, 15] width 15 height 11
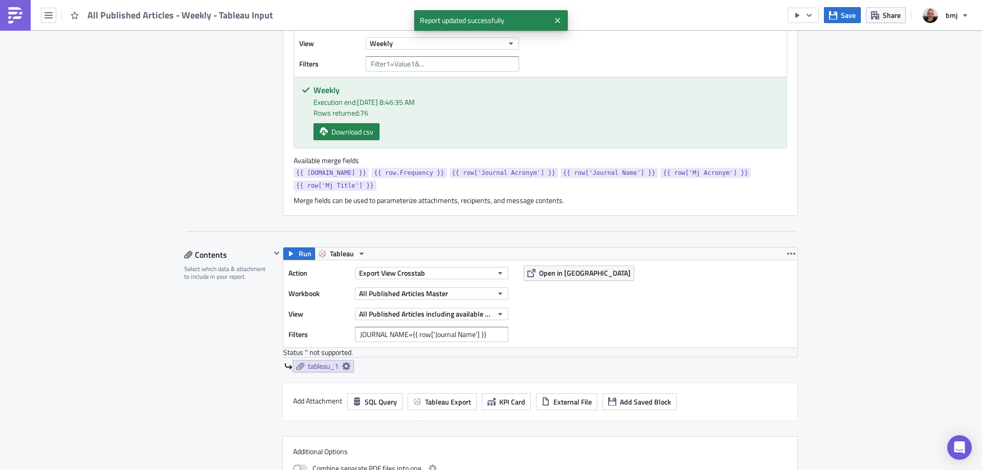
scroll to position [1052, 0]
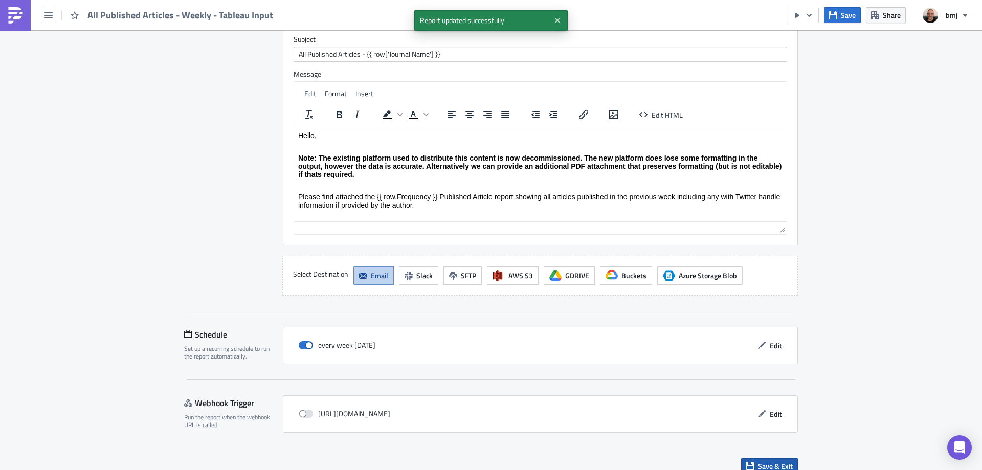
click at [783, 458] on button "Save & Exit" at bounding box center [769, 466] width 57 height 16
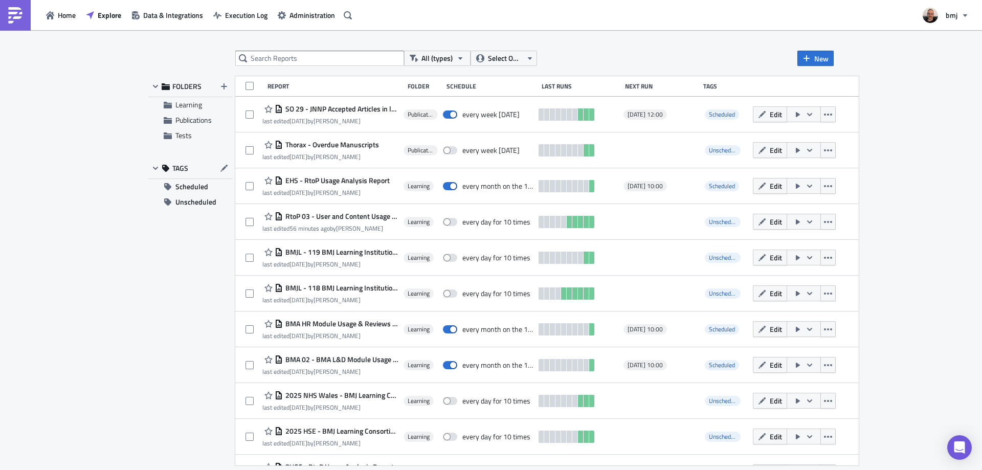
click at [934, 143] on div "All (types) Select Owner New FOLDERS Learning Publications Tests TAGS Scheduled…" at bounding box center [491, 250] width 982 height 441
click at [200, 188] on span "Scheduled" at bounding box center [191, 186] width 33 height 15
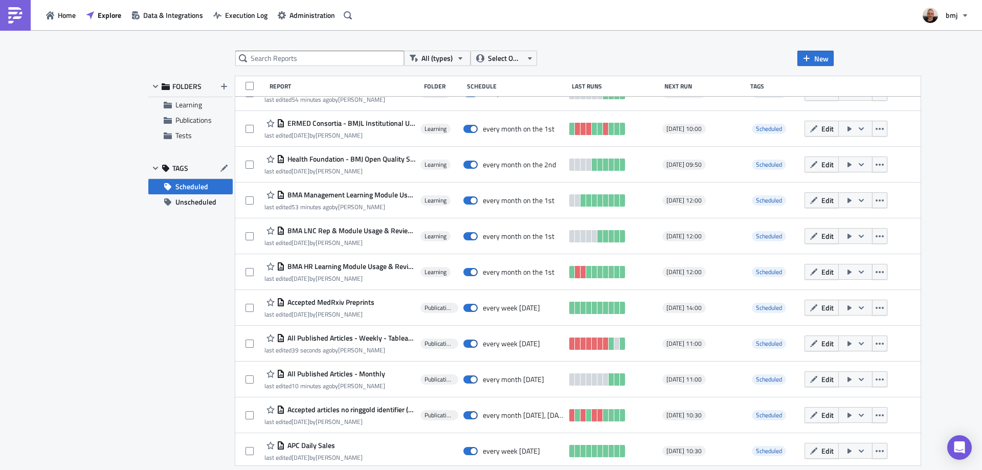
scroll to position [240, 0]
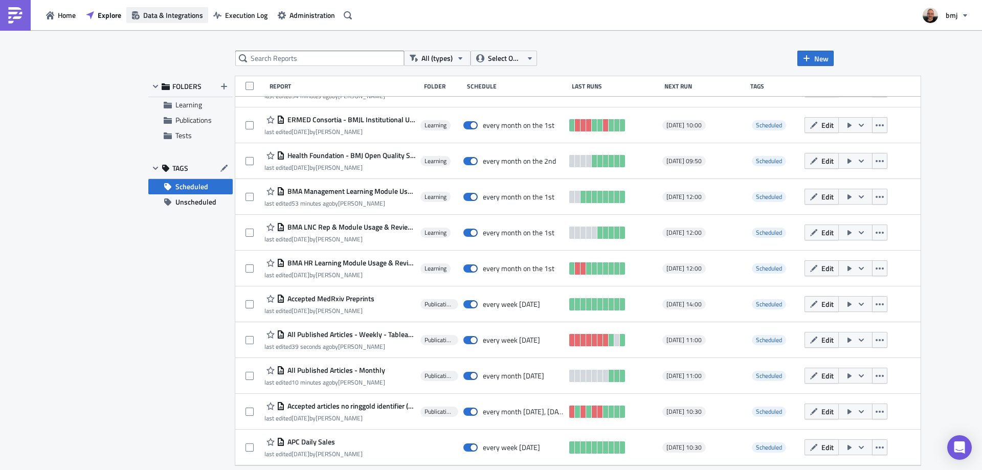
click at [193, 14] on span "Data & Integrations" at bounding box center [173, 15] width 60 height 11
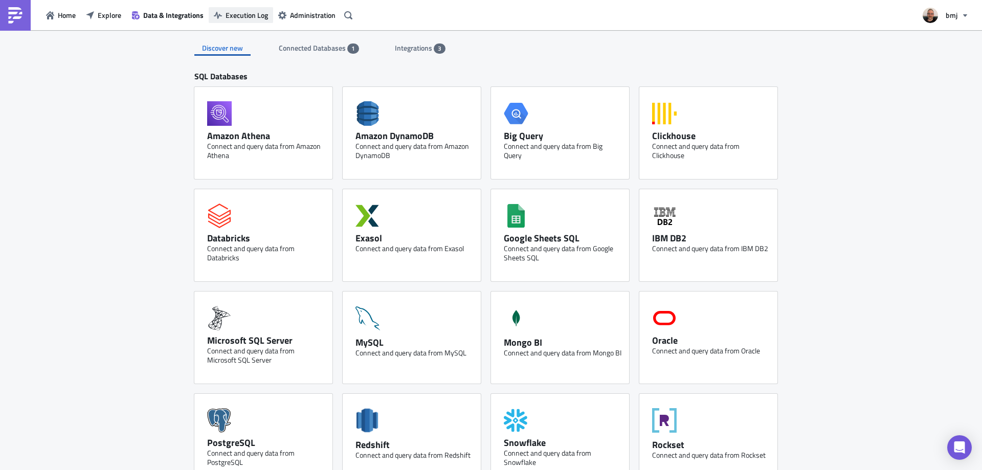
click at [235, 14] on span "Execution Log" at bounding box center [246, 15] width 42 height 11
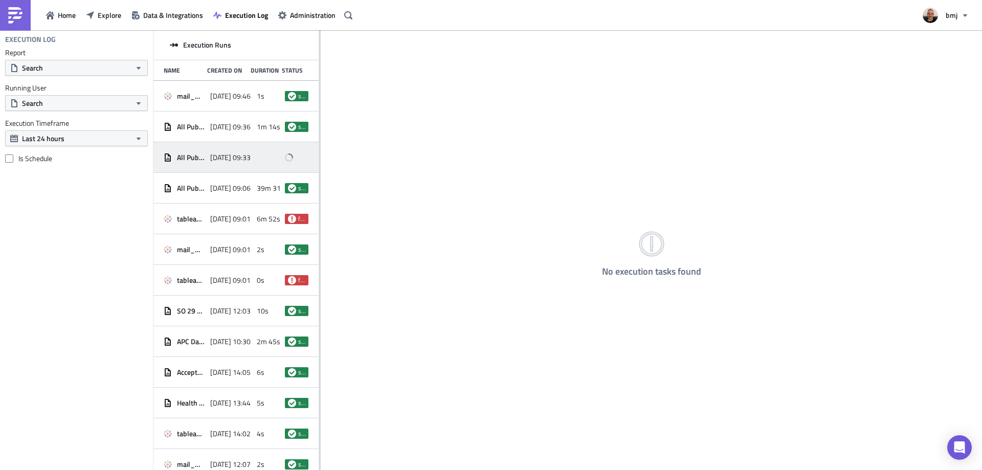
click at [261, 163] on div at bounding box center [269, 157] width 24 height 18
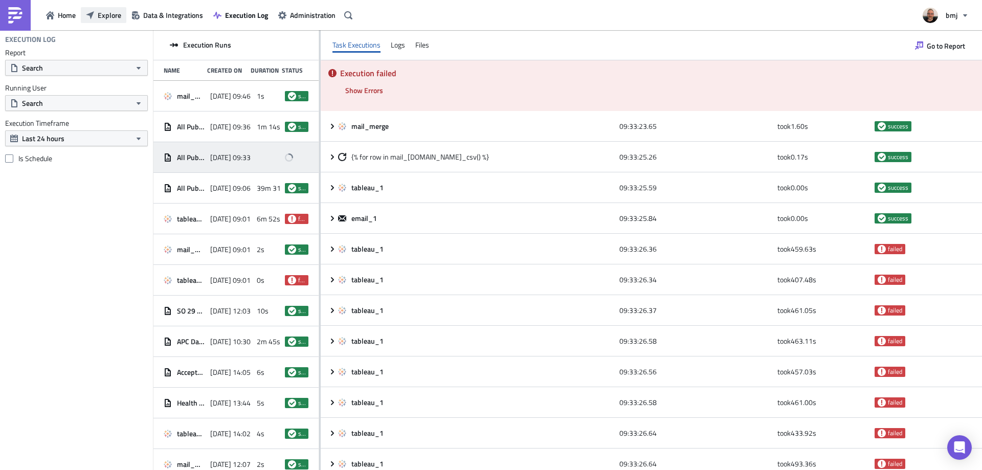
click at [94, 13] on icon "button" at bounding box center [90, 15] width 8 height 8
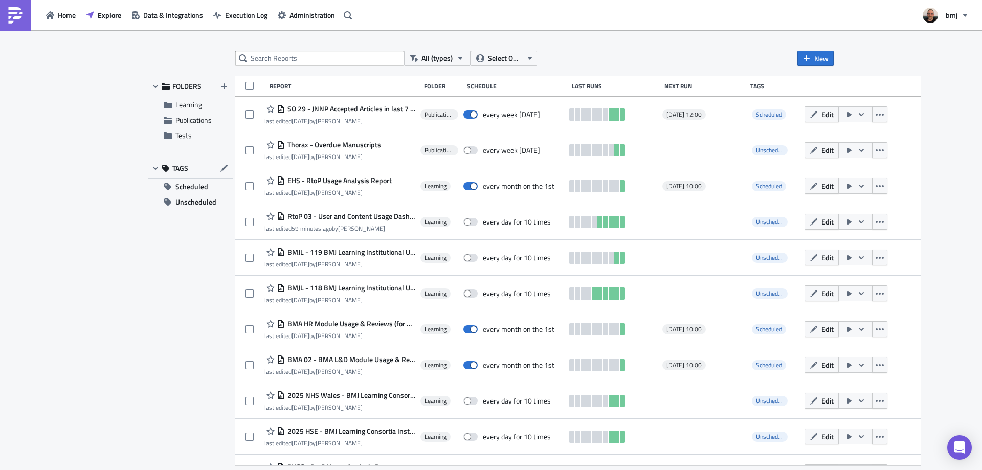
click at [953, 158] on div "All (types) Select Owner New FOLDERS Learning Publications Tests TAGS Scheduled…" at bounding box center [491, 250] width 982 height 441
click at [964, 189] on div "All (types) Select Owner New FOLDERS Learning Publications Tests TAGS Scheduled…" at bounding box center [491, 250] width 982 height 441
click at [965, 104] on div "All (types) Select Owner New FOLDERS Learning Publications Tests TAGS Scheduled…" at bounding box center [491, 250] width 982 height 441
click at [174, 238] on div "FOLDERS Learning Publications Tests TAGS Scheduled Unscheduled" at bounding box center [190, 270] width 84 height 389
click at [195, 185] on span "Scheduled" at bounding box center [191, 186] width 33 height 15
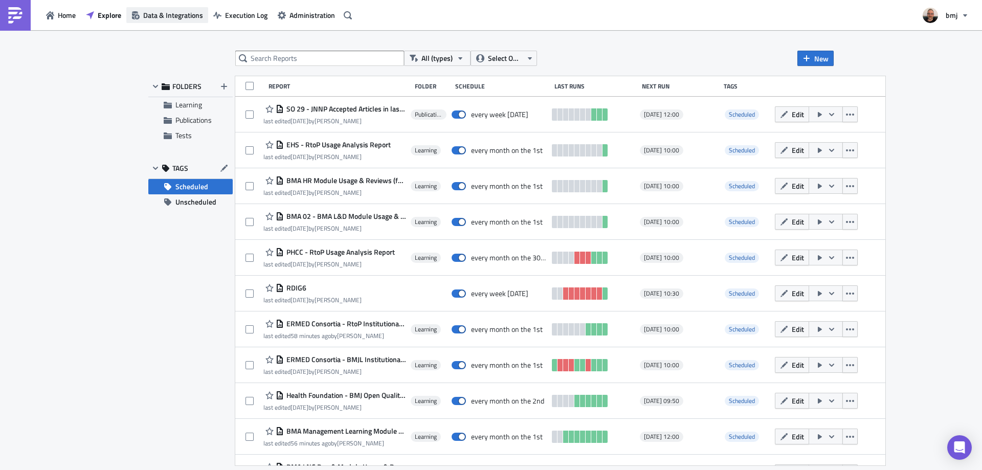
click at [152, 16] on span "Data & Integrations" at bounding box center [173, 15] width 60 height 11
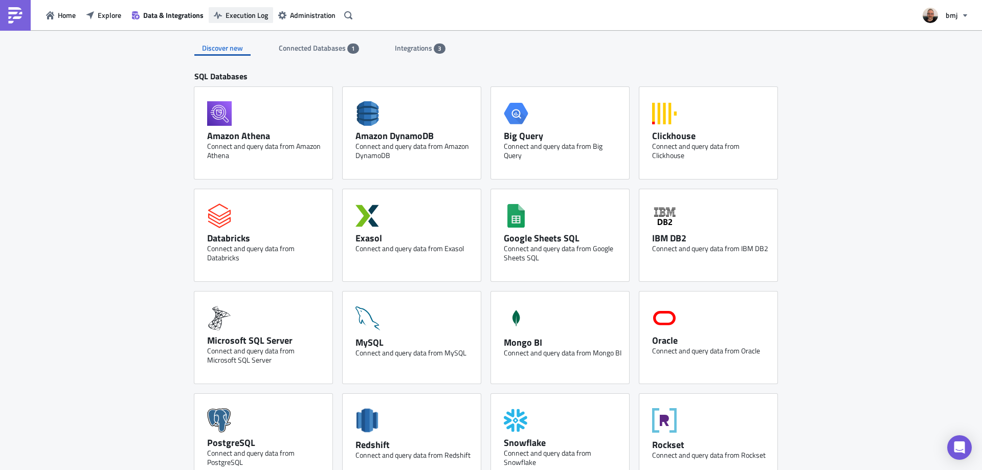
click at [244, 18] on span "Execution Log" at bounding box center [246, 15] width 42 height 11
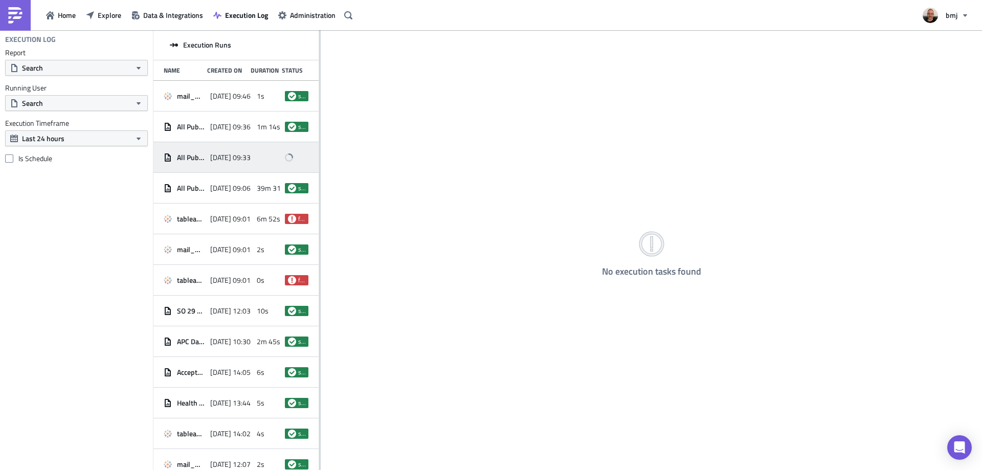
click at [257, 158] on div at bounding box center [269, 157] width 24 height 18
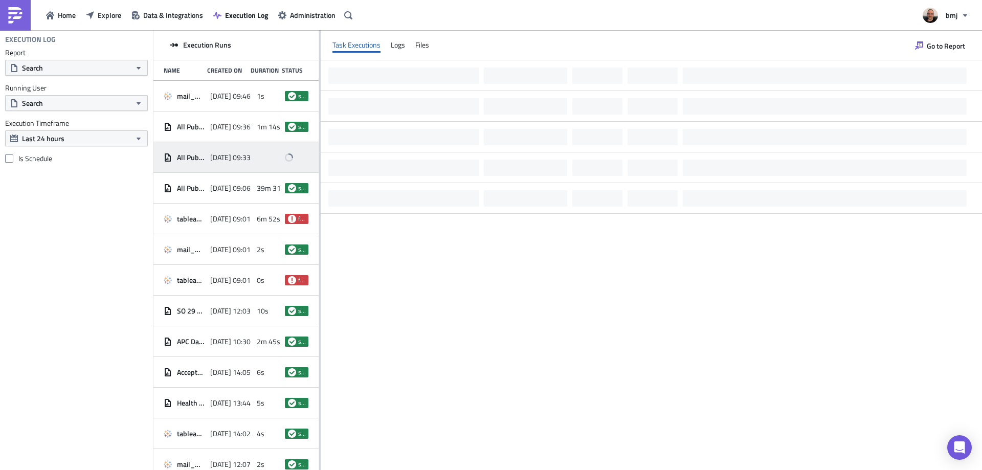
drag, startPoint x: 268, startPoint y: 155, endPoint x: 247, endPoint y: 156, distance: 21.5
click at [247, 156] on div "All Published Articles - Weekly - Tableau Input [DATE] 09:33" at bounding box center [235, 157] width 165 height 31
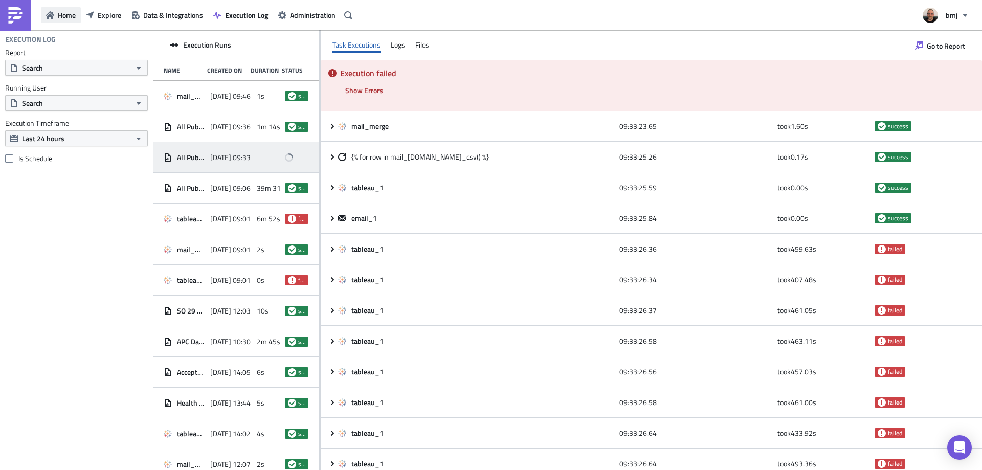
click at [64, 17] on span "Home" at bounding box center [67, 15] width 18 height 11
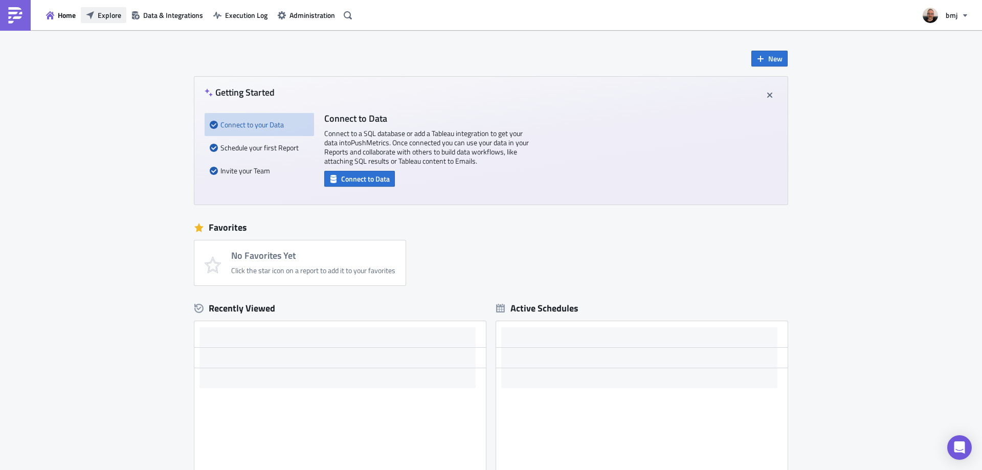
click at [106, 16] on span "Explore" at bounding box center [110, 15] width 24 height 11
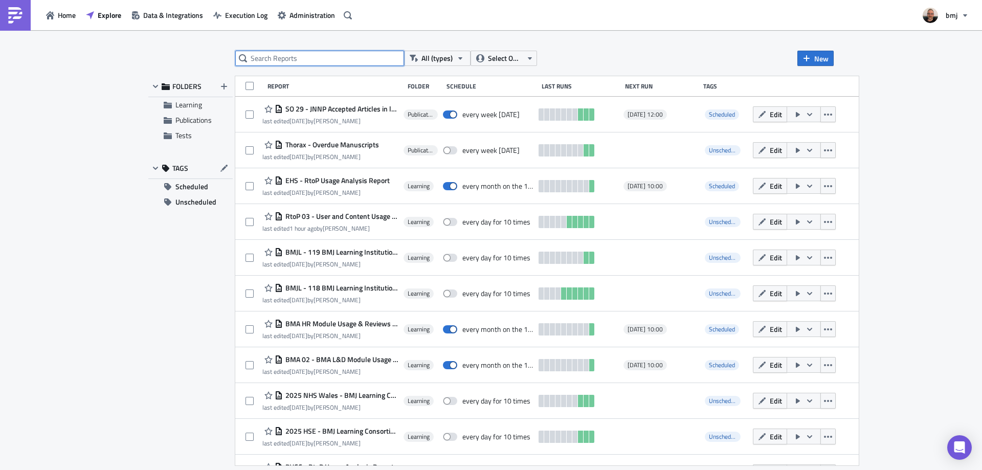
click at [359, 55] on input "text" at bounding box center [319, 58] width 169 height 15
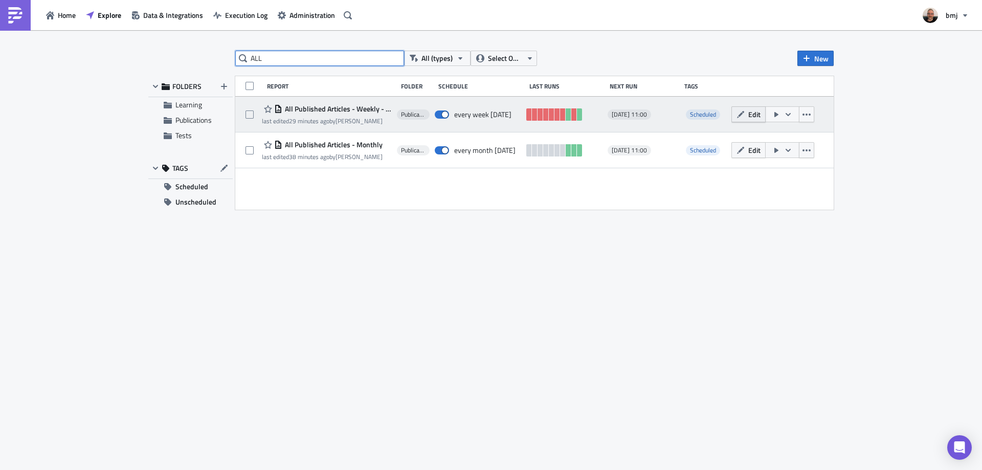
type input "ALL"
click at [745, 116] on button "Edit" at bounding box center [748, 114] width 34 height 16
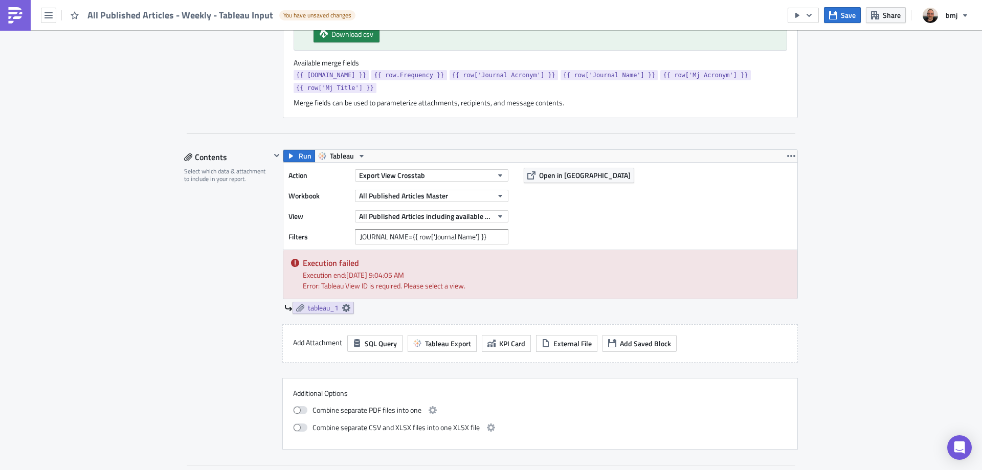
scroll to position [460, 0]
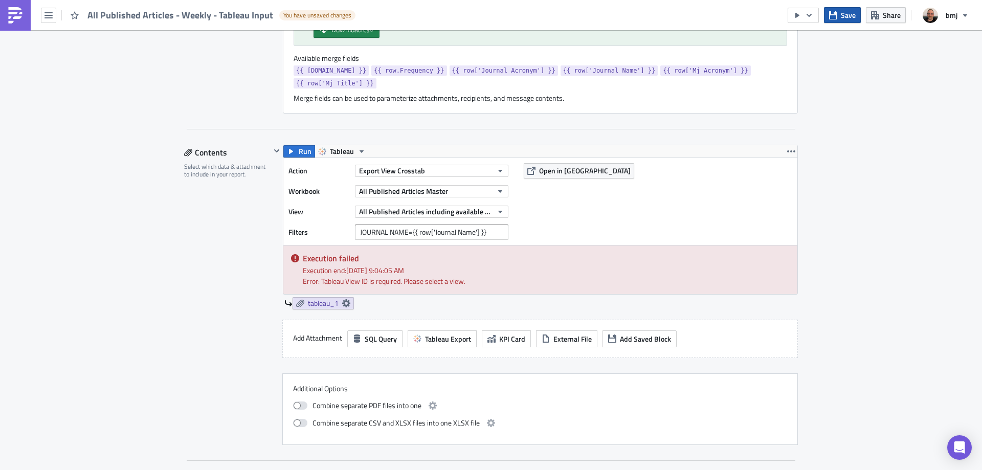
click at [840, 16] on button "Save" at bounding box center [842, 15] width 37 height 16
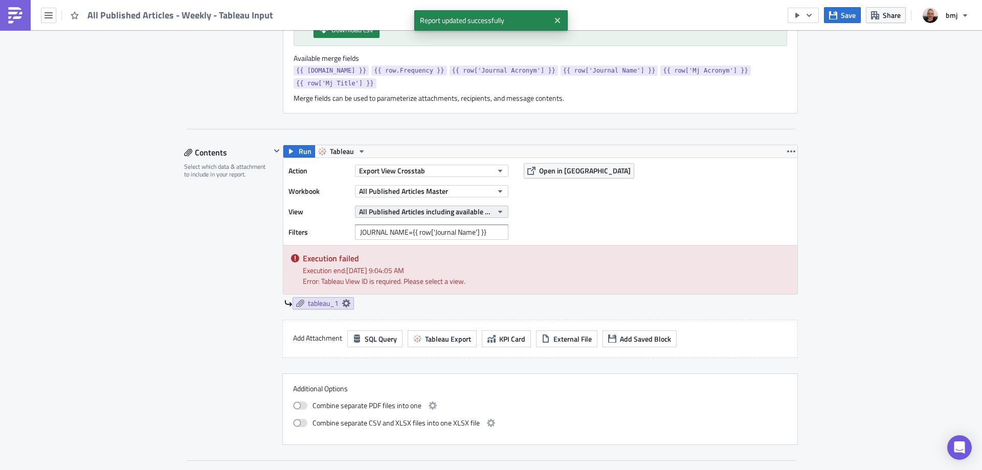
click at [496, 208] on icon "button" at bounding box center [500, 212] width 8 height 8
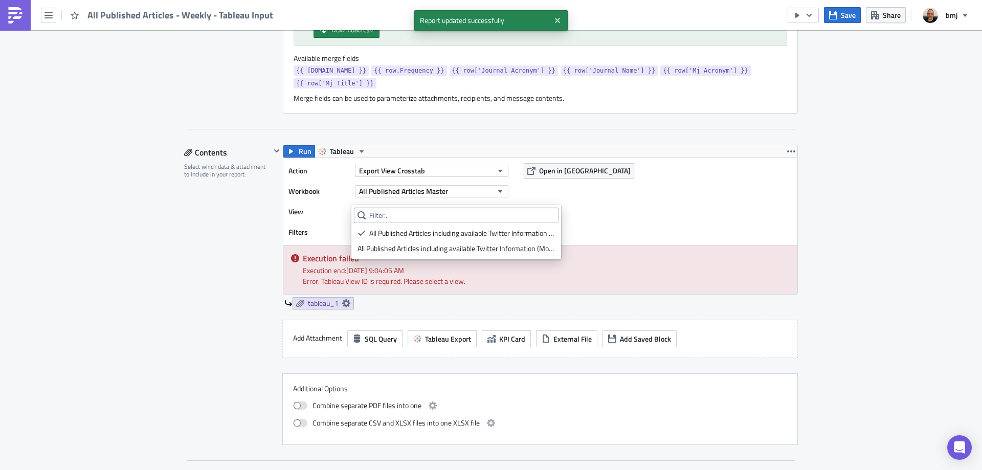
click at [500, 233] on div "All Published Articles including available Twitter Information (Weekly)" at bounding box center [462, 233] width 186 height 10
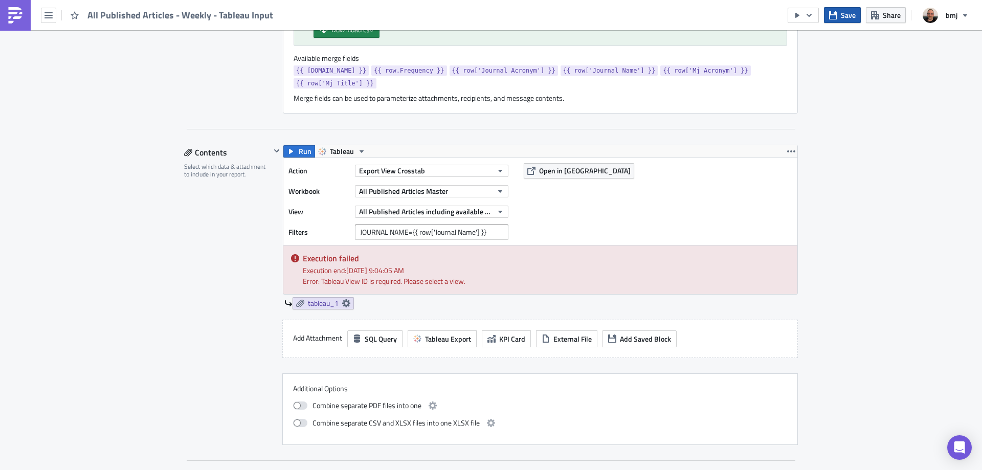
click at [844, 17] on span "Save" at bounding box center [848, 15] width 15 height 11
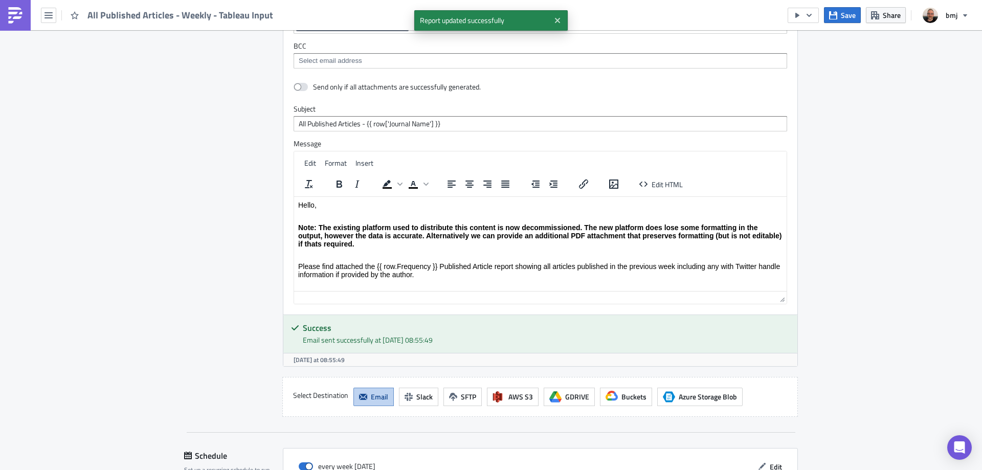
scroll to position [1143, 0]
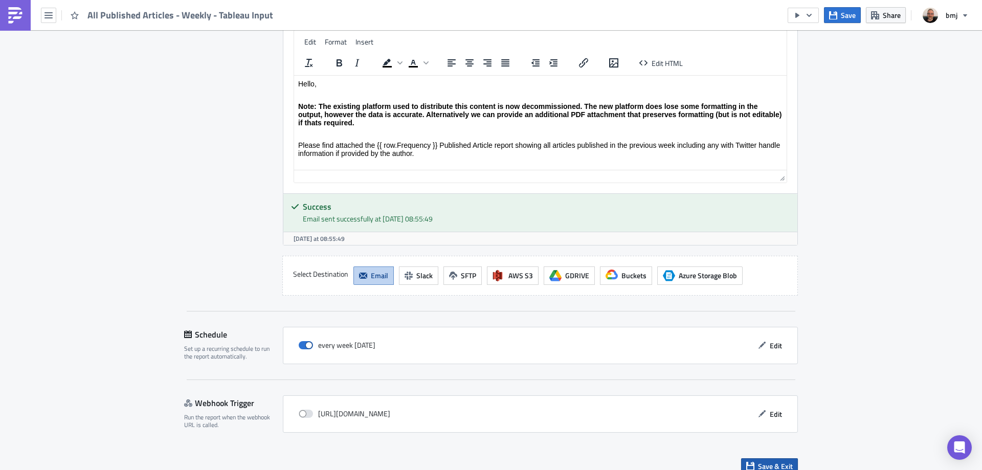
click at [779, 461] on span "Save & Exit" at bounding box center [775, 466] width 35 height 11
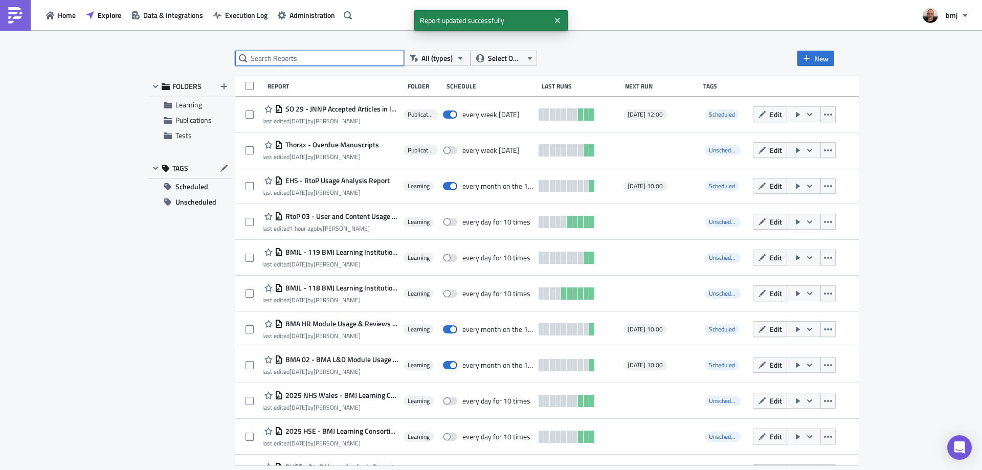
click at [360, 57] on input "text" at bounding box center [319, 58] width 169 height 15
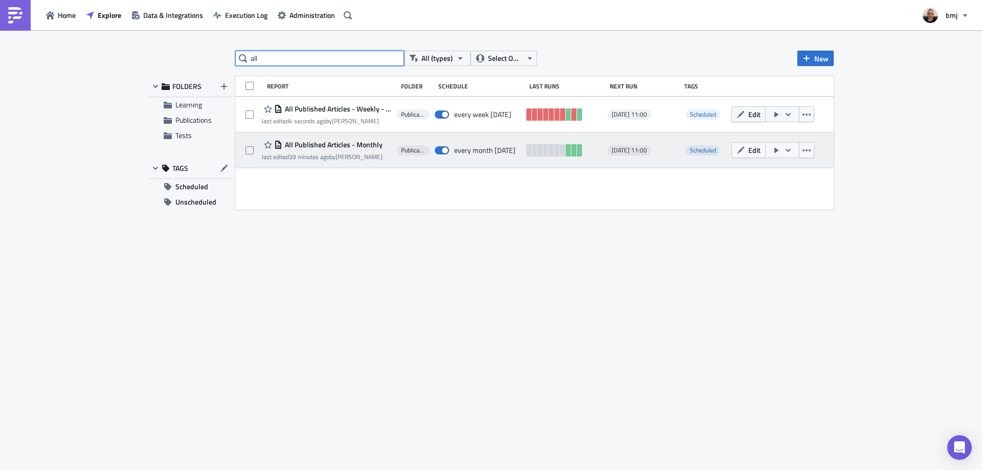
type input "all"
click at [365, 147] on span "All Published Articles - Monthly" at bounding box center [332, 144] width 100 height 9
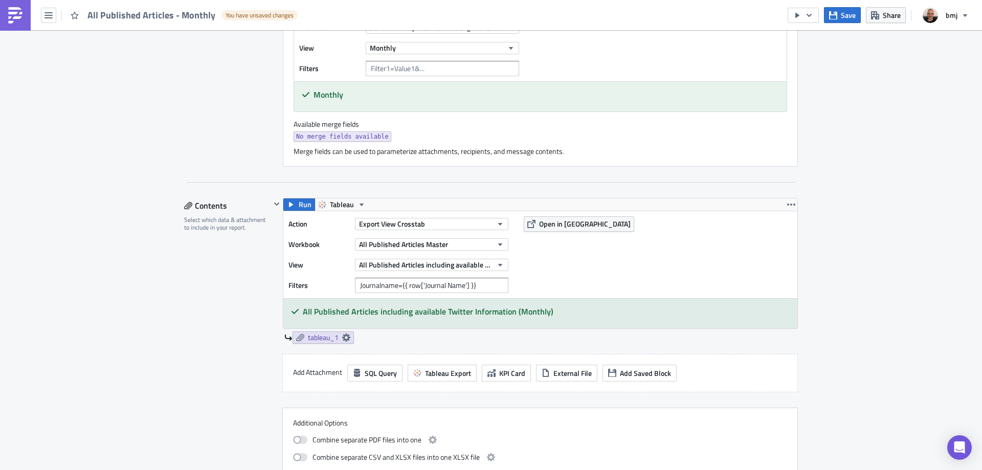
scroll to position [358, 0]
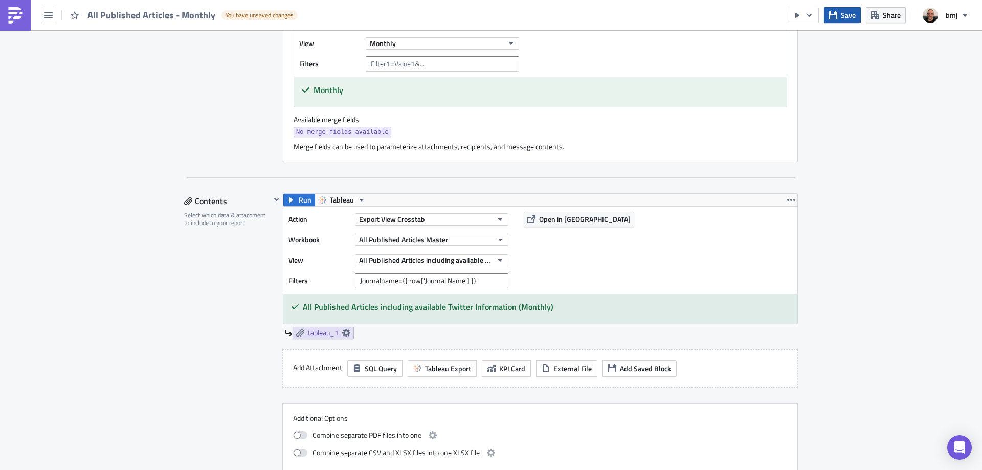
click at [854, 19] on span "Save" at bounding box center [848, 15] width 15 height 11
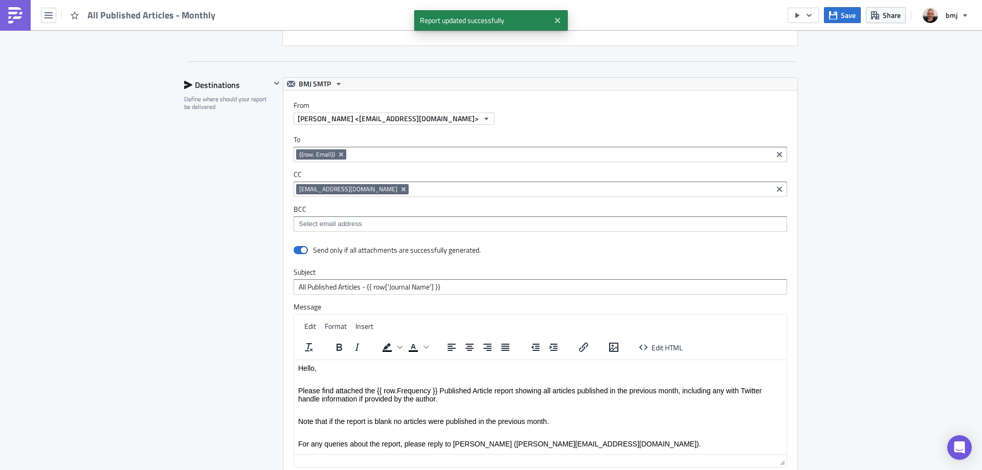
scroll to position [1032, 0]
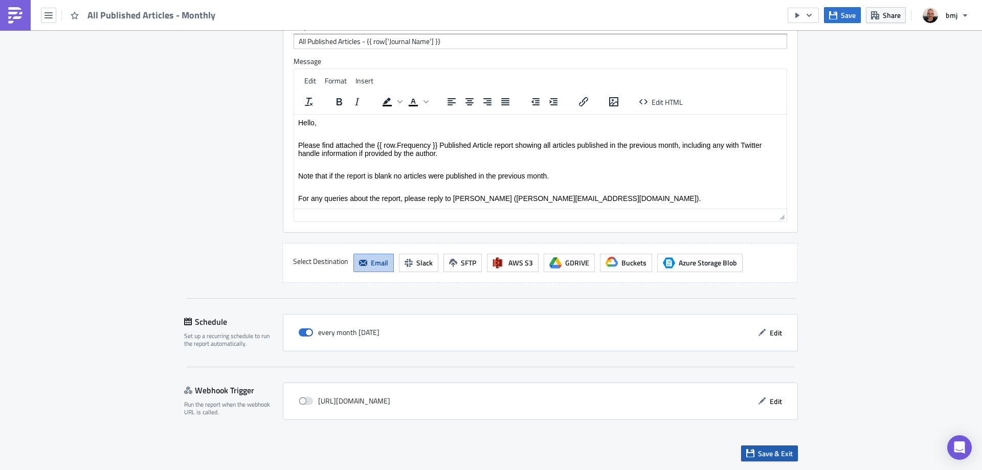
click at [783, 451] on span "Save & Exit" at bounding box center [775, 453] width 35 height 11
